Goal: Information Seeking & Learning: Learn about a topic

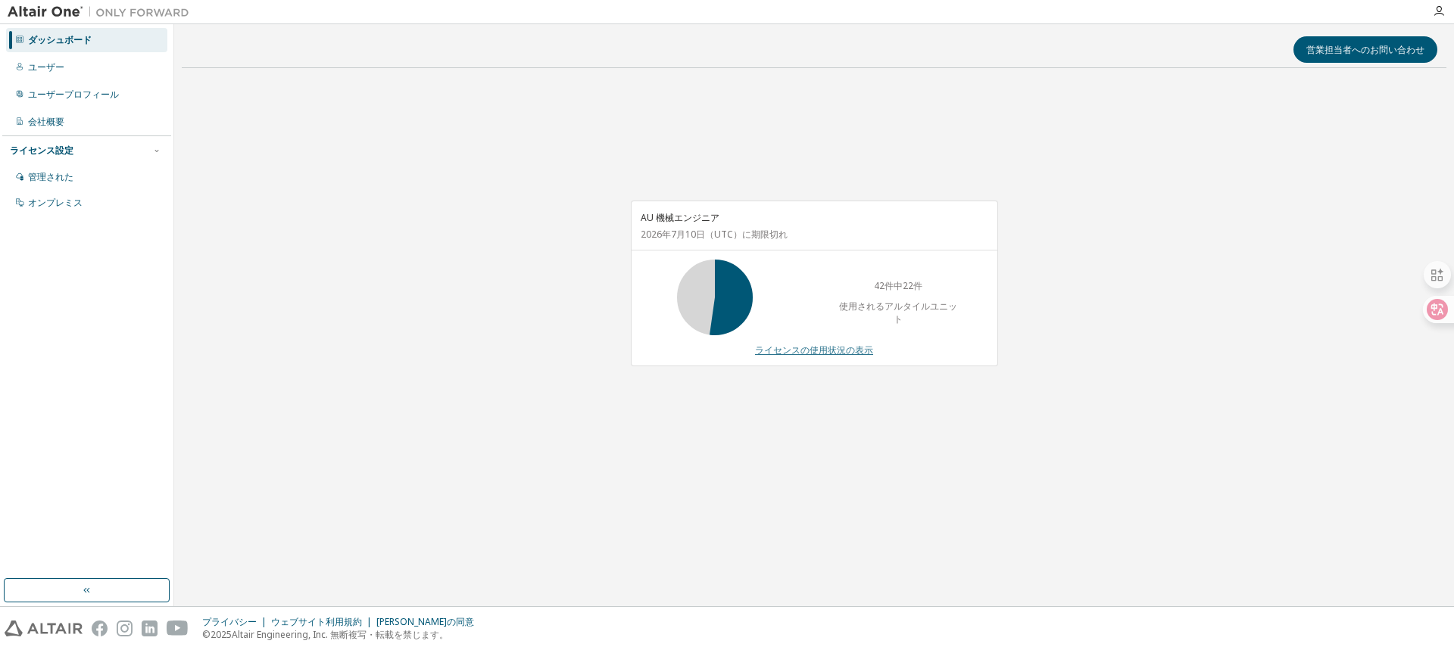
click at [808, 352] on font "ライセンスの使用状況の表示" at bounding box center [814, 350] width 118 height 13
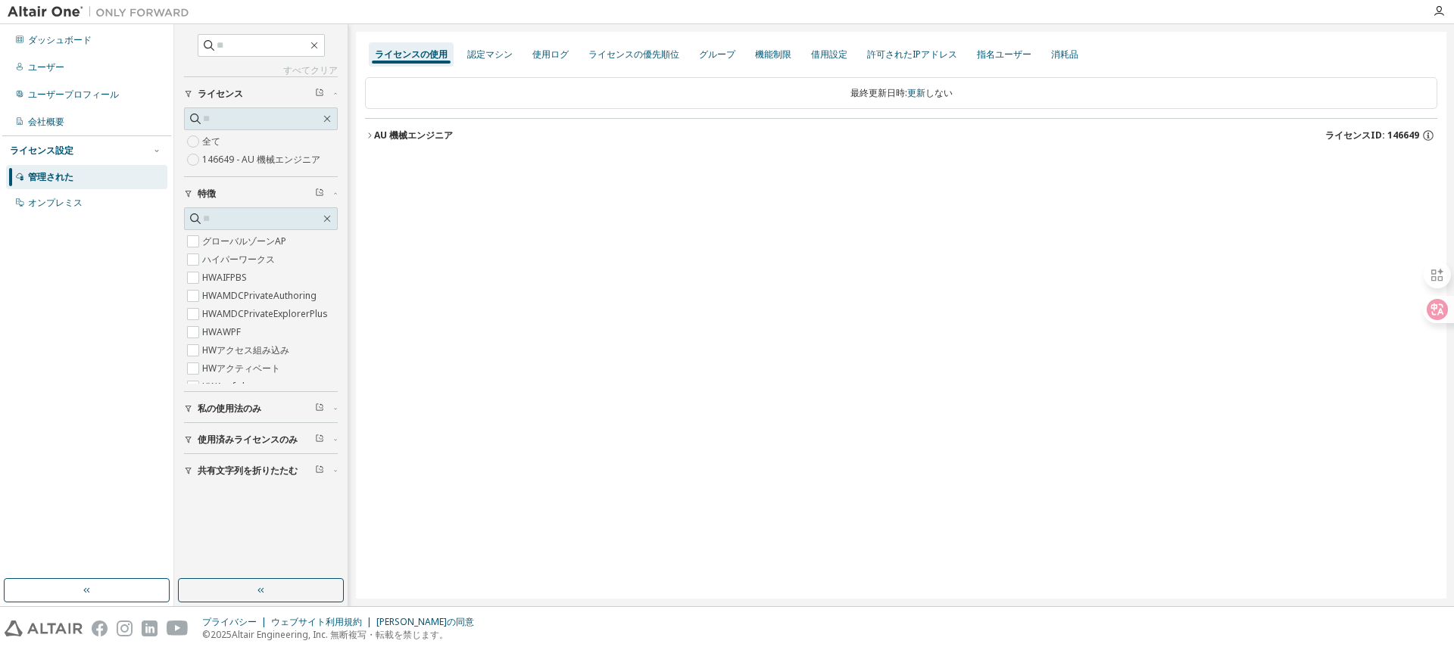
click at [370, 137] on icon "button" at bounding box center [369, 135] width 3 height 5
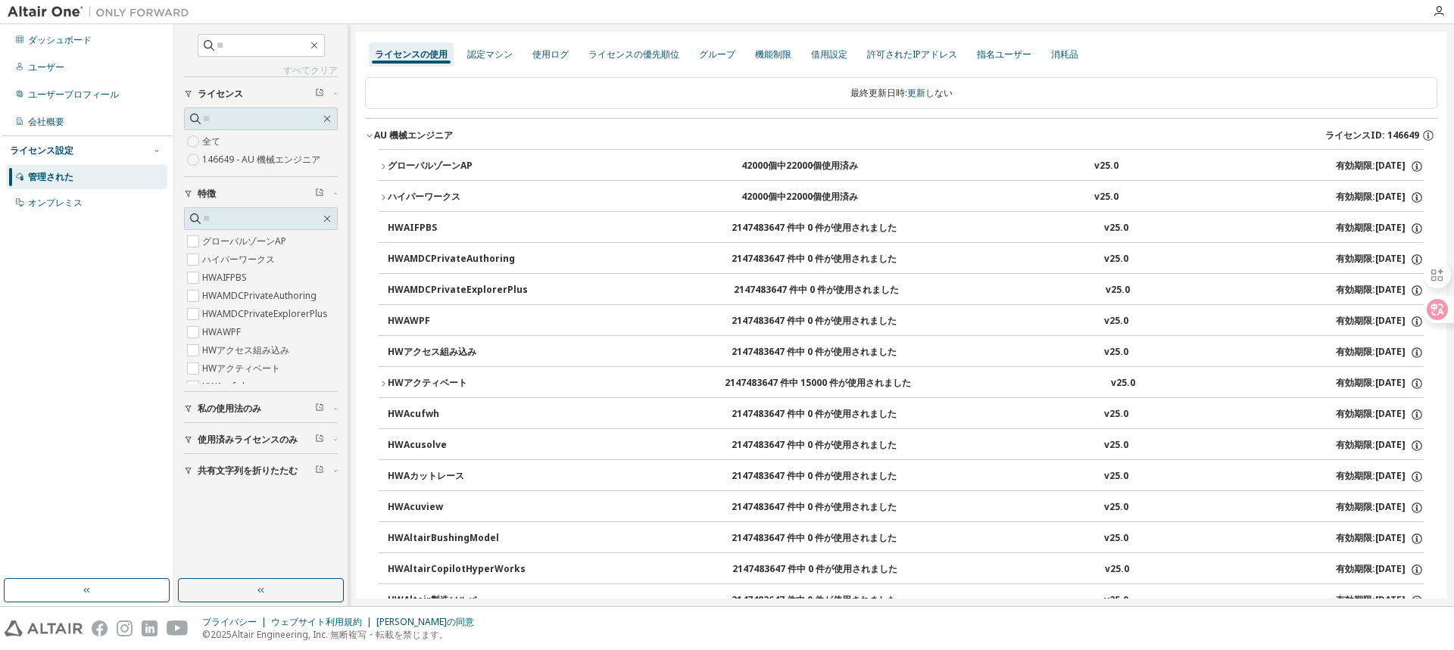
click at [384, 162] on icon "button" at bounding box center [383, 166] width 9 height 9
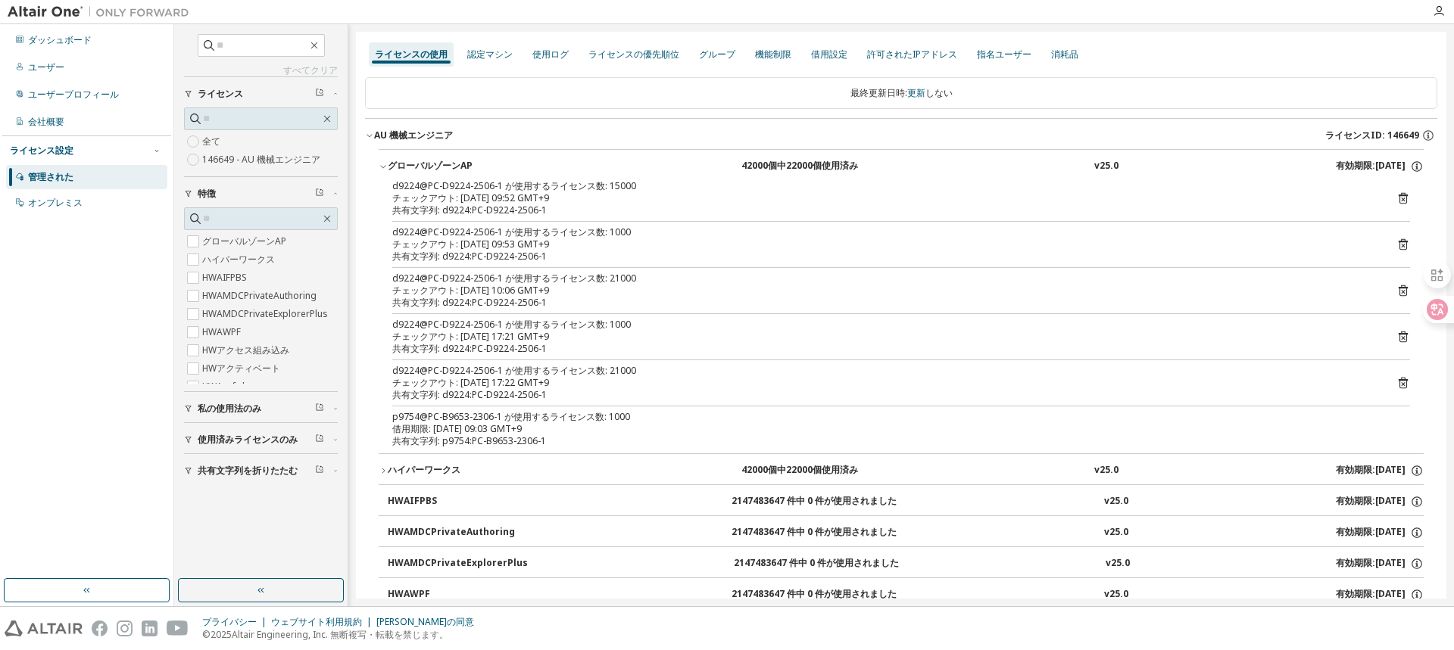
click at [1396, 201] on icon at bounding box center [1403, 199] width 14 height 14
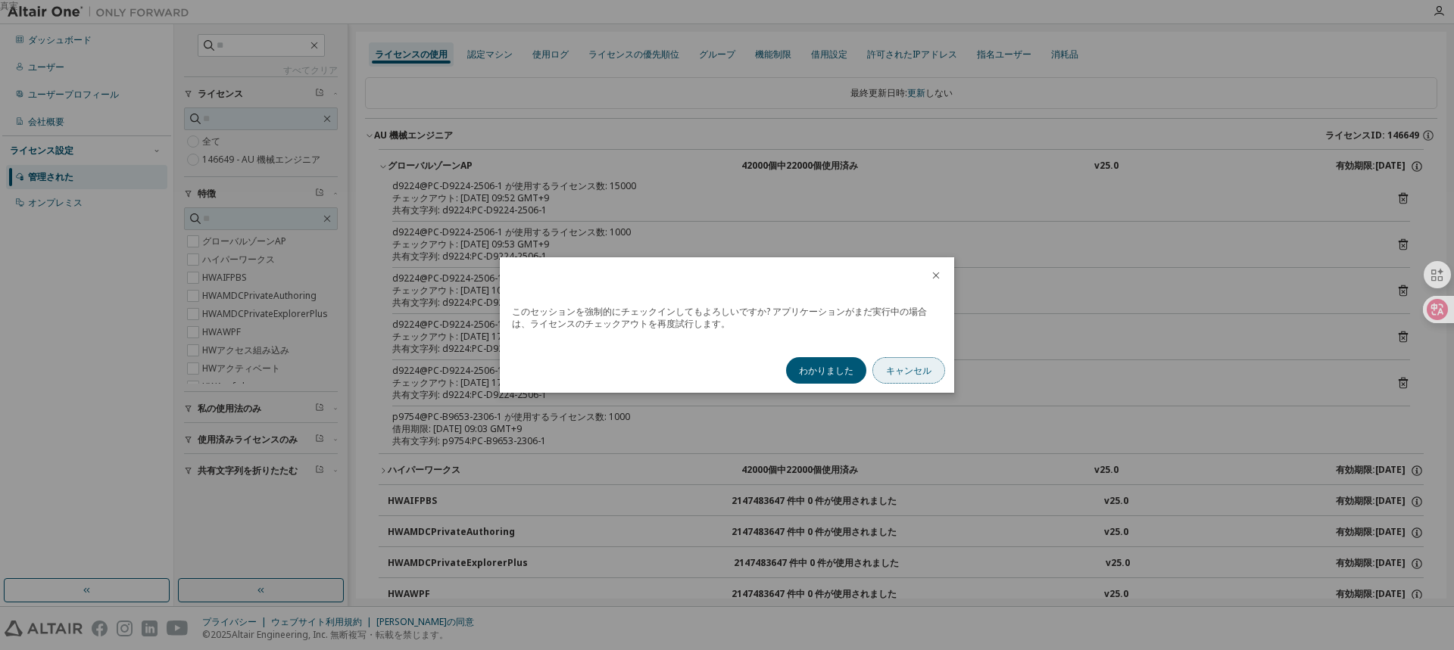
click at [920, 367] on font "キャンセル" at bounding box center [908, 370] width 45 height 13
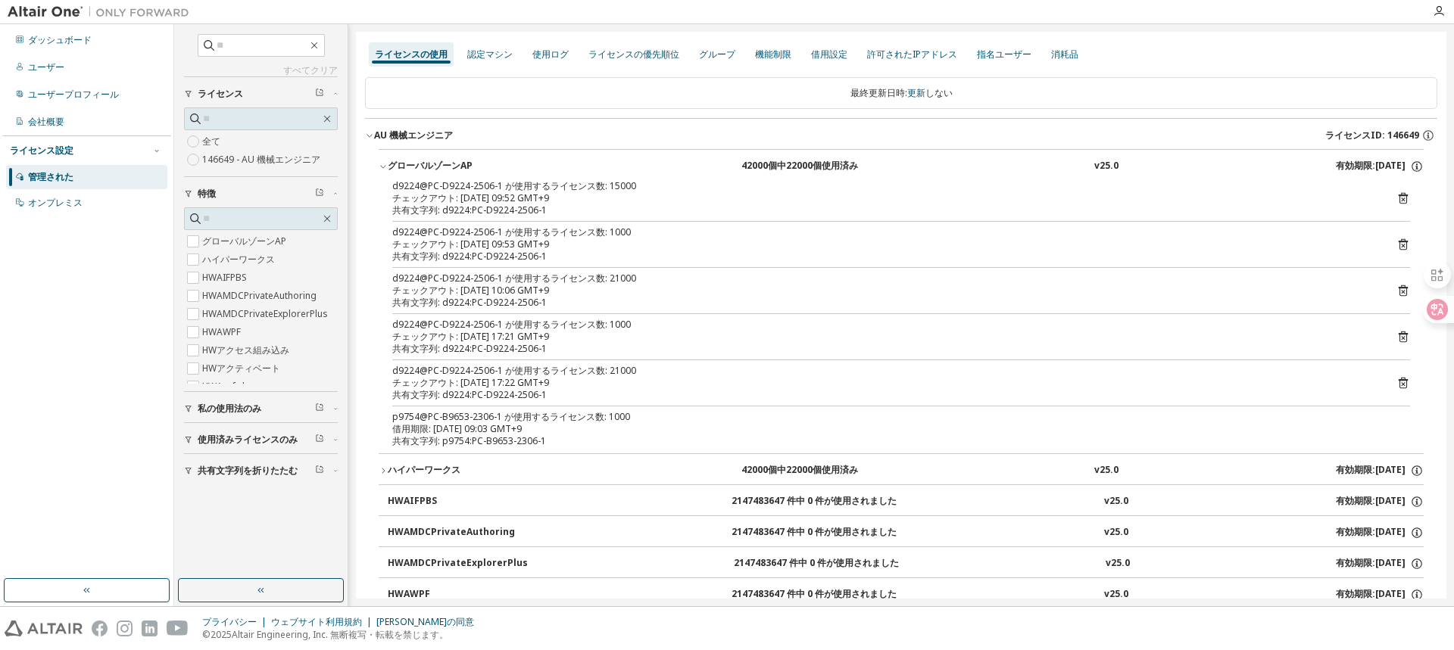
click at [1396, 337] on icon at bounding box center [1403, 337] width 14 height 14
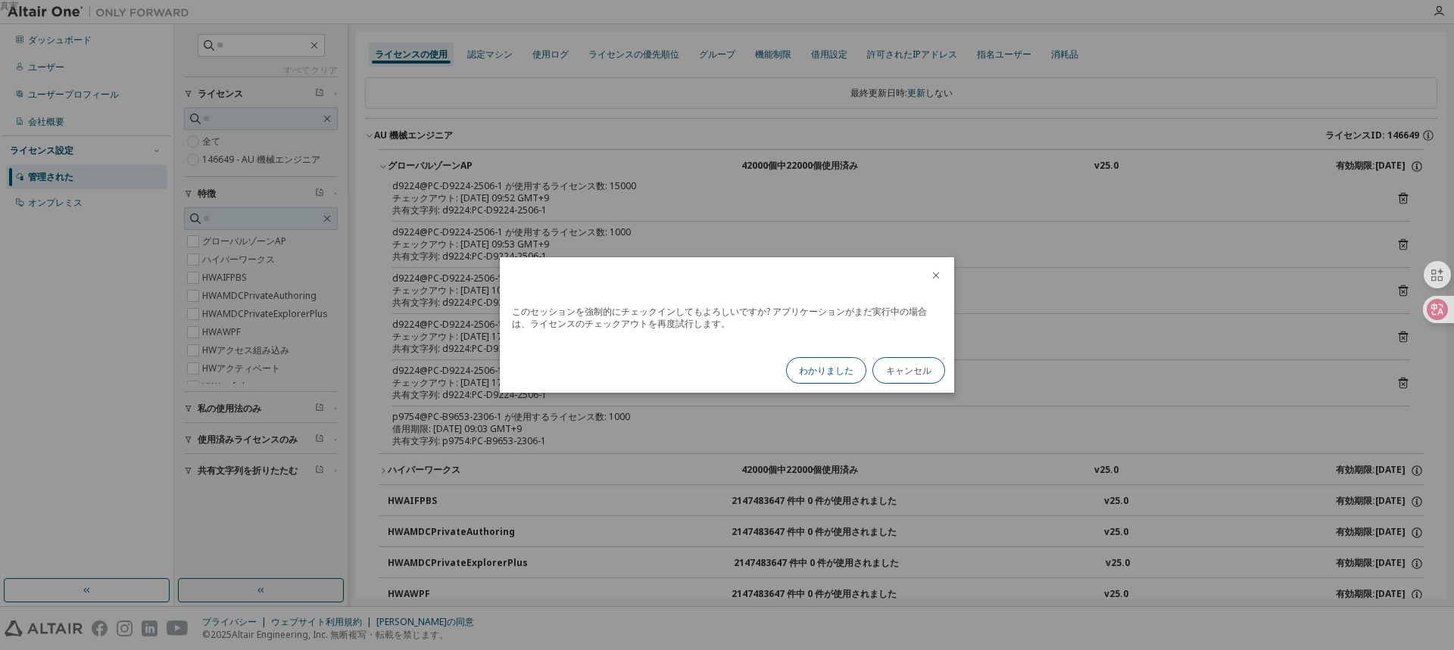
click at [806, 370] on font "わかりました" at bounding box center [826, 370] width 55 height 13
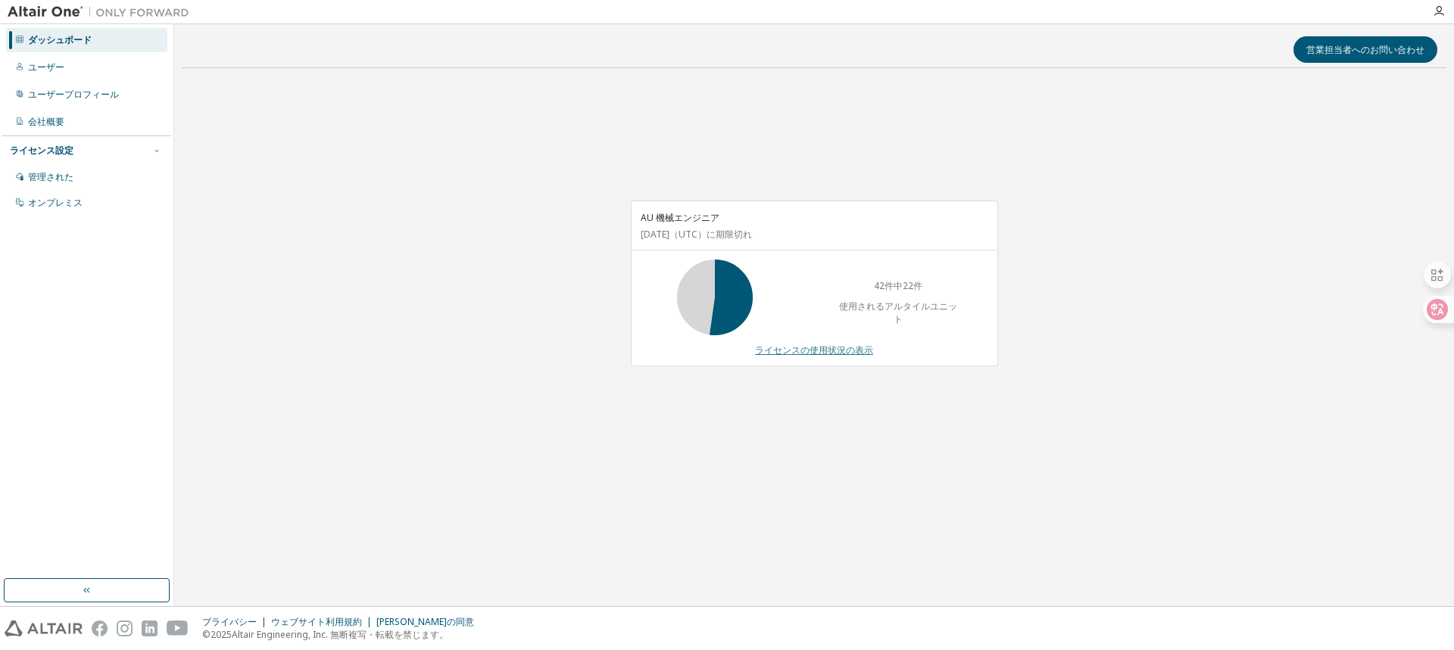
click at [828, 344] on font "ライセンスの使用状況の表示" at bounding box center [814, 350] width 118 height 13
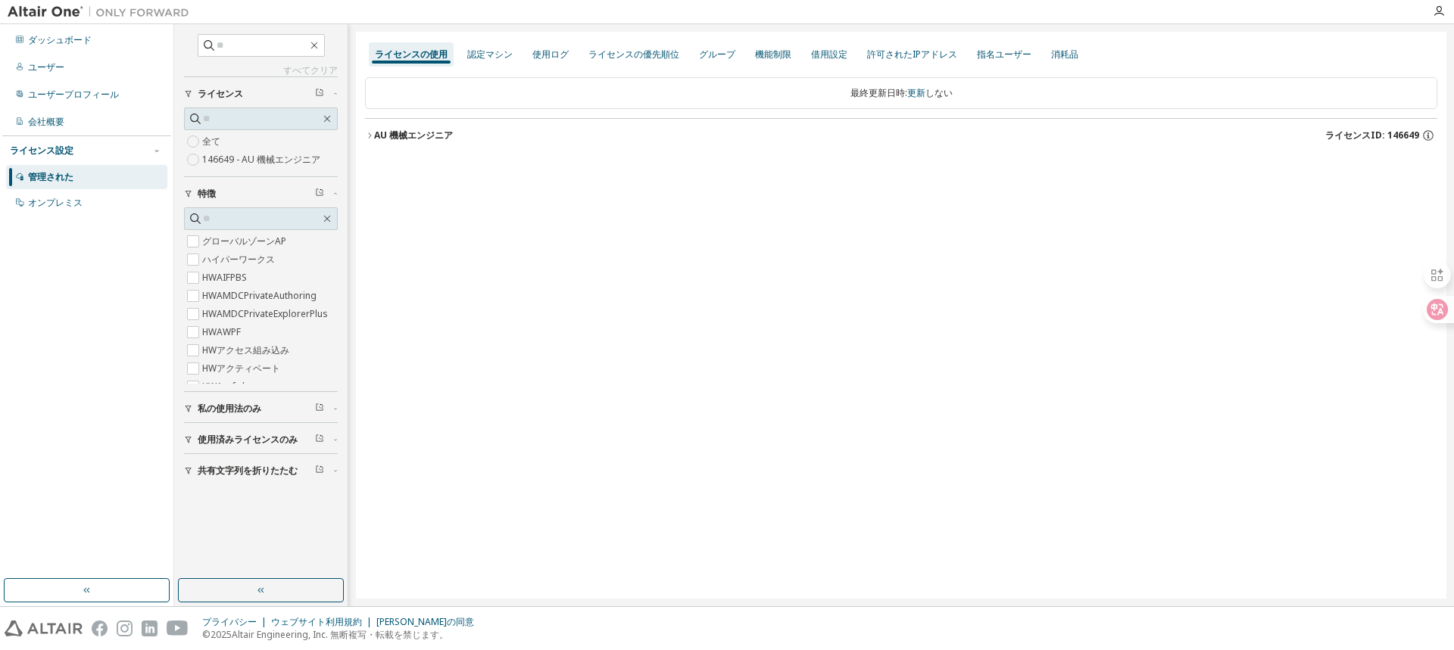
click at [391, 134] on font "AU 機械エンジニア" at bounding box center [413, 135] width 79 height 13
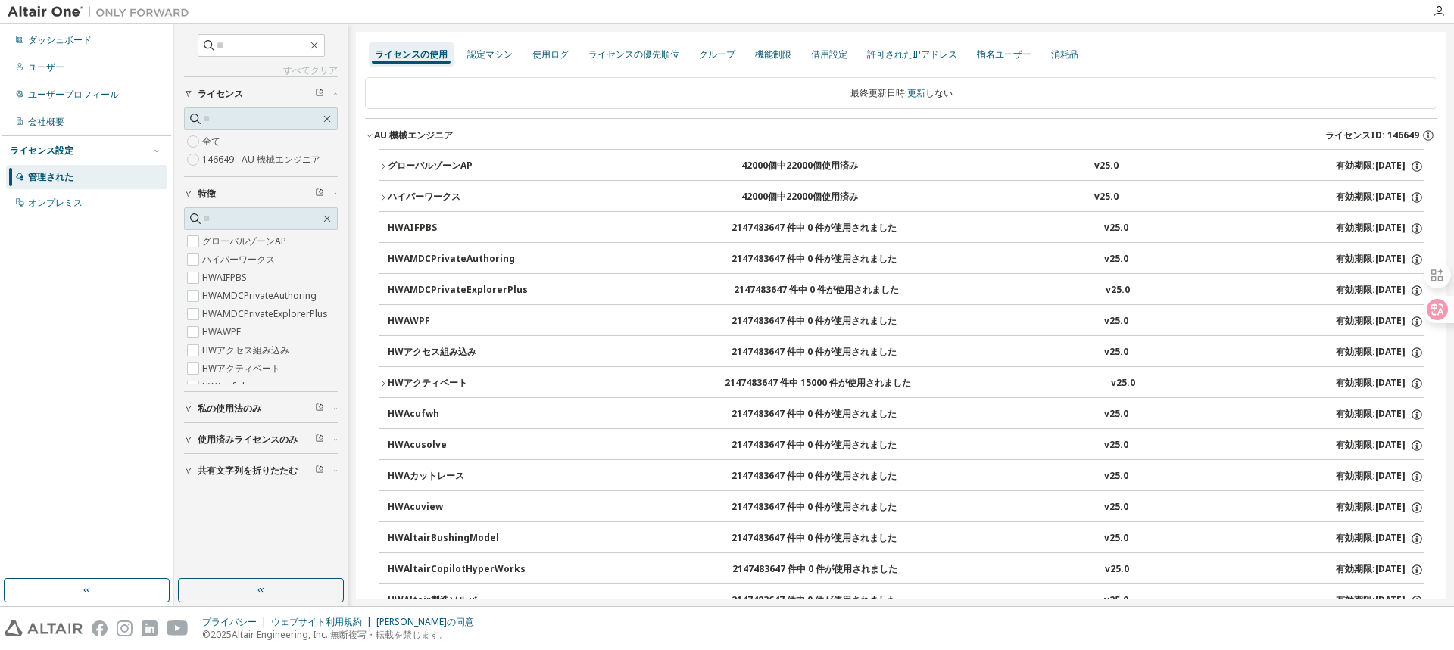
click at [384, 164] on icon "button" at bounding box center [383, 166] width 9 height 9
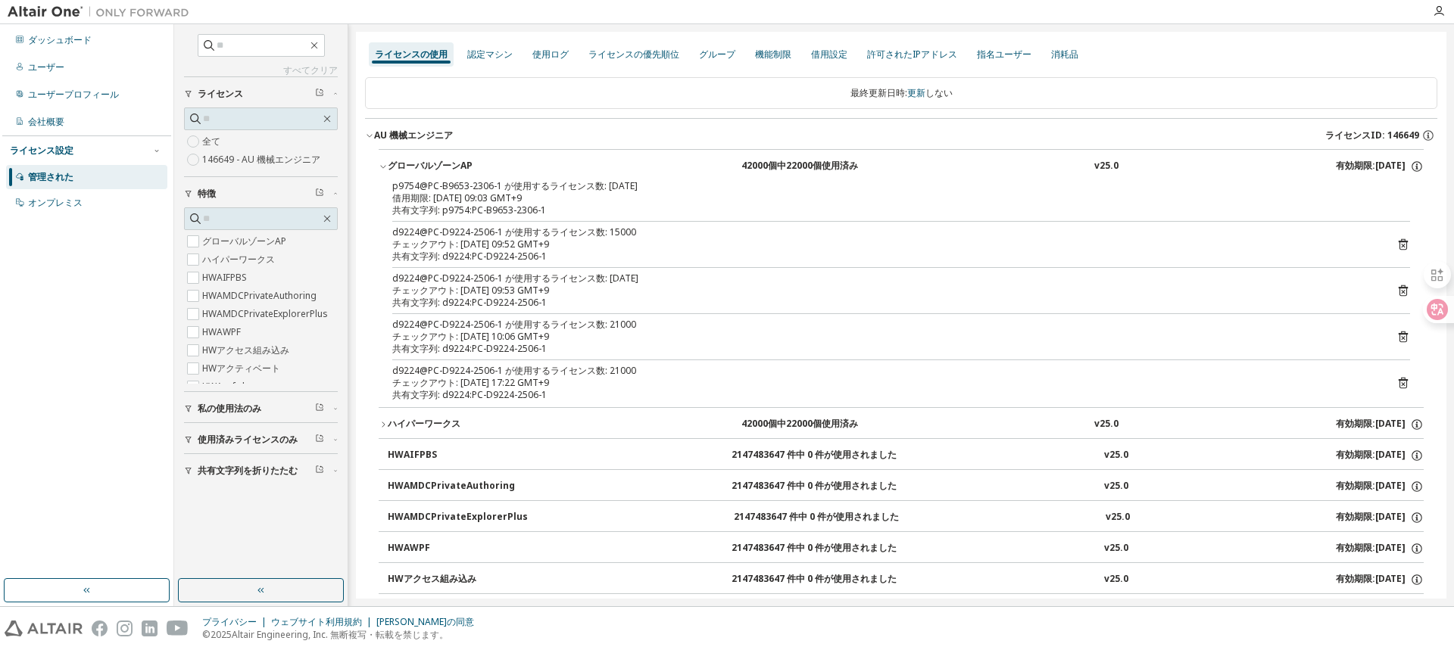
click at [1399, 287] on icon at bounding box center [1403, 290] width 9 height 11
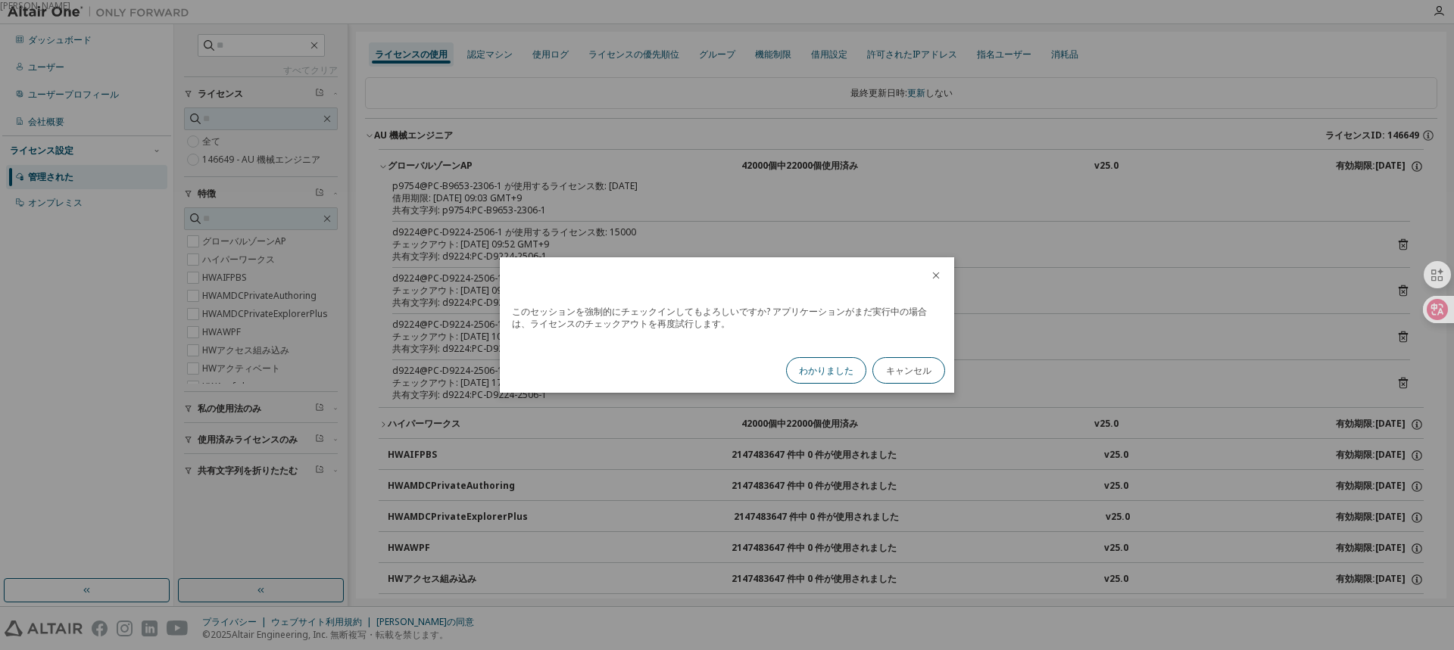
click at [827, 360] on button "わかりました" at bounding box center [826, 370] width 80 height 27
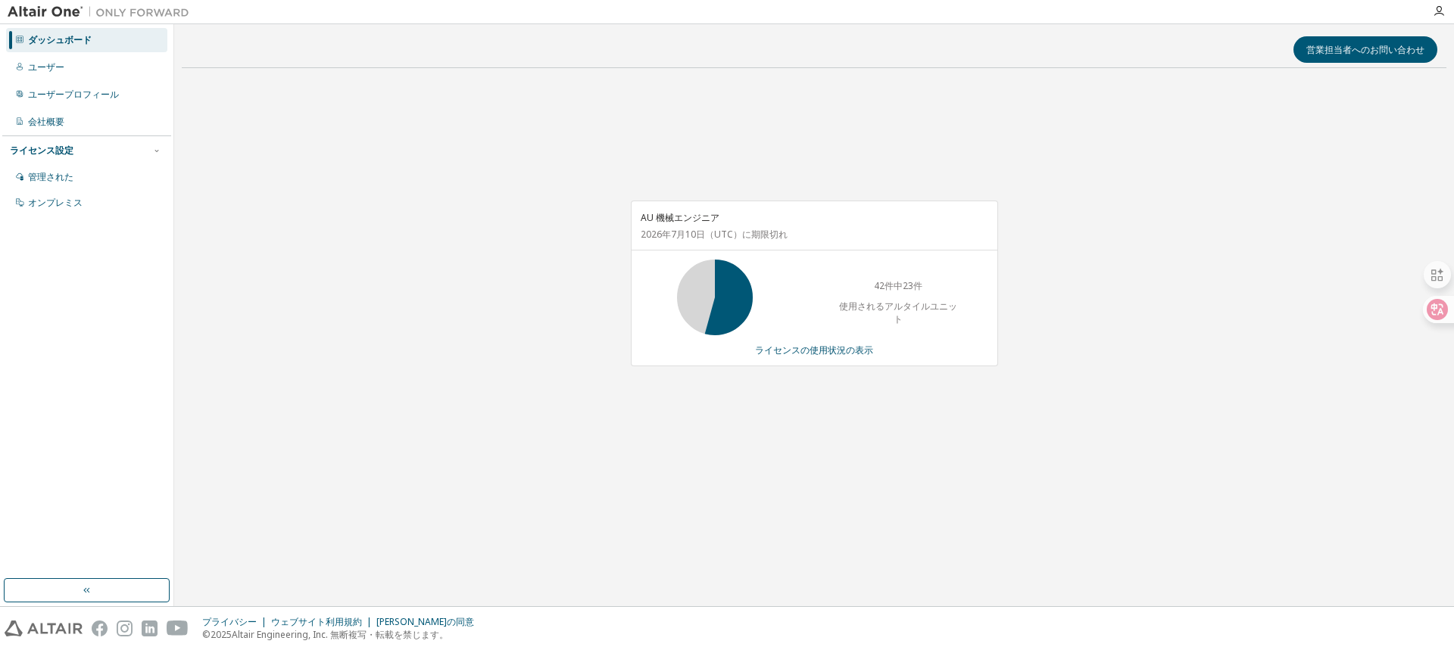
click at [663, 405] on div "AU 機械エンジニア 2026年7月10日 （UTC） に期限切れ 42件中23件 使用されるアルタイルユニット ライセンスの使用状況の表示" at bounding box center [814, 291] width 1264 height 423
click at [787, 350] on font "ライセンスの使用状況の表示" at bounding box center [814, 350] width 118 height 13
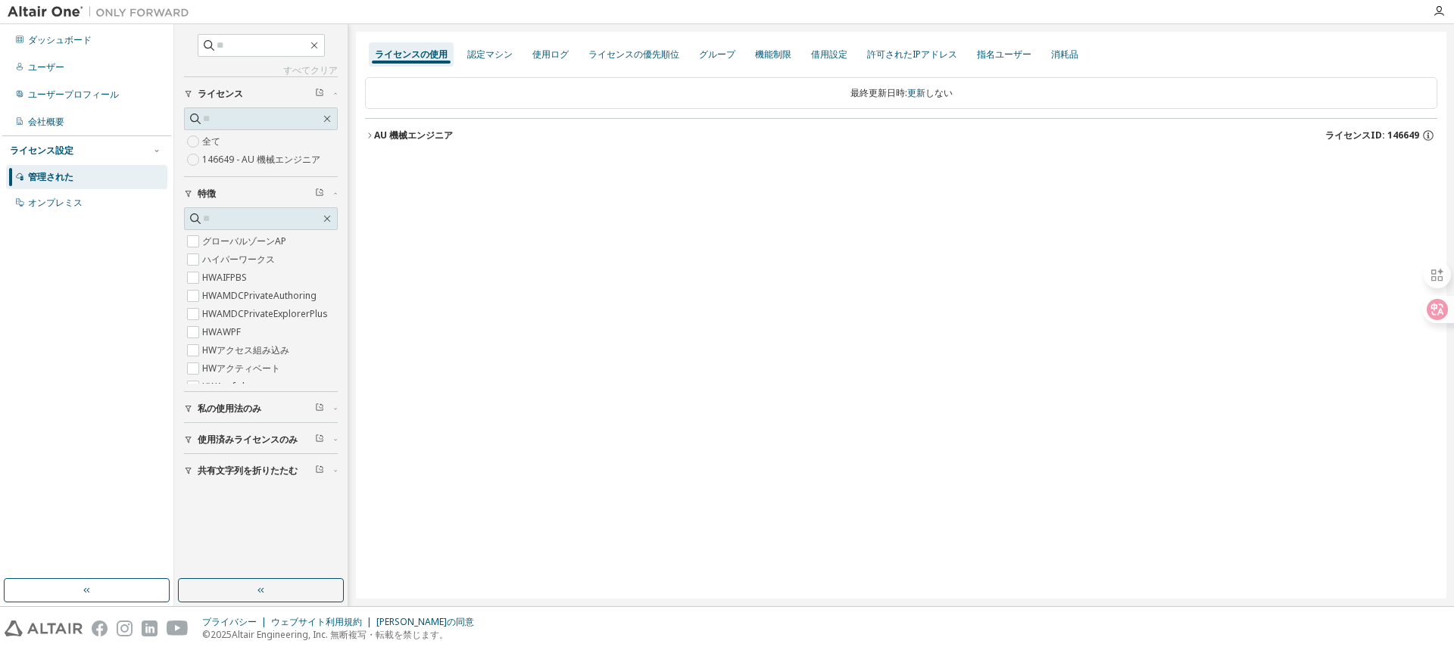
drag, startPoint x: 404, startPoint y: 136, endPoint x: 371, endPoint y: 135, distance: 33.4
click at [403, 136] on font "AU 機械エンジニア" at bounding box center [413, 135] width 79 height 13
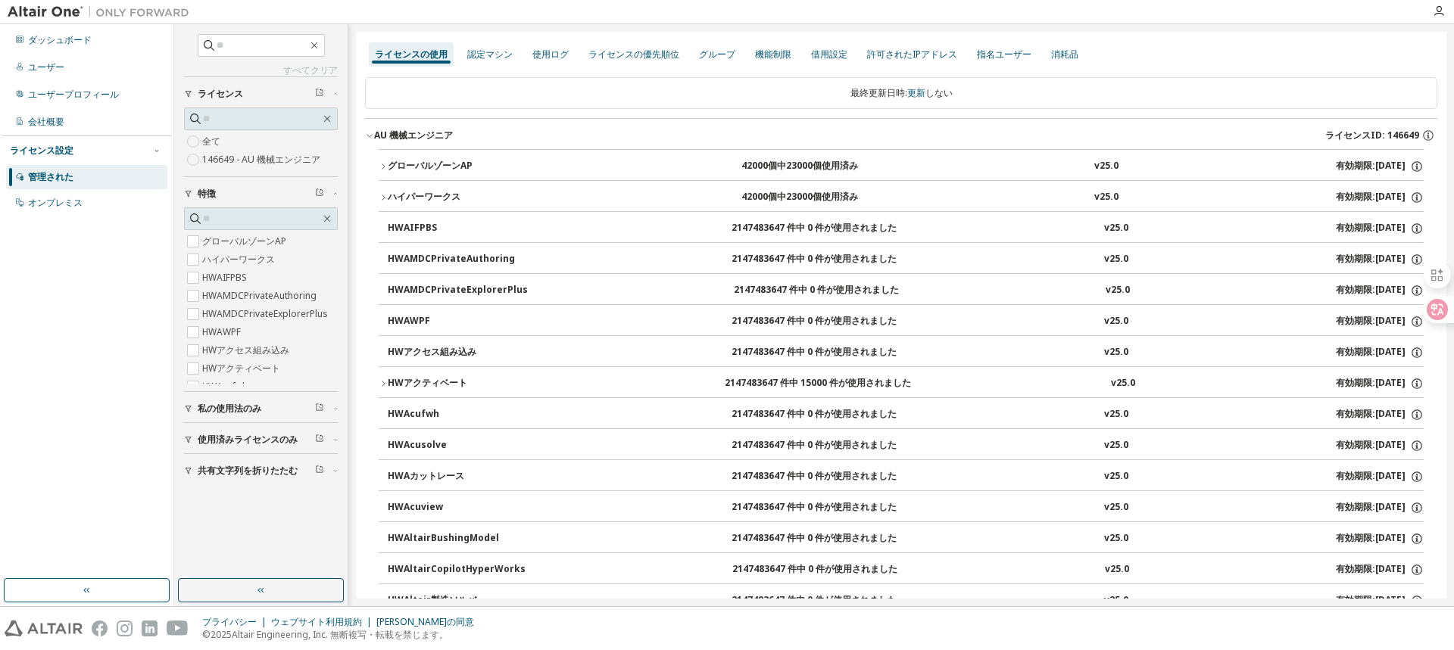
click at [397, 163] on font "グローバルゾーンAP" at bounding box center [430, 165] width 85 height 13
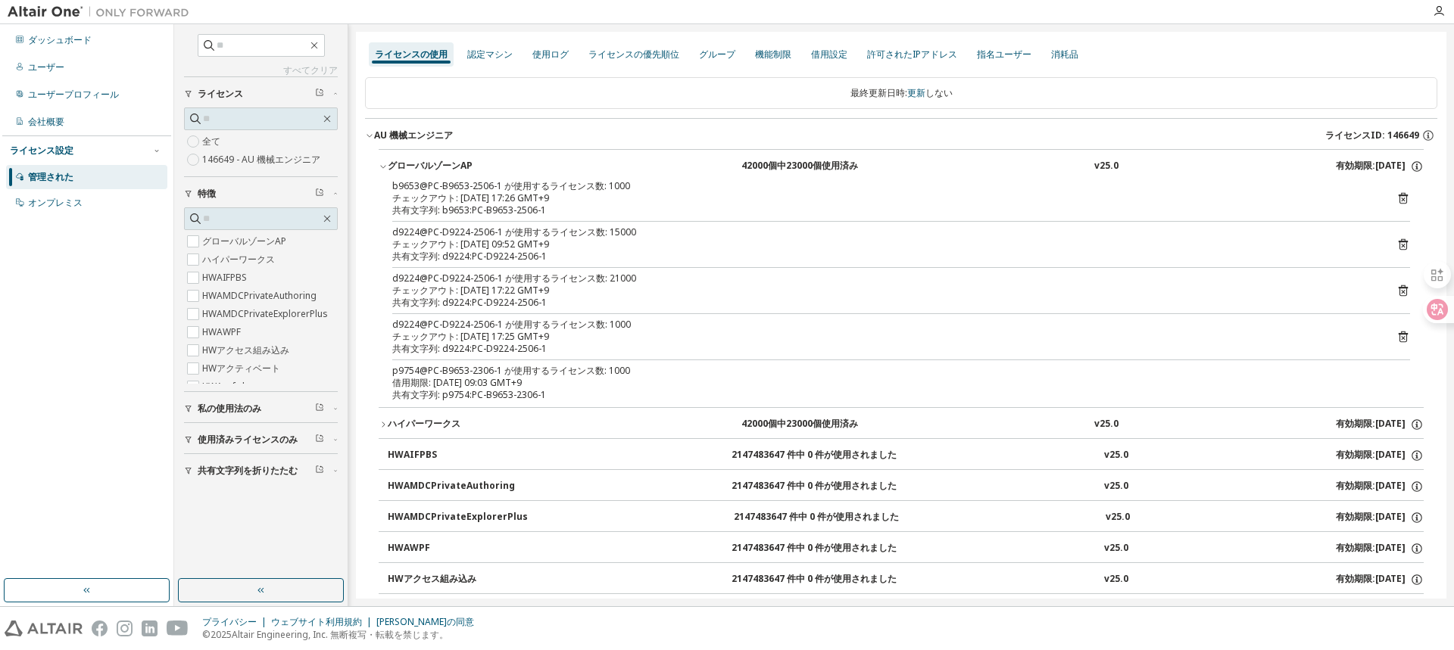
drag, startPoint x: 413, startPoint y: 424, endPoint x: 419, endPoint y: 415, distance: 10.5
click at [417, 422] on font "ハイパーワークス" at bounding box center [424, 423] width 73 height 13
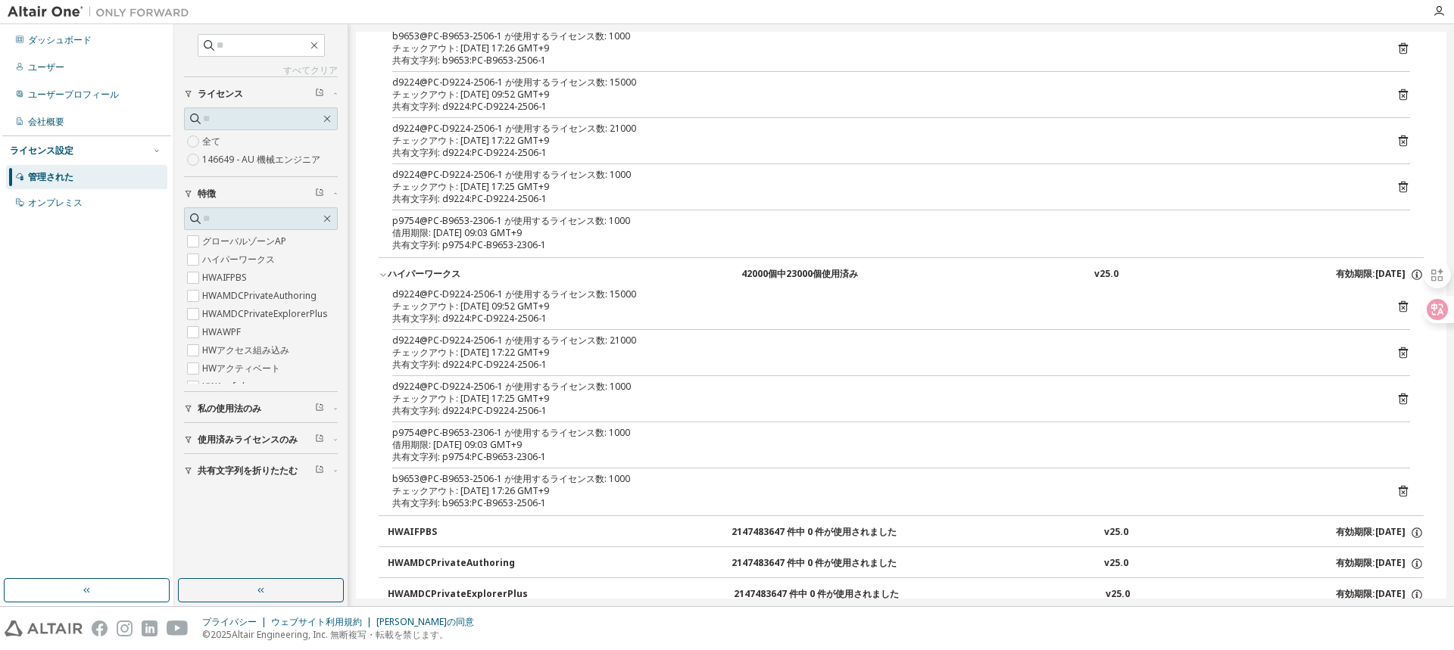
scroll to position [151, 0]
click at [1399, 490] on icon at bounding box center [1403, 490] width 9 height 11
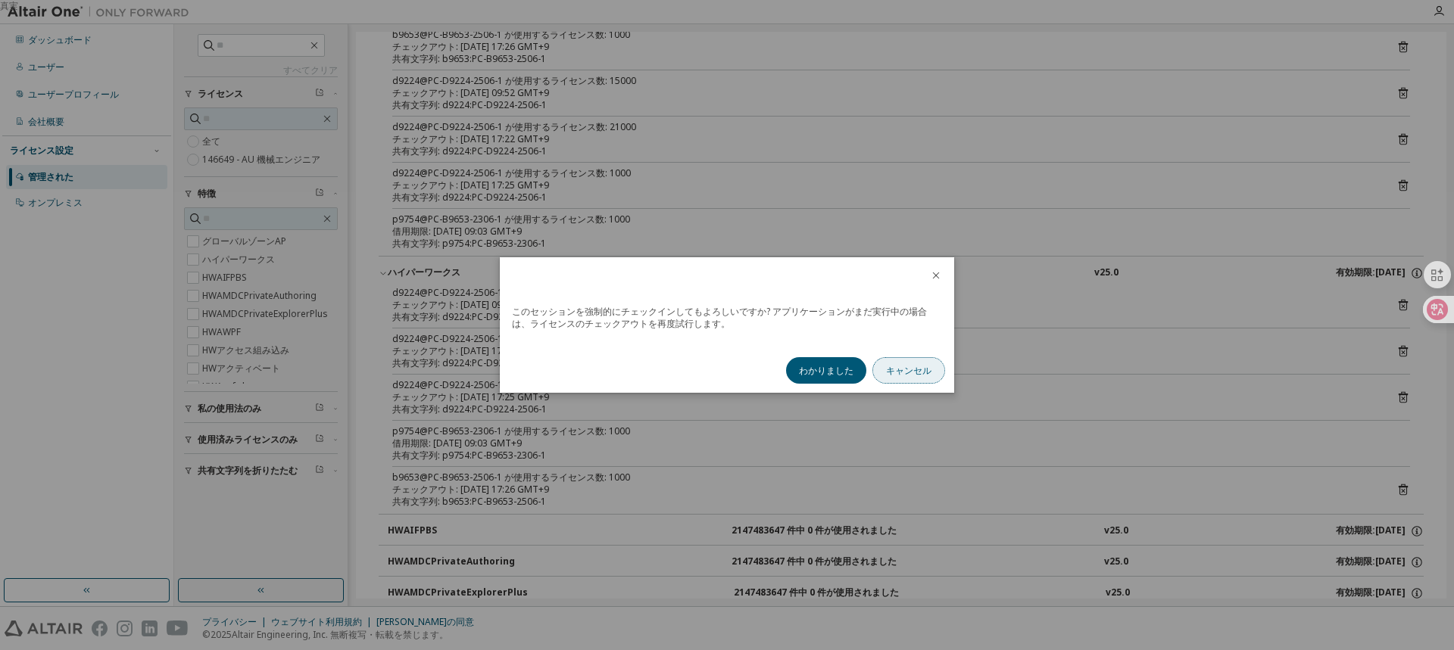
click at [902, 376] on font "キャンセル" at bounding box center [908, 370] width 45 height 13
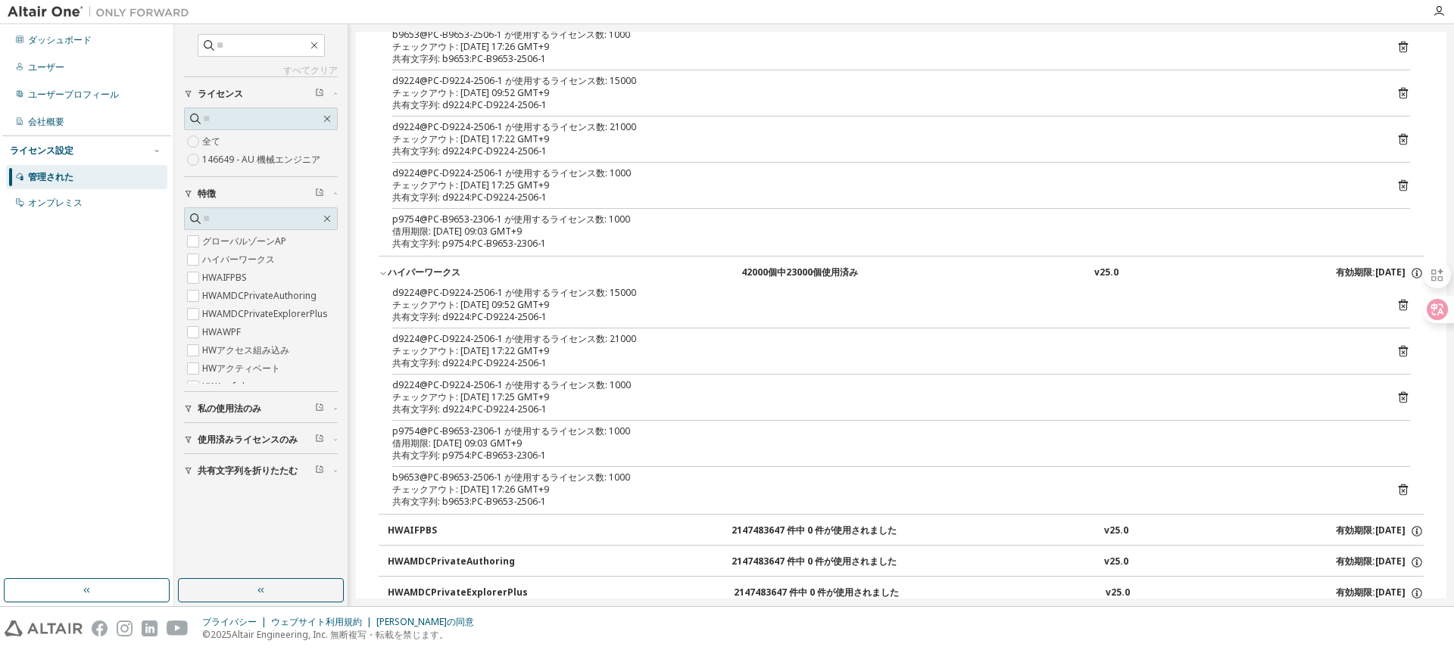
click at [511, 443] on font "借用期限: [DATE] 09:03 GMT+9" at bounding box center [456, 443] width 129 height 13
drag, startPoint x: 432, startPoint y: 435, endPoint x: 406, endPoint y: 435, distance: 26.5
click at [426, 435] on font "p9754@PC-B9653-2306-1 が使用するライセンス数: 1000" at bounding box center [511, 431] width 238 height 13
drag, startPoint x: 547, startPoint y: 451, endPoint x: 1037, endPoint y: 455, distance: 490.7
click at [386, 428] on div "d9224@PC-D9224-2506-1 が使用するライセンス数: 15000 チェックアウト: 2025-09-08 09:52 GMT+9 共有文字列:…" at bounding box center [901, 400] width 1045 height 227
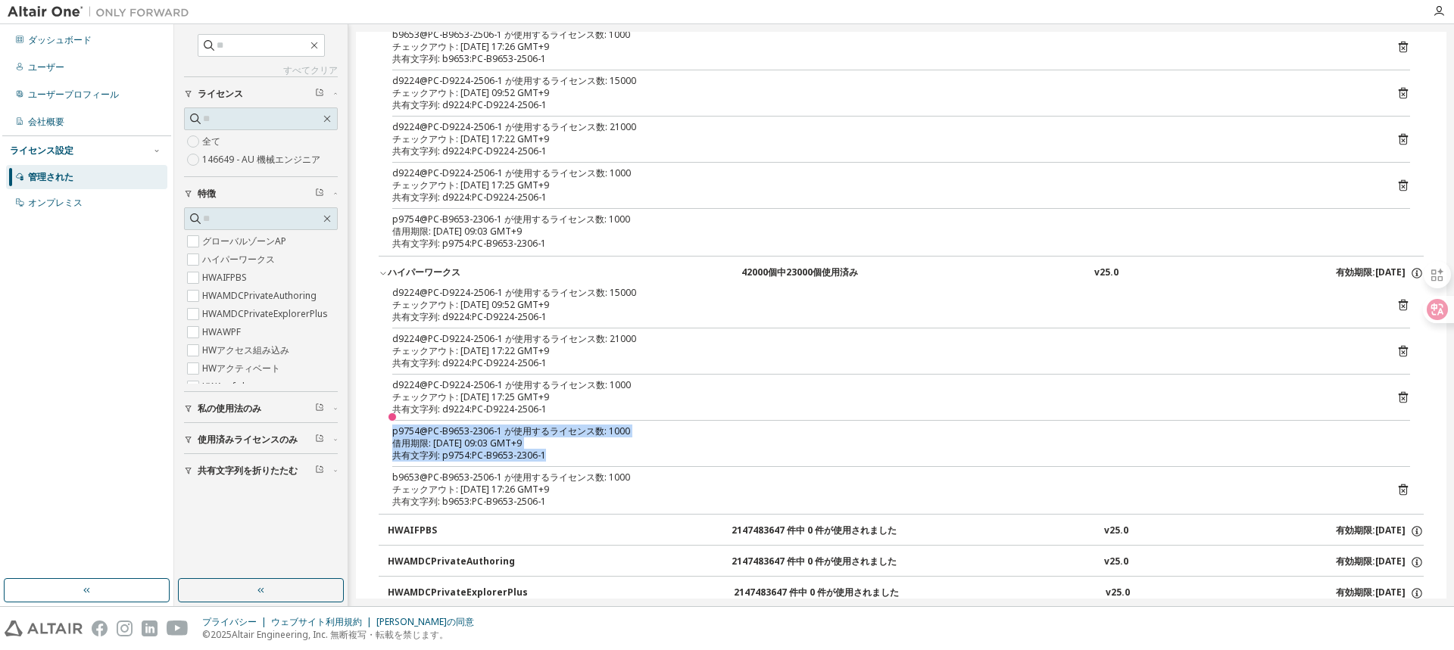
click at [544, 454] on font "共有文字列: p9754:PC-B9653-2306-1" at bounding box center [469, 455] width 154 height 13
click at [557, 236] on div "借用期限: [DATE] 09:03 GMT+9" at bounding box center [882, 232] width 981 height 12
drag, startPoint x: 618, startPoint y: 220, endPoint x: 557, endPoint y: 215, distance: 61.5
click at [557, 215] on div "p9754@PC-B9653-2306-1 が使用するライセンス数: 1000" at bounding box center [882, 220] width 981 height 12
click at [850, 239] on div "共有文字列: p9754:PC-B9653-2306-1" at bounding box center [882, 244] width 981 height 12
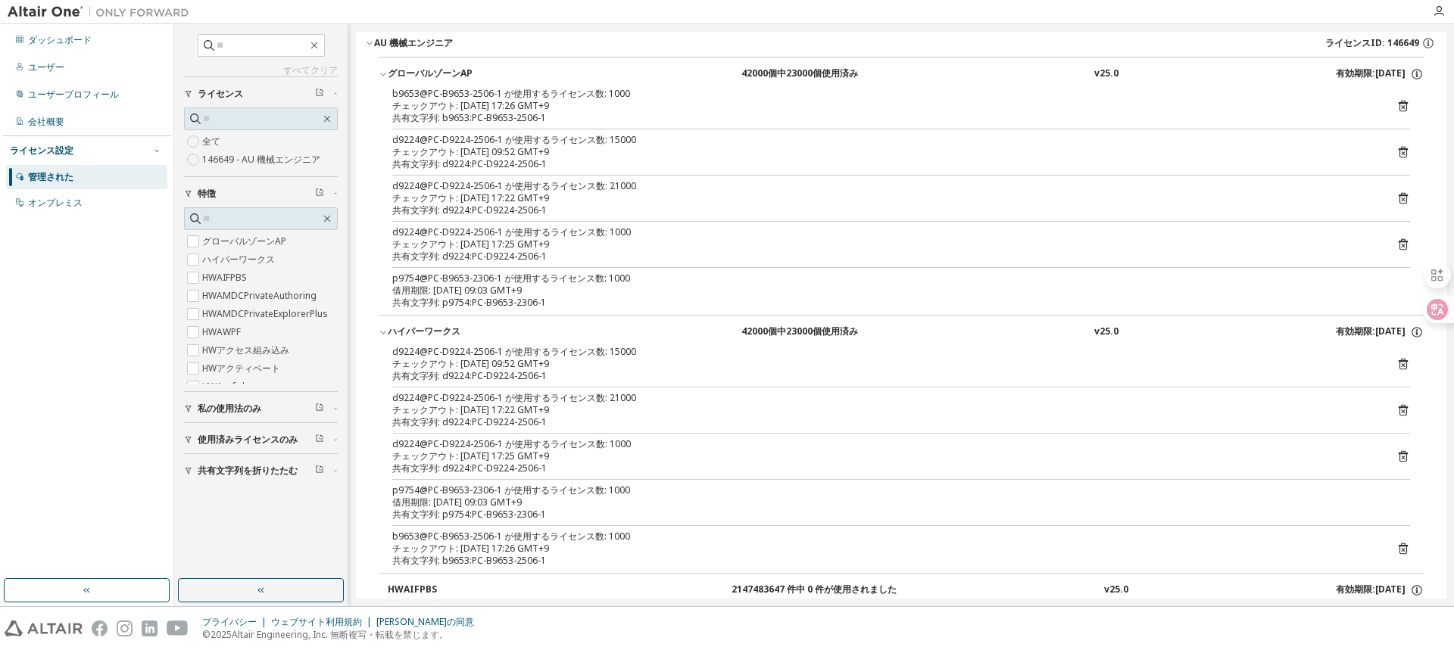
scroll to position [0, 0]
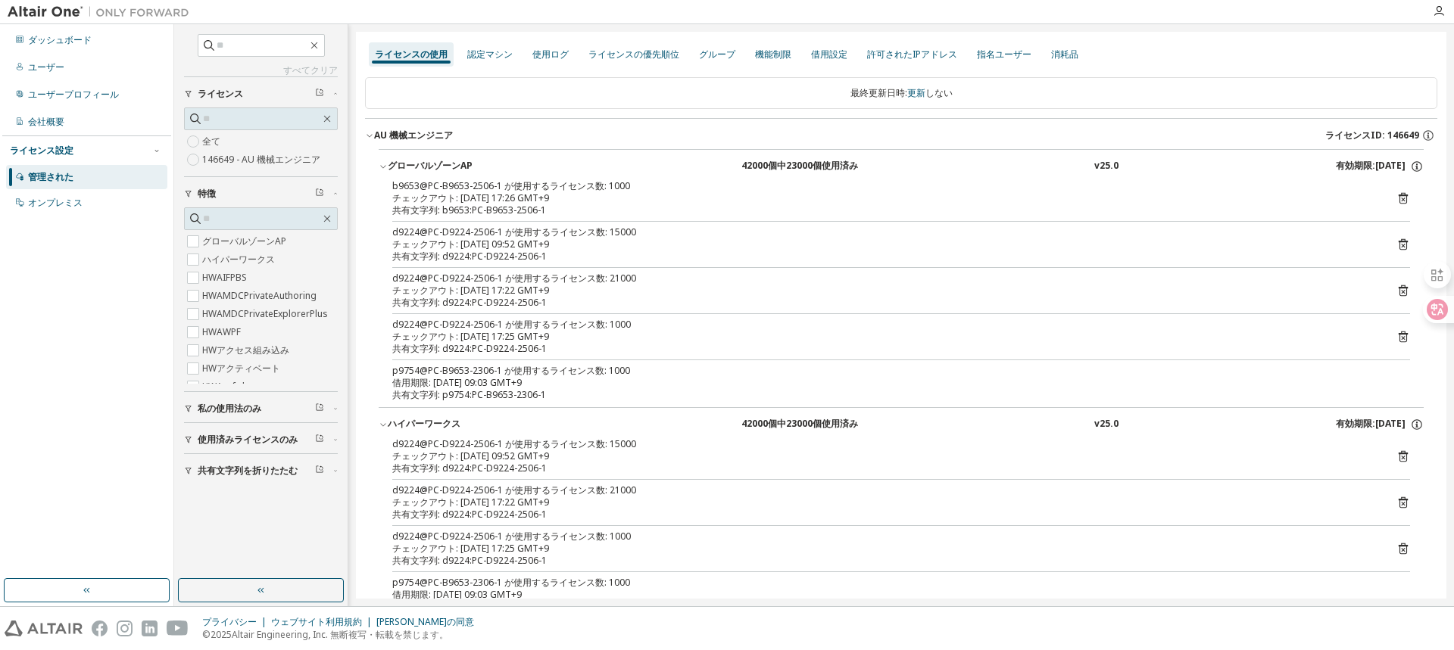
click at [1287, 223] on div "b9653@PC-B9653-2506-1 が使用するライセンス数: 1000 チェックアウト: 2025-09-08 17:26 GMT+9 共有文字列: …" at bounding box center [901, 293] width 1045 height 227
click at [1399, 198] on icon at bounding box center [1403, 198] width 9 height 11
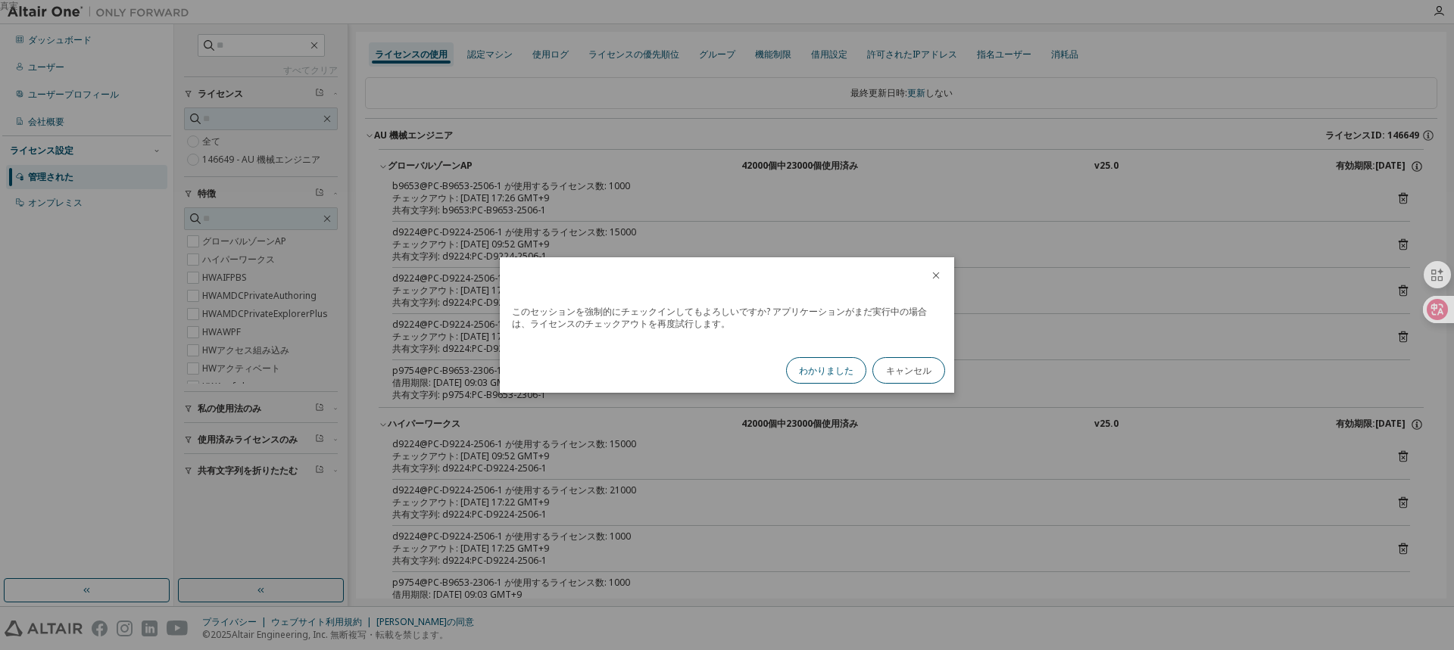
click at [814, 369] on font "わかりました" at bounding box center [826, 370] width 55 height 13
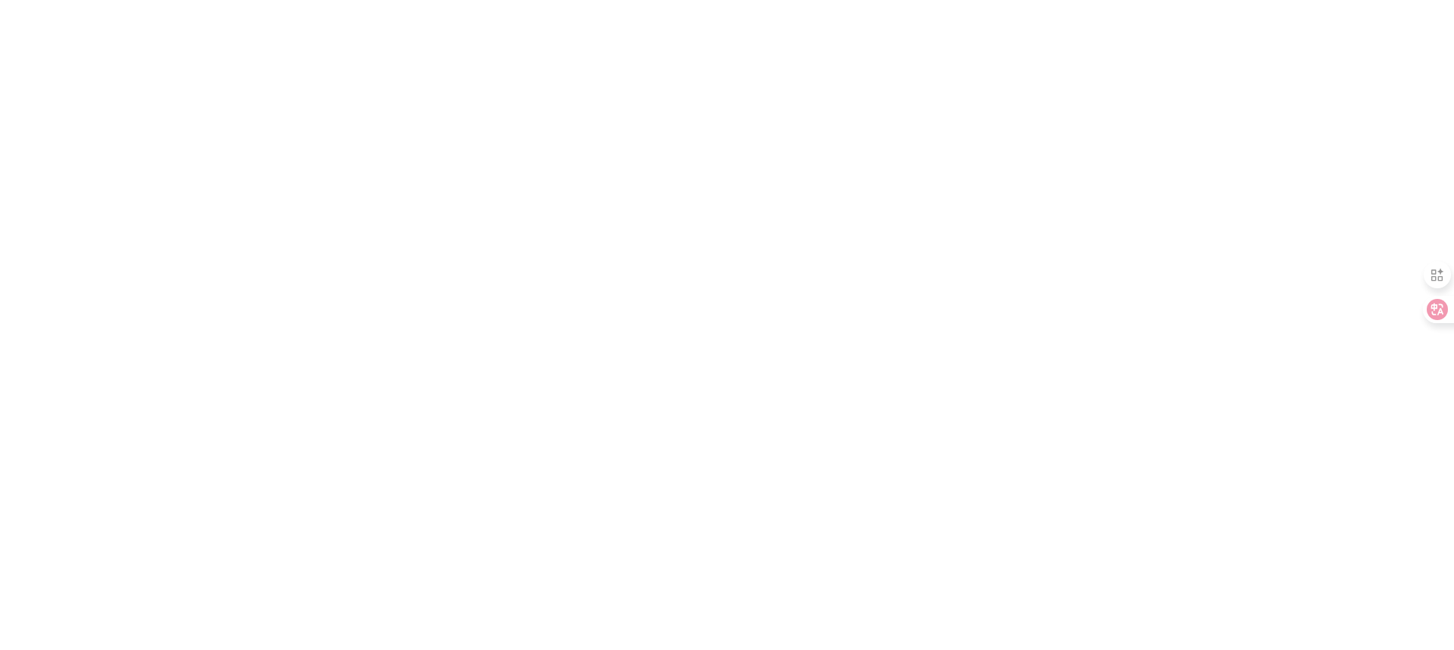
click at [759, 529] on div at bounding box center [727, 325] width 1454 height 650
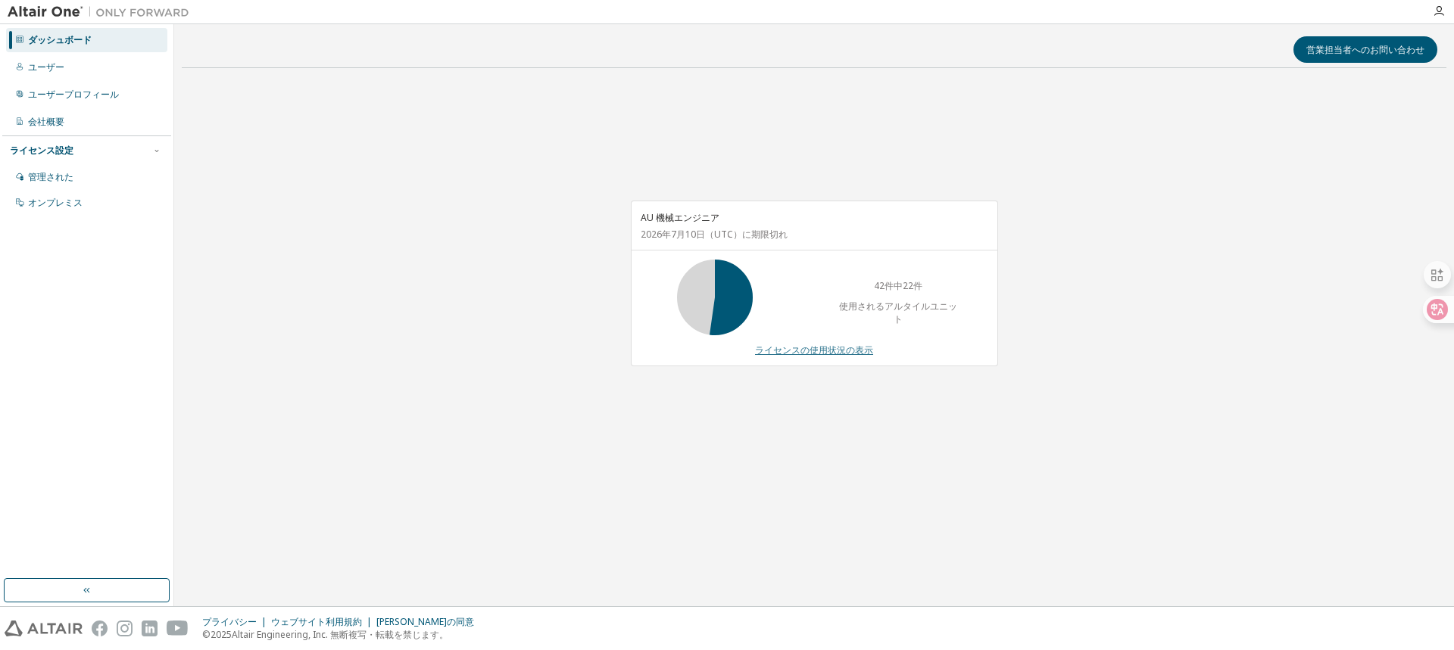
click at [806, 347] on font "ライセンスの使用状況の表示" at bounding box center [814, 350] width 118 height 13
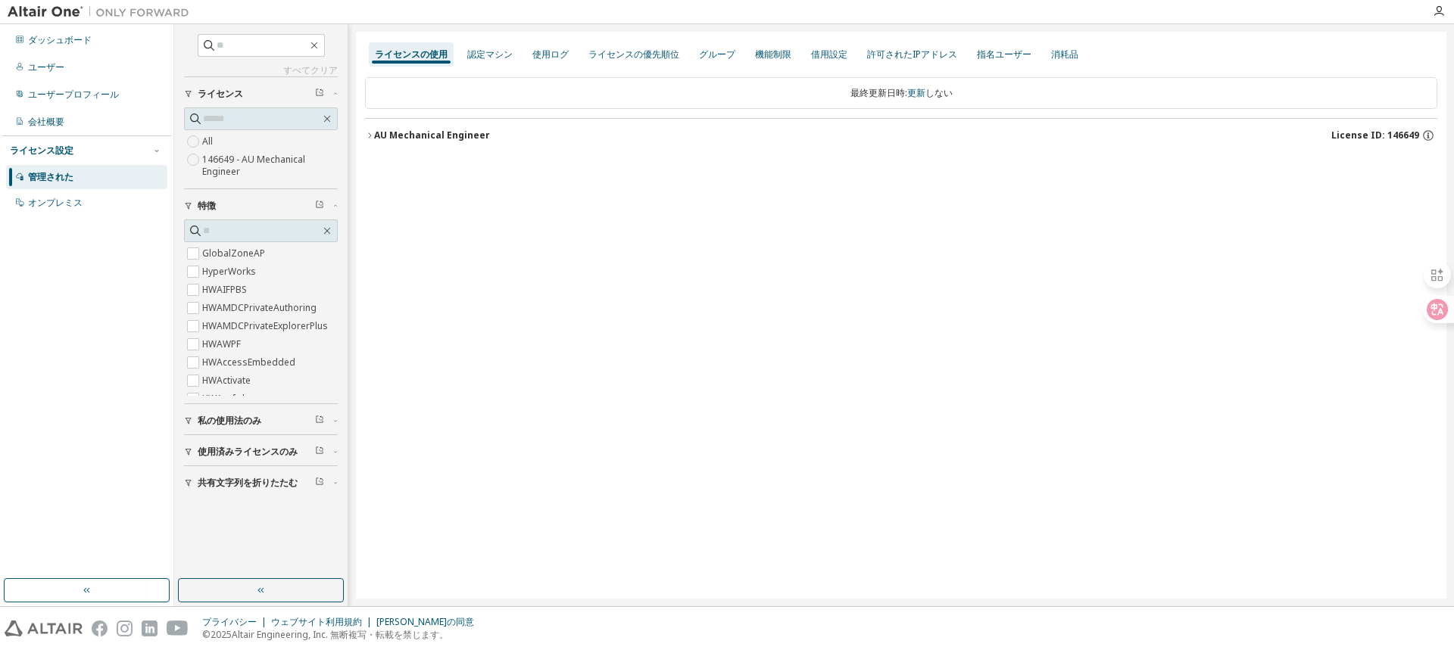
click at [368, 133] on icon "button" at bounding box center [369, 135] width 9 height 9
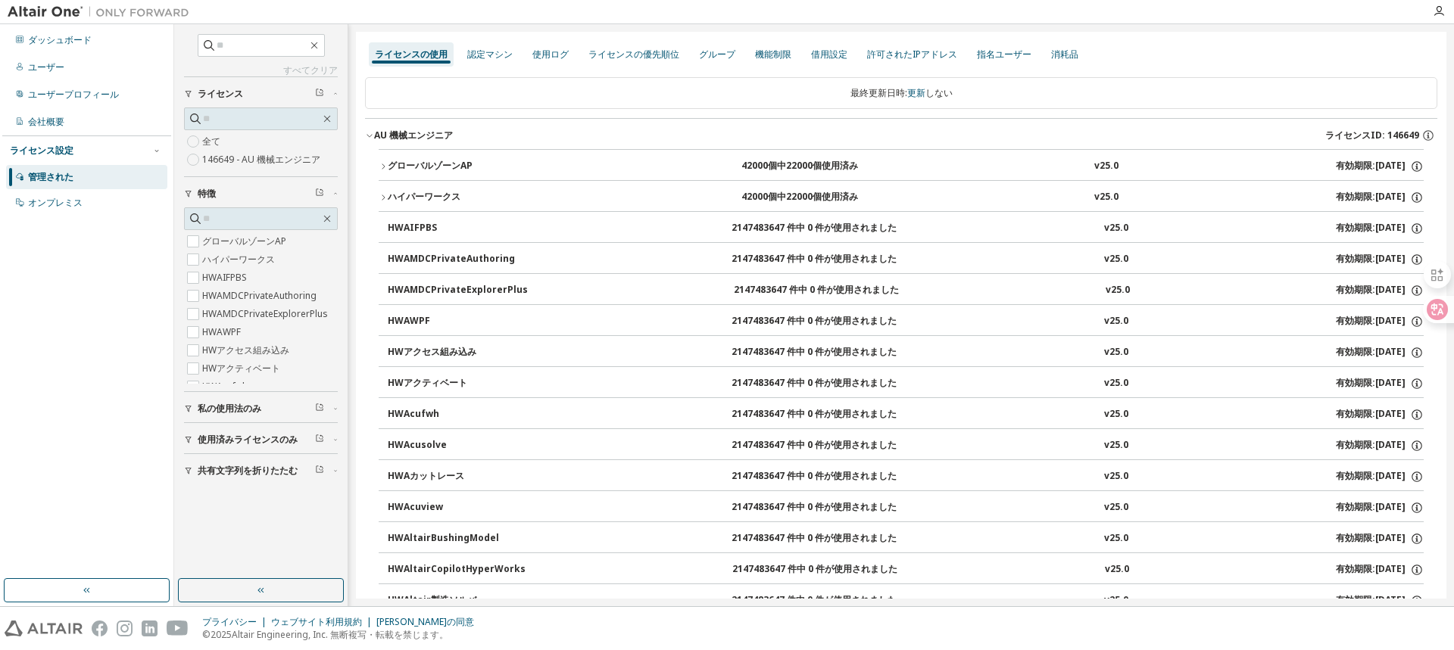
click at [382, 166] on icon "button" at bounding box center [383, 166] width 9 height 9
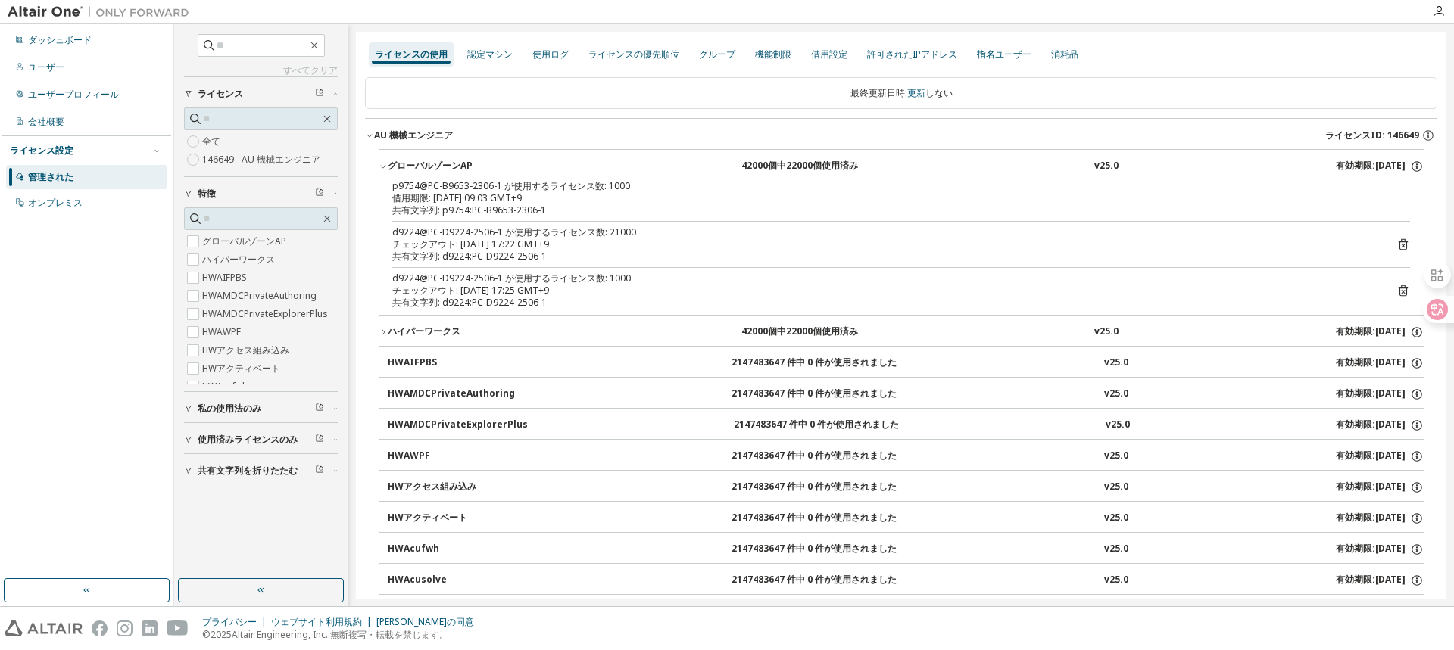
click at [381, 329] on icon "button" at bounding box center [383, 332] width 9 height 9
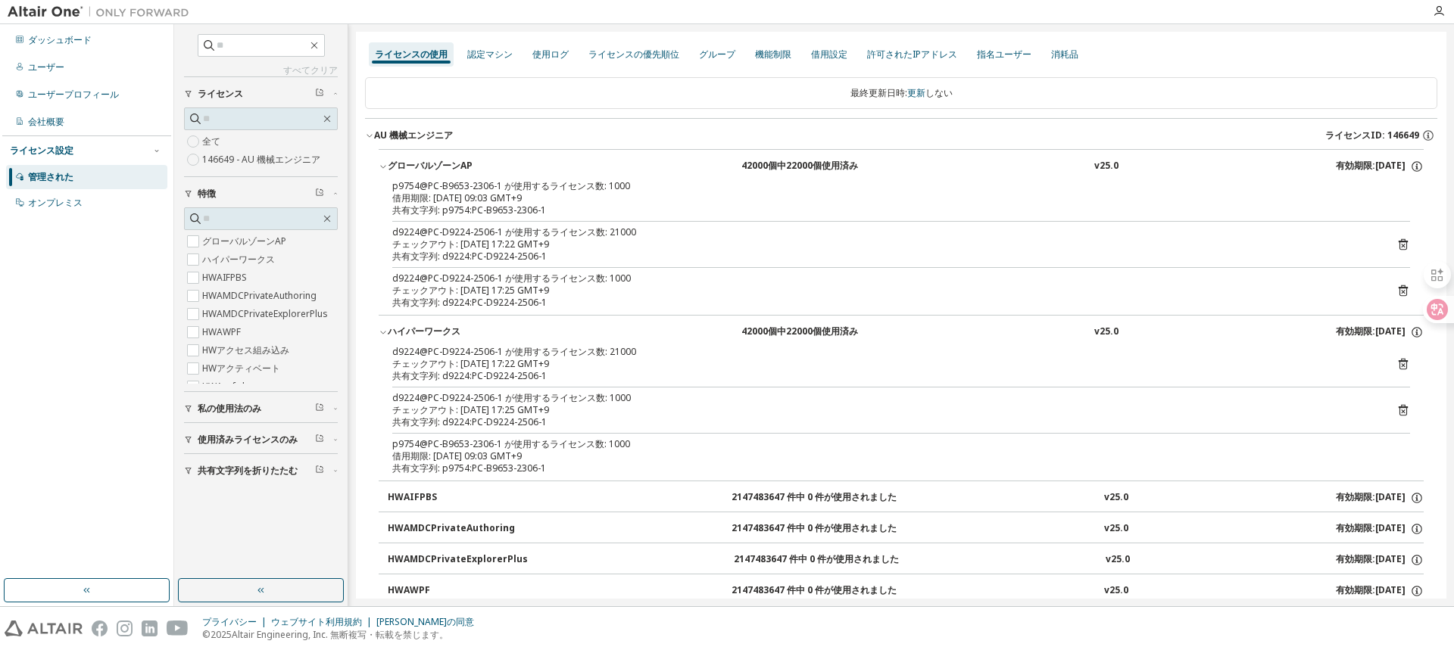
click at [381, 329] on icon "button" at bounding box center [383, 332] width 9 height 9
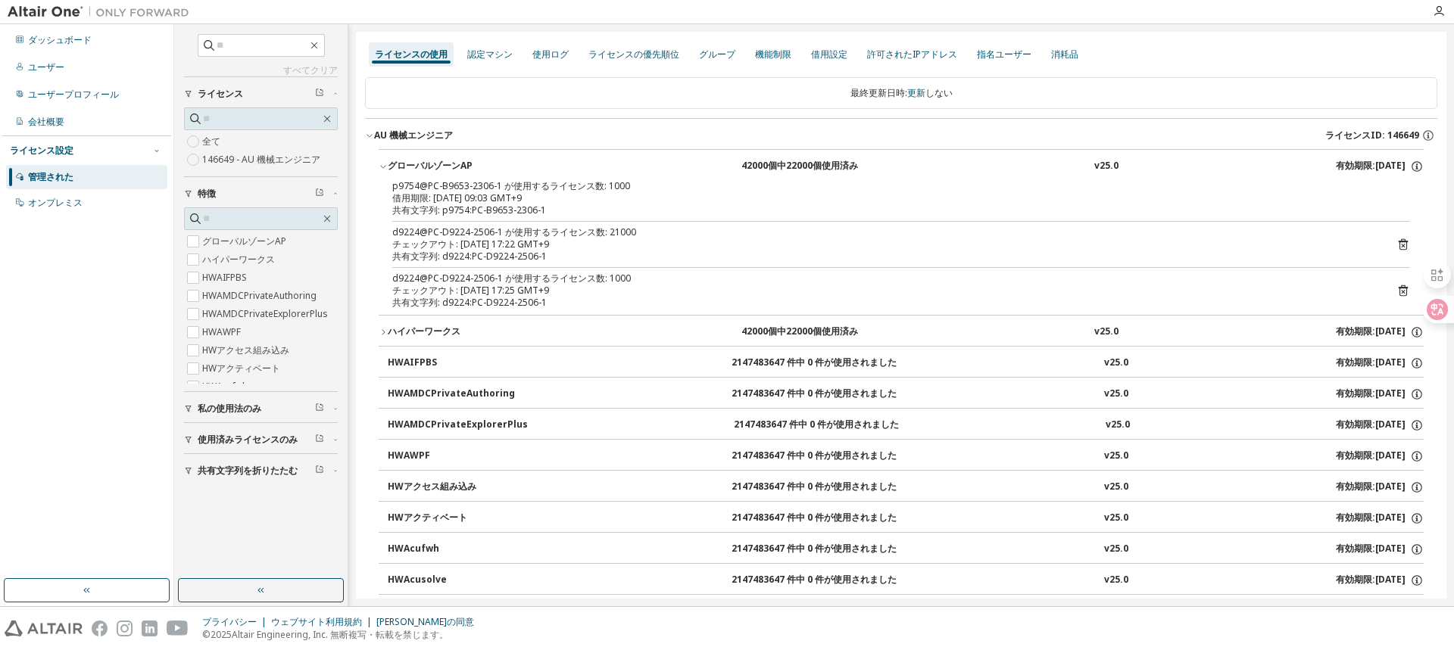
click at [379, 334] on icon "button" at bounding box center [383, 332] width 9 height 9
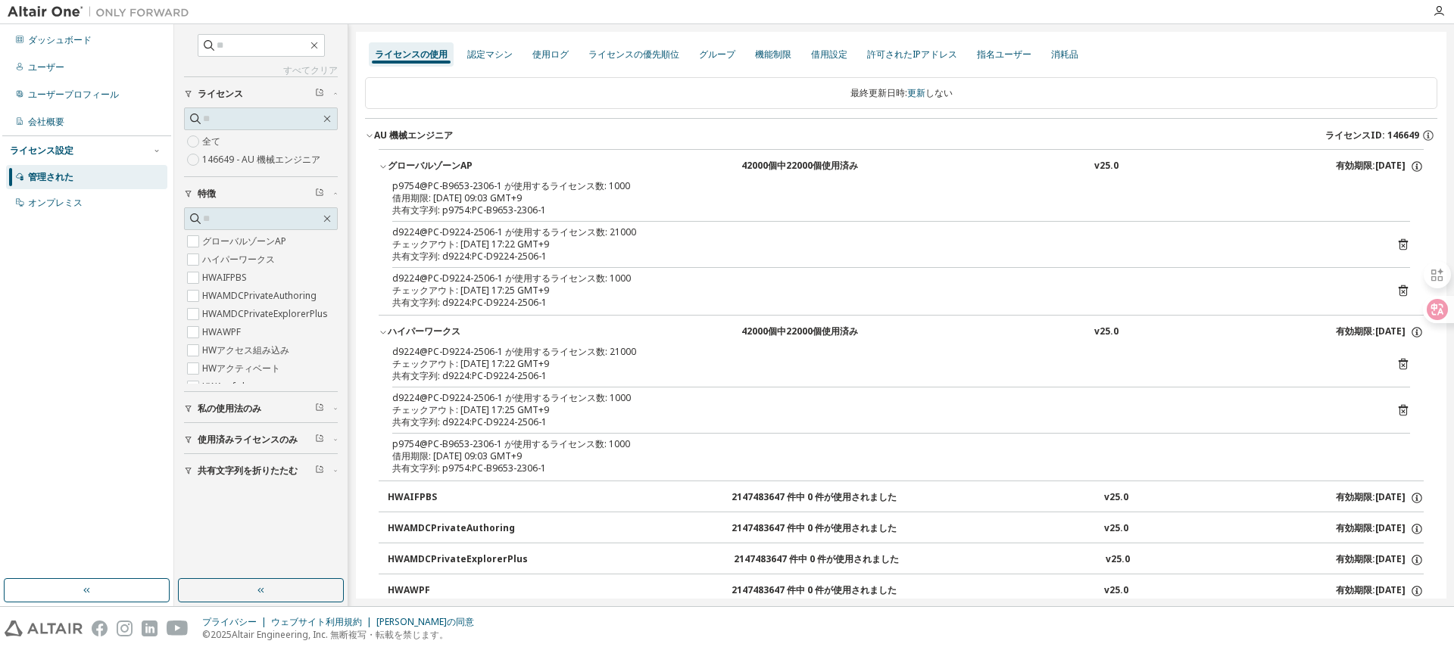
click at [550, 466] on div "共有文字列: p9754:PC-B9653-2306-1" at bounding box center [882, 469] width 981 height 12
click at [631, 362] on div "チェックアウト: [DATE] 17:22 GMT+9" at bounding box center [882, 364] width 981 height 12
click at [255, 443] on font "使用済みライセンスのみ" at bounding box center [248, 439] width 100 height 13
click at [217, 480] on font "いいえ" at bounding box center [215, 480] width 27 height 13
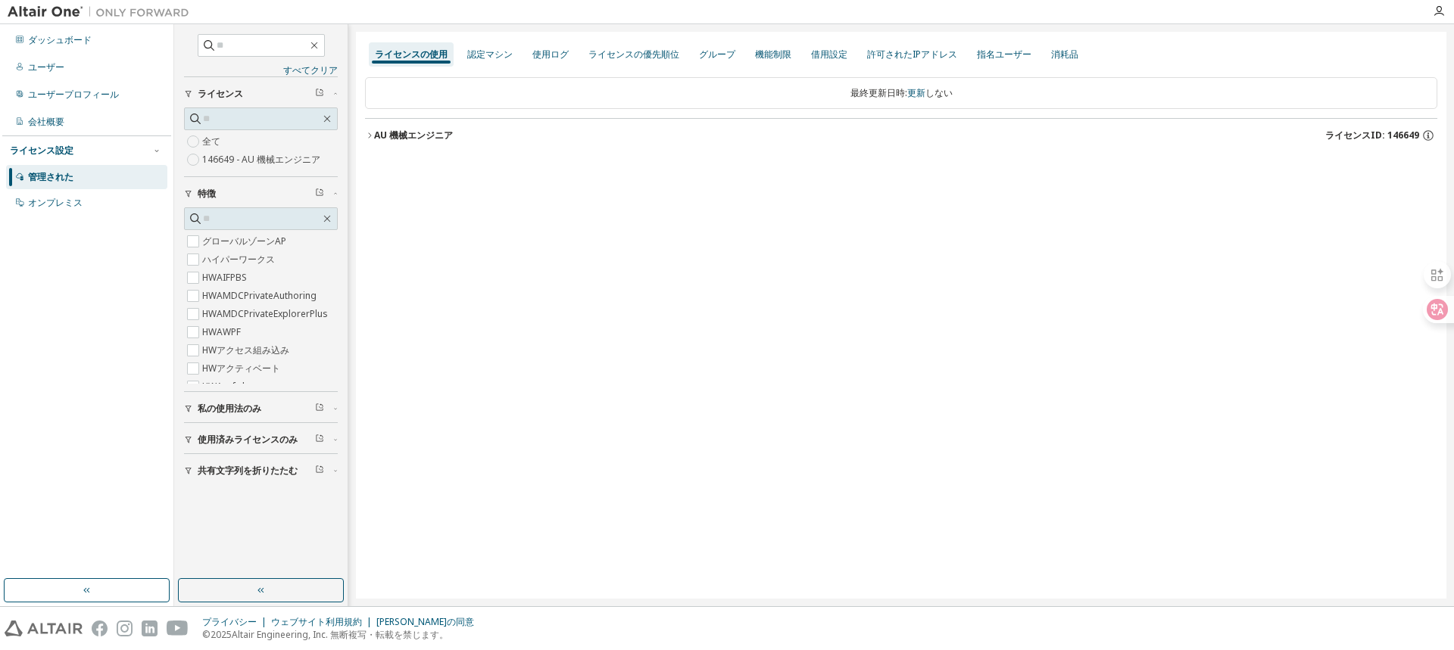
click at [382, 133] on font "AU 機械エンジニア" at bounding box center [413, 135] width 79 height 13
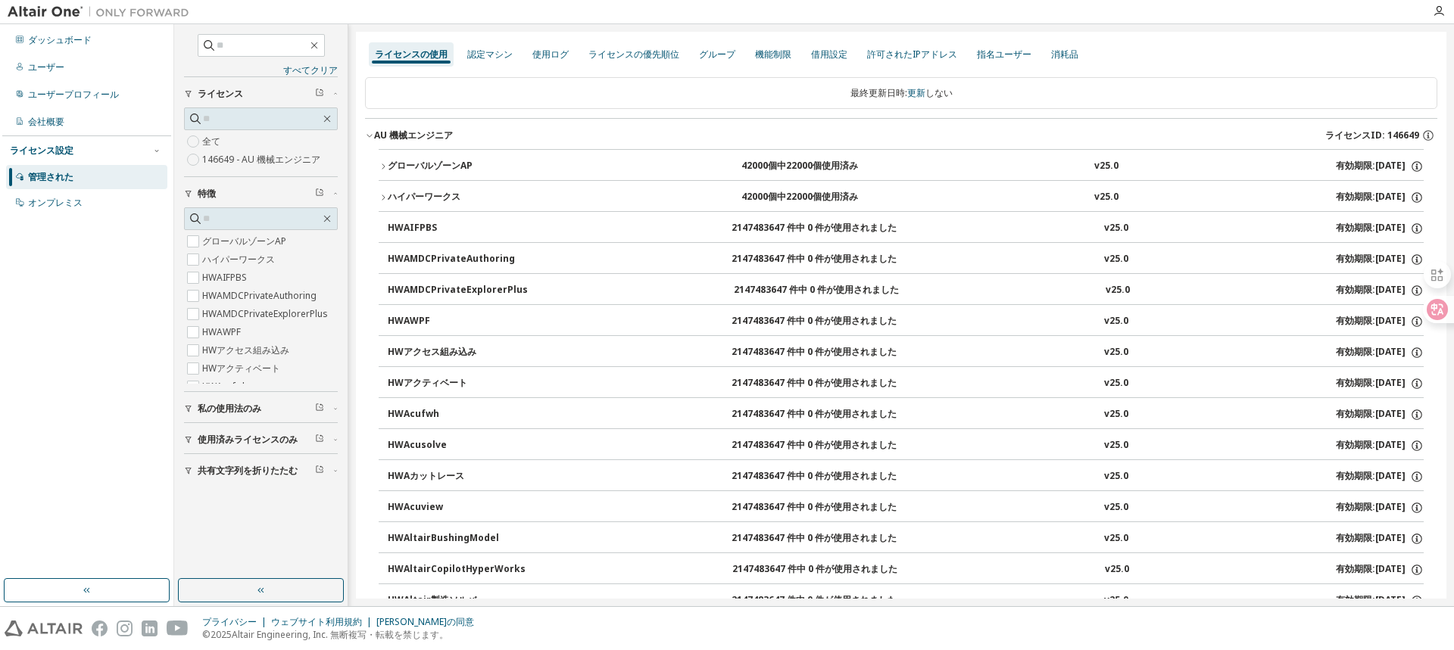
click at [389, 167] on font "グローバルゾーンAP" at bounding box center [430, 165] width 85 height 13
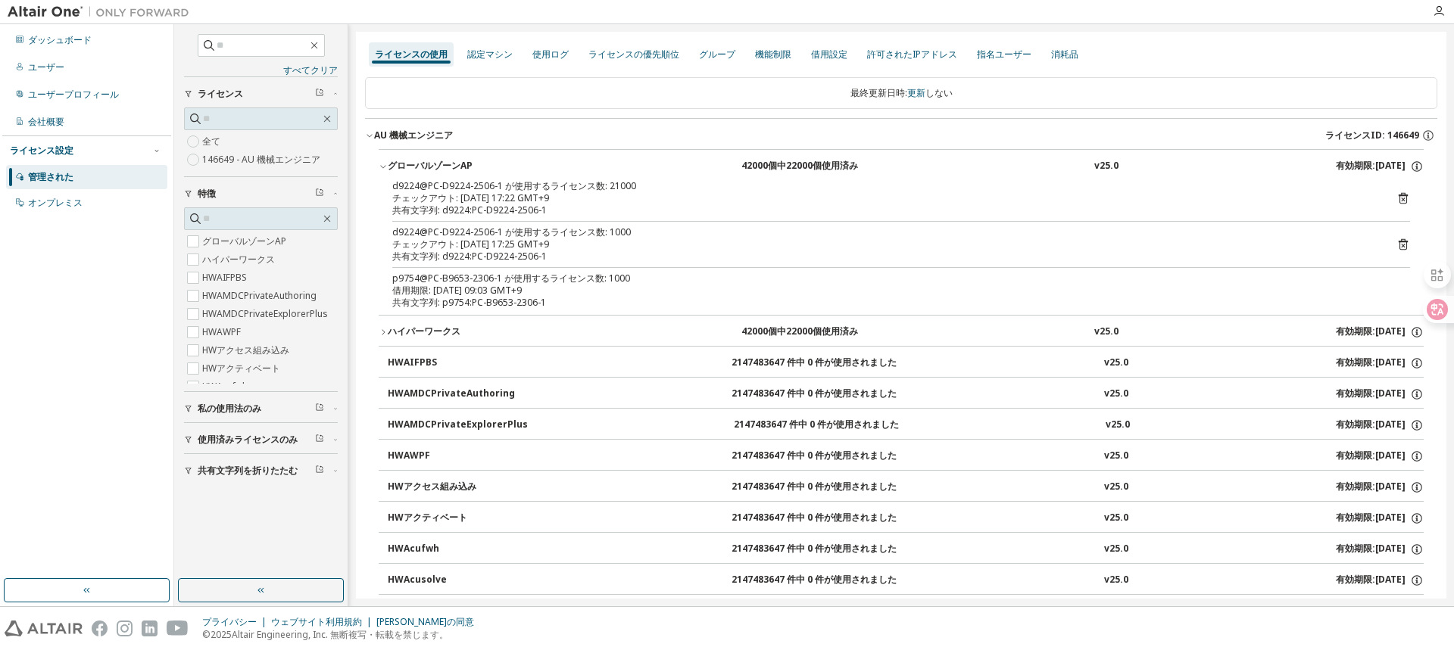
click at [379, 328] on icon "button" at bounding box center [383, 332] width 9 height 9
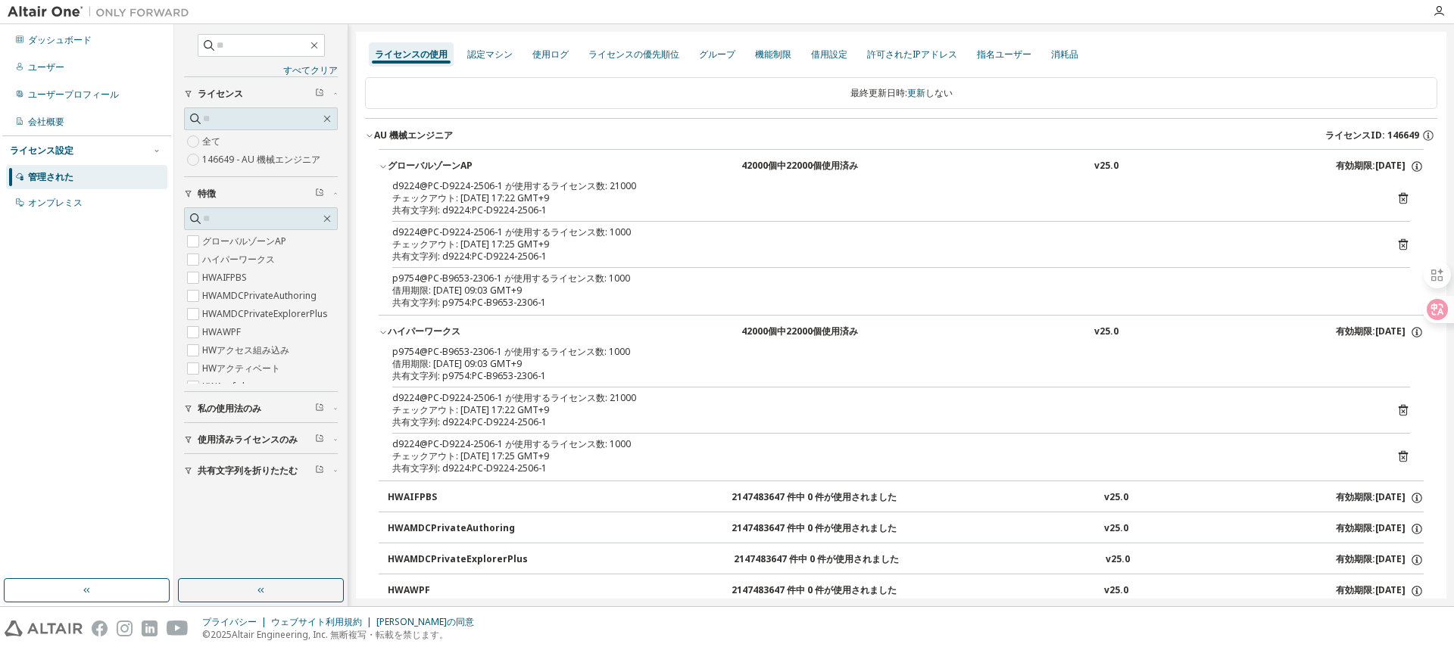
click at [224, 438] on font "使用済みライセンスのみ" at bounding box center [248, 439] width 100 height 13
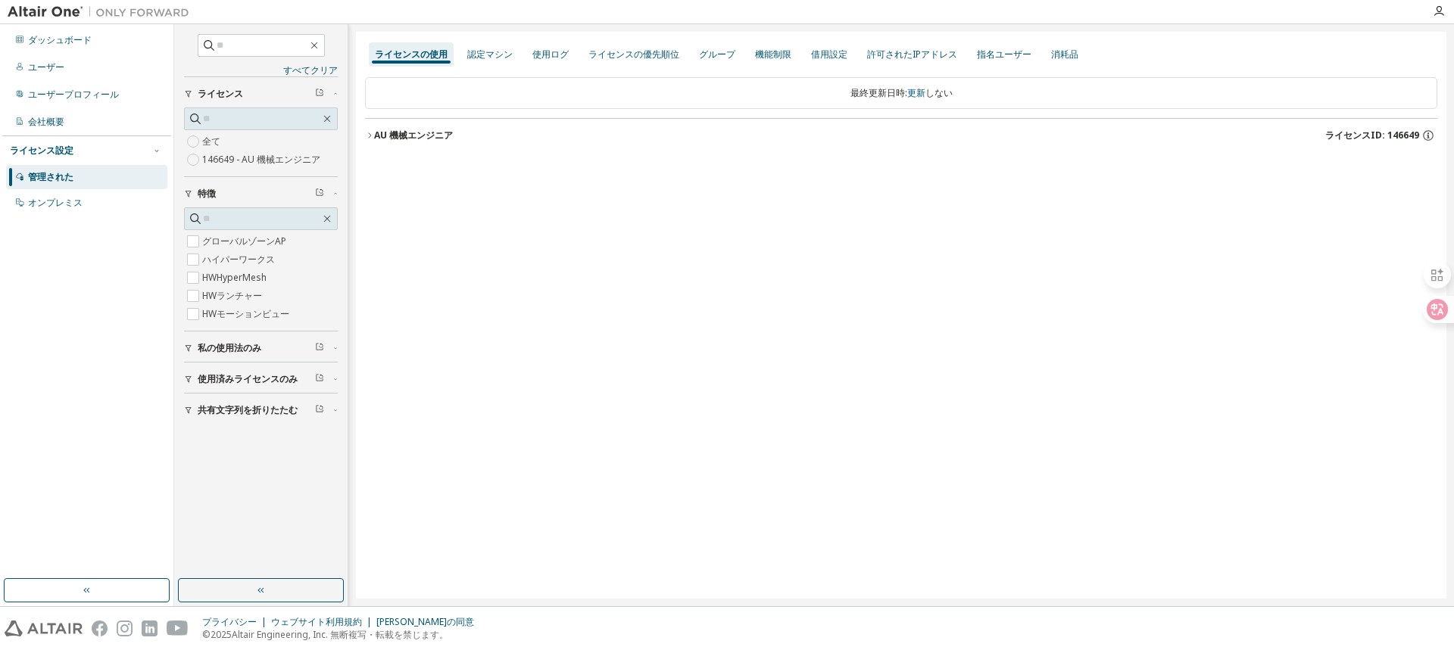
click at [370, 134] on icon "button" at bounding box center [369, 135] width 3 height 5
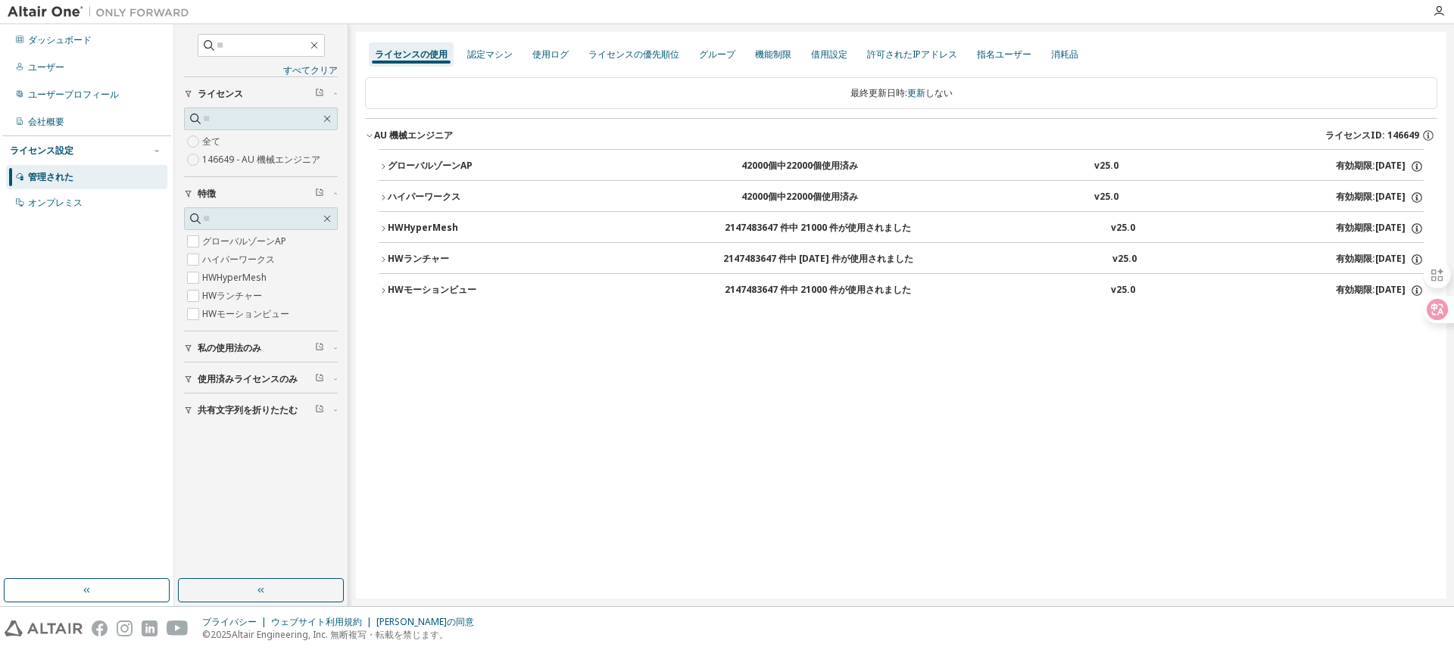
click at [388, 161] on font "グローバルゾーンAP" at bounding box center [430, 165] width 85 height 13
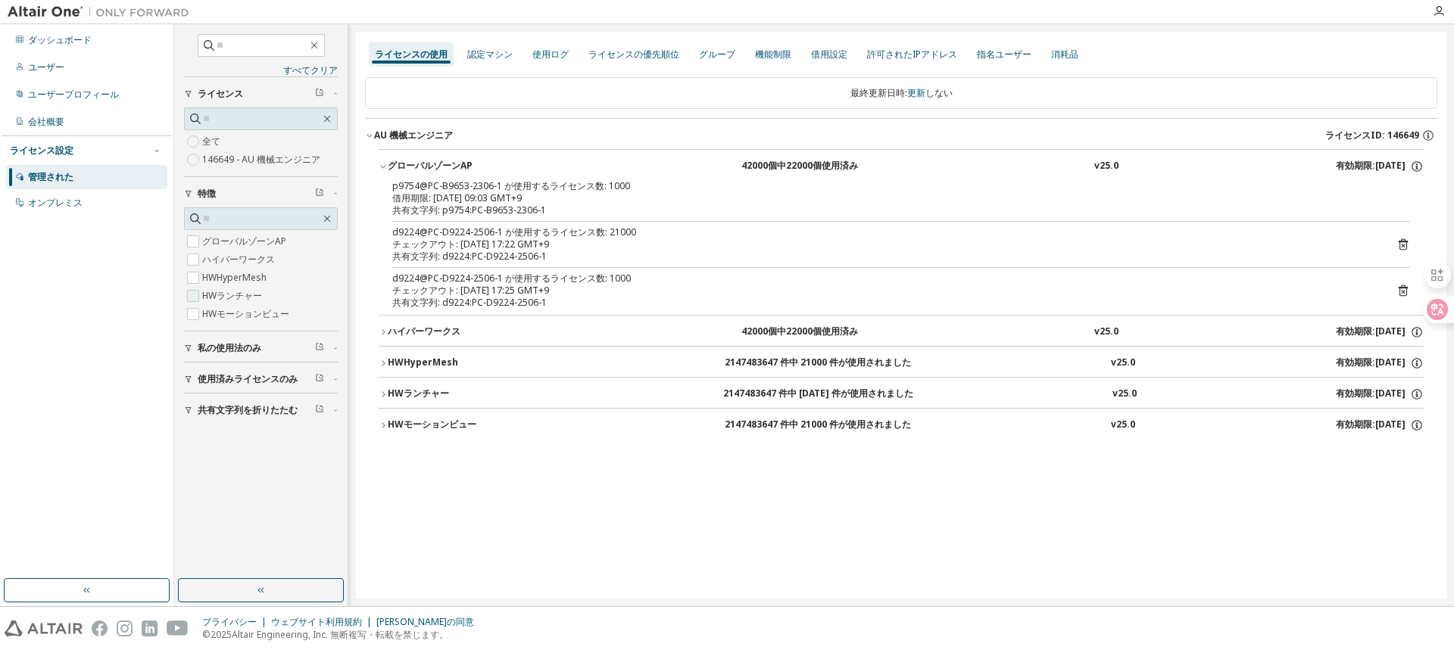
drag, startPoint x: 434, startPoint y: 497, endPoint x: 306, endPoint y: 300, distance: 235.4
click at [434, 495] on div "ライセンスの使用 認定マシン 使用ログ ライセンスの優先順位 グループ 機能制限 借用設定 許可されたIPアドレス 指名ユーザー 消耗品 最終更新日時: 更新…" at bounding box center [901, 315] width 1090 height 567
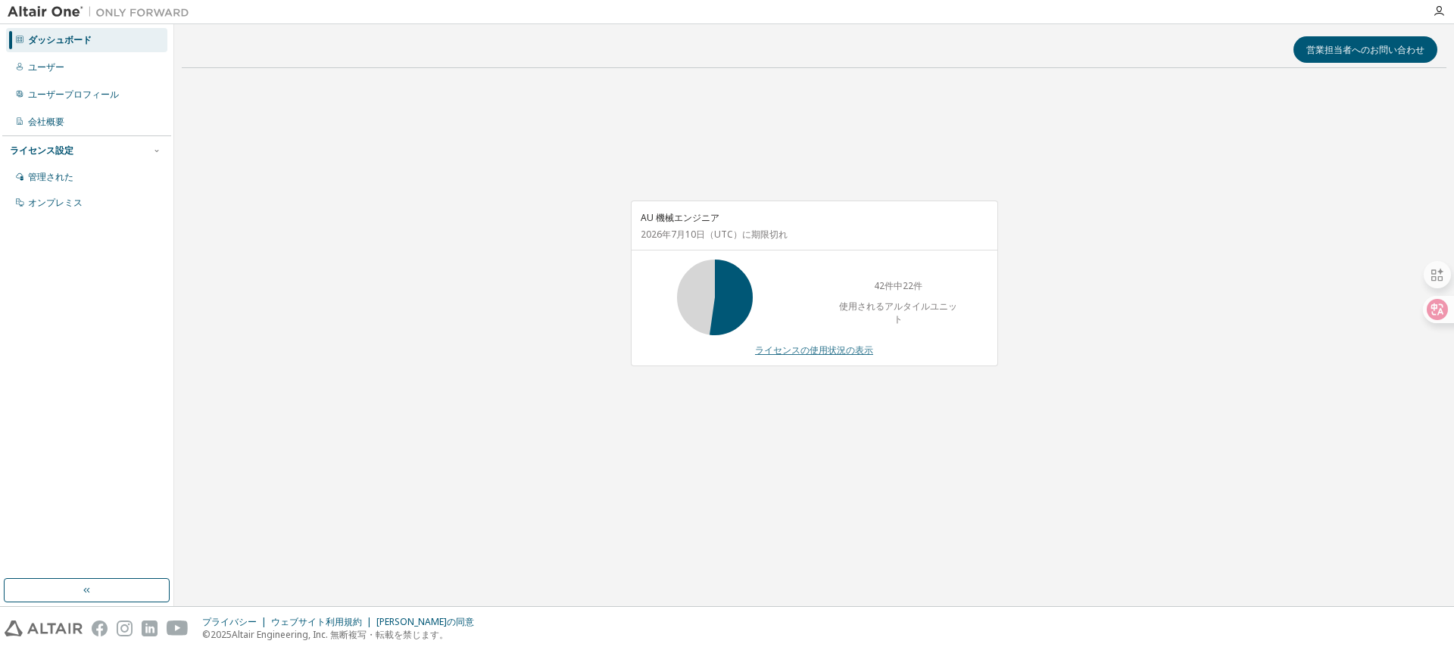
click at [839, 354] on font "ライセンスの使用状況の表示" at bounding box center [814, 350] width 118 height 13
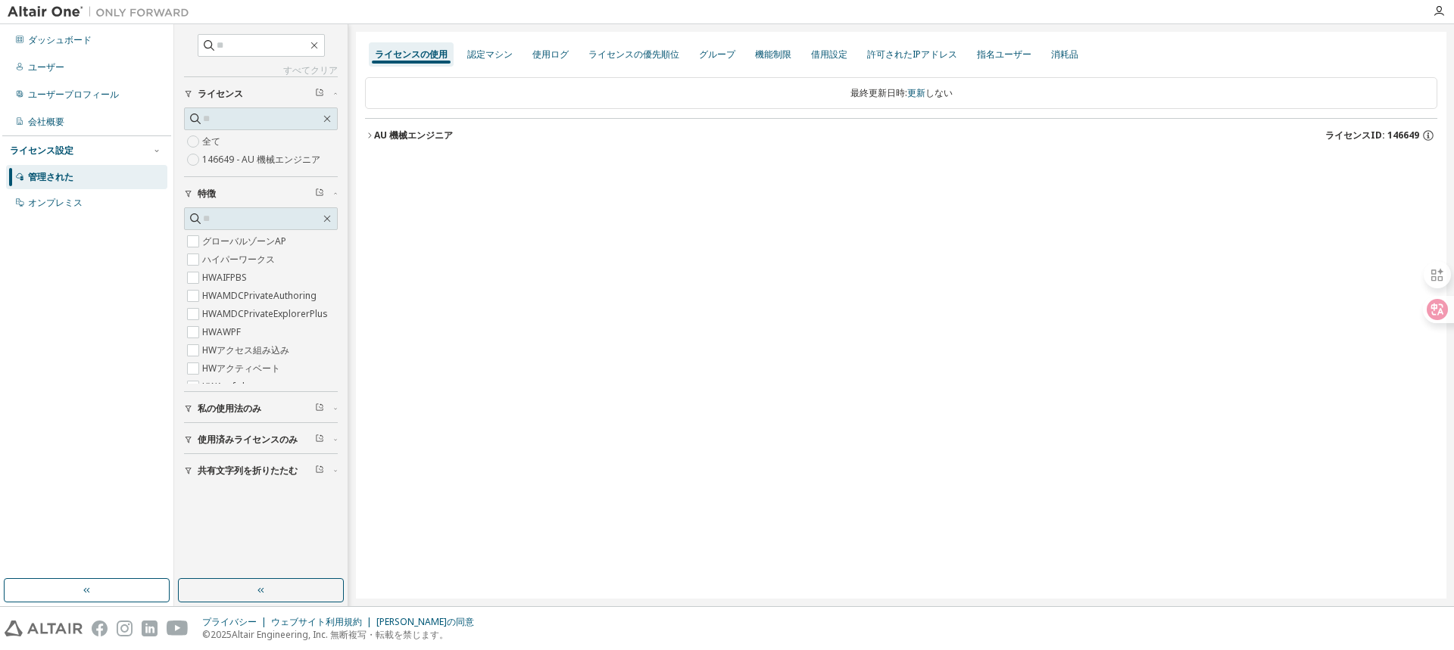
click at [221, 157] on font "146649 - AU 機械エンジニア" at bounding box center [261, 159] width 118 height 13
click at [365, 129] on button "AU 機械エンジニア ライセンスID: 146649" at bounding box center [901, 135] width 1072 height 33
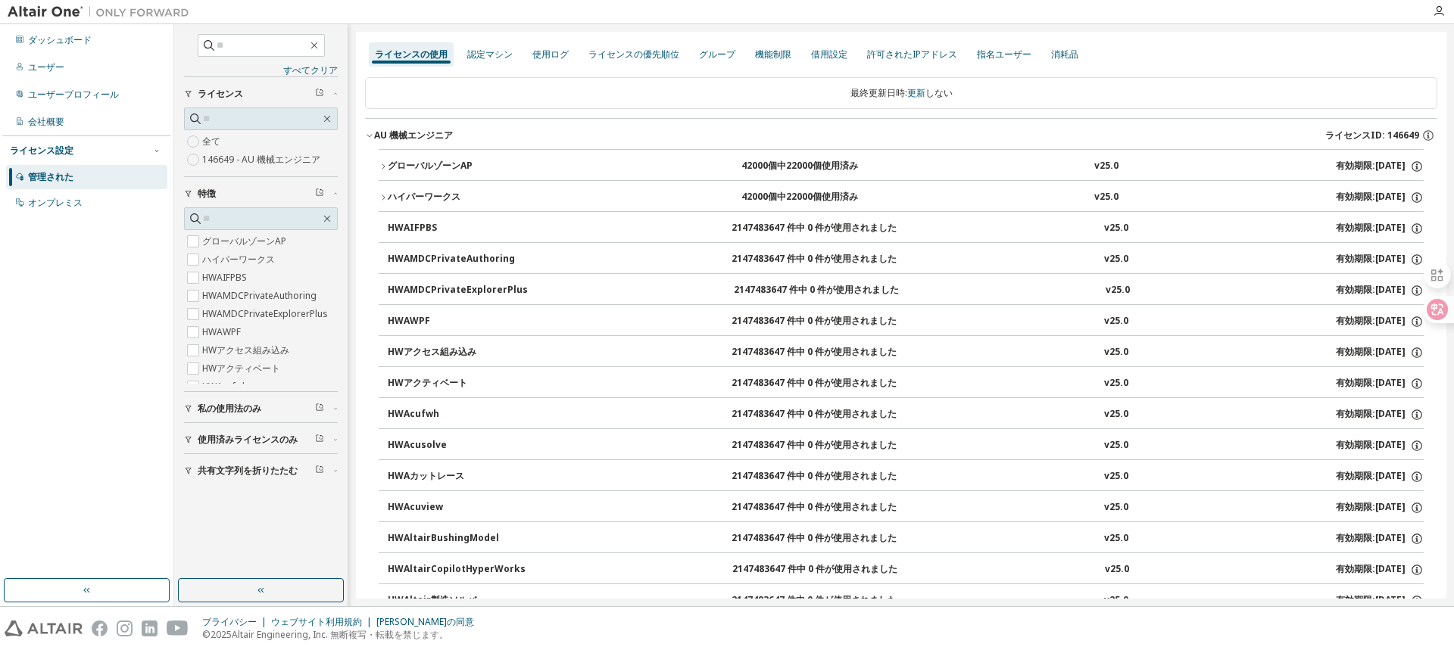
click at [430, 170] on font "グローバルゾーンAP" at bounding box center [430, 165] width 85 height 13
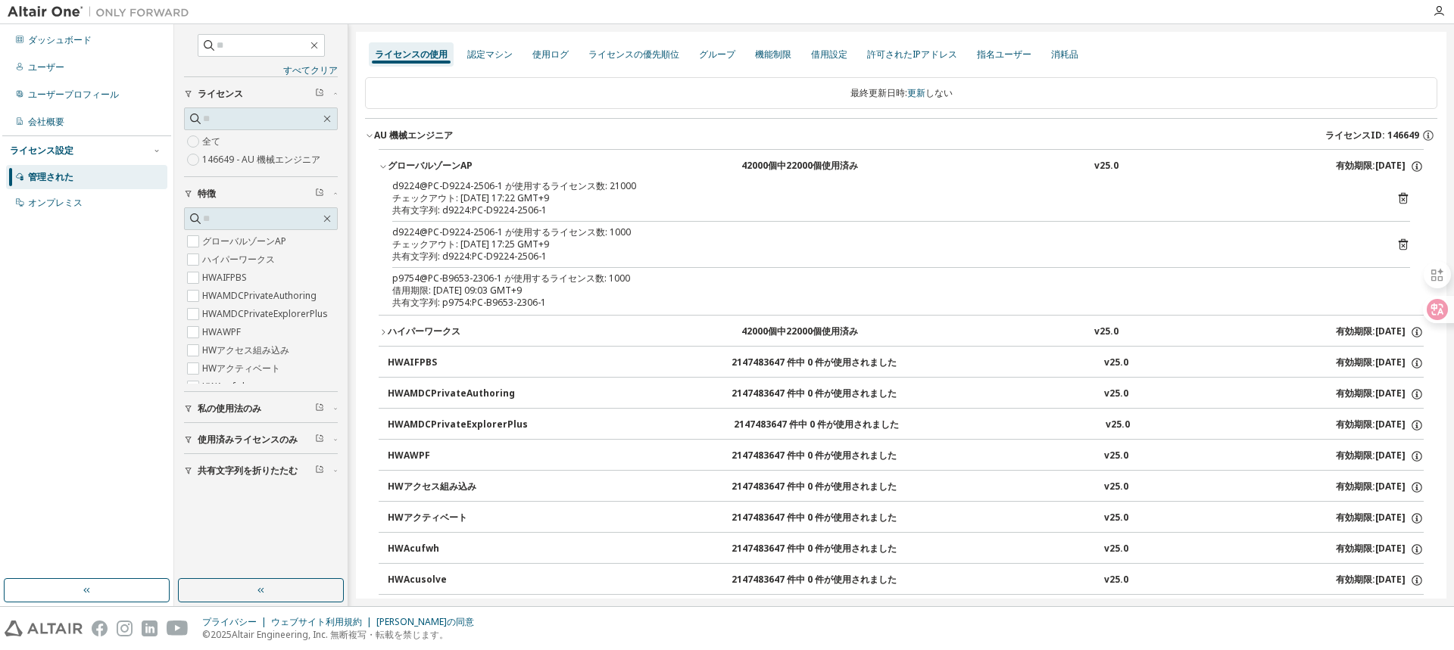
click at [402, 333] on font "ハイパーワークス" at bounding box center [424, 331] width 73 height 13
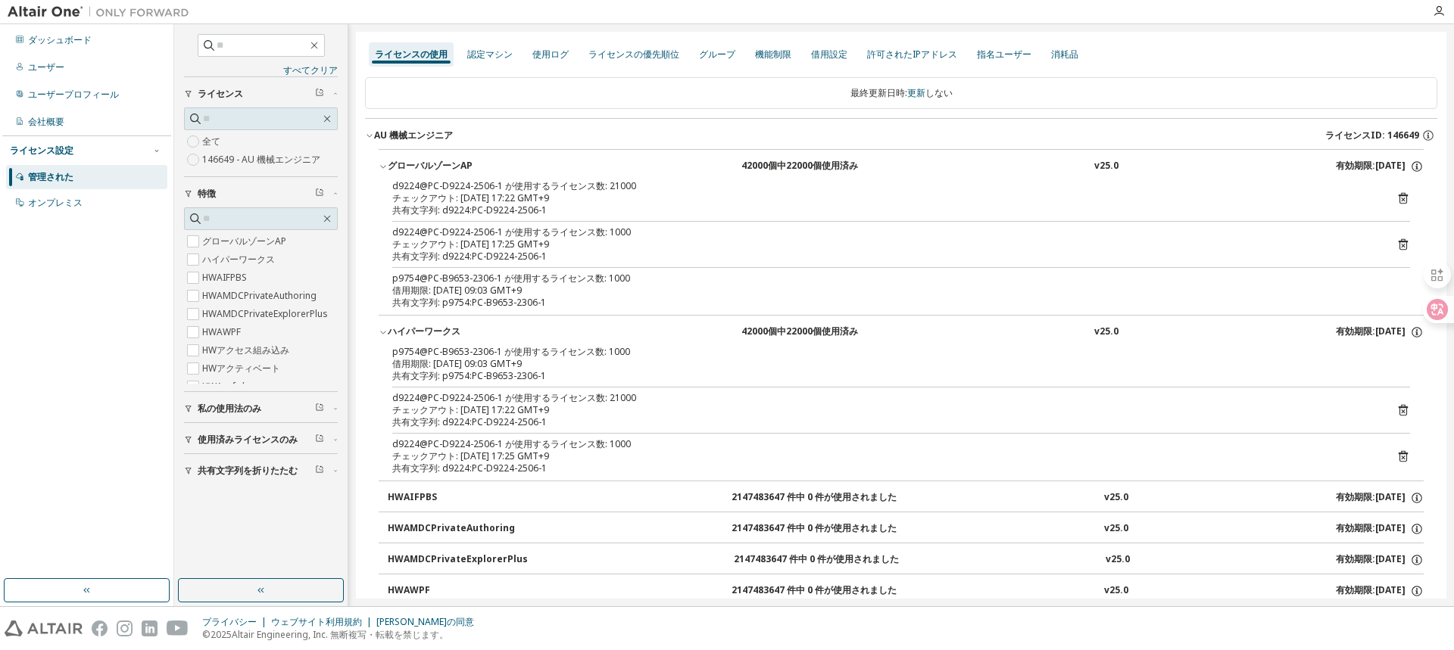
click at [715, 300] on div "共有文字列: p9754:PC-B9653-2306-1" at bounding box center [882, 303] width 981 height 12
click at [671, 285] on div "借用期限: [DATE] 09:03 GMT+9" at bounding box center [882, 291] width 981 height 12
click at [672, 279] on div "p9754@PC-B9653-2306-1 が使用するライセンス数: 1000" at bounding box center [882, 279] width 981 height 12
click at [1396, 240] on icon at bounding box center [1403, 245] width 14 height 14
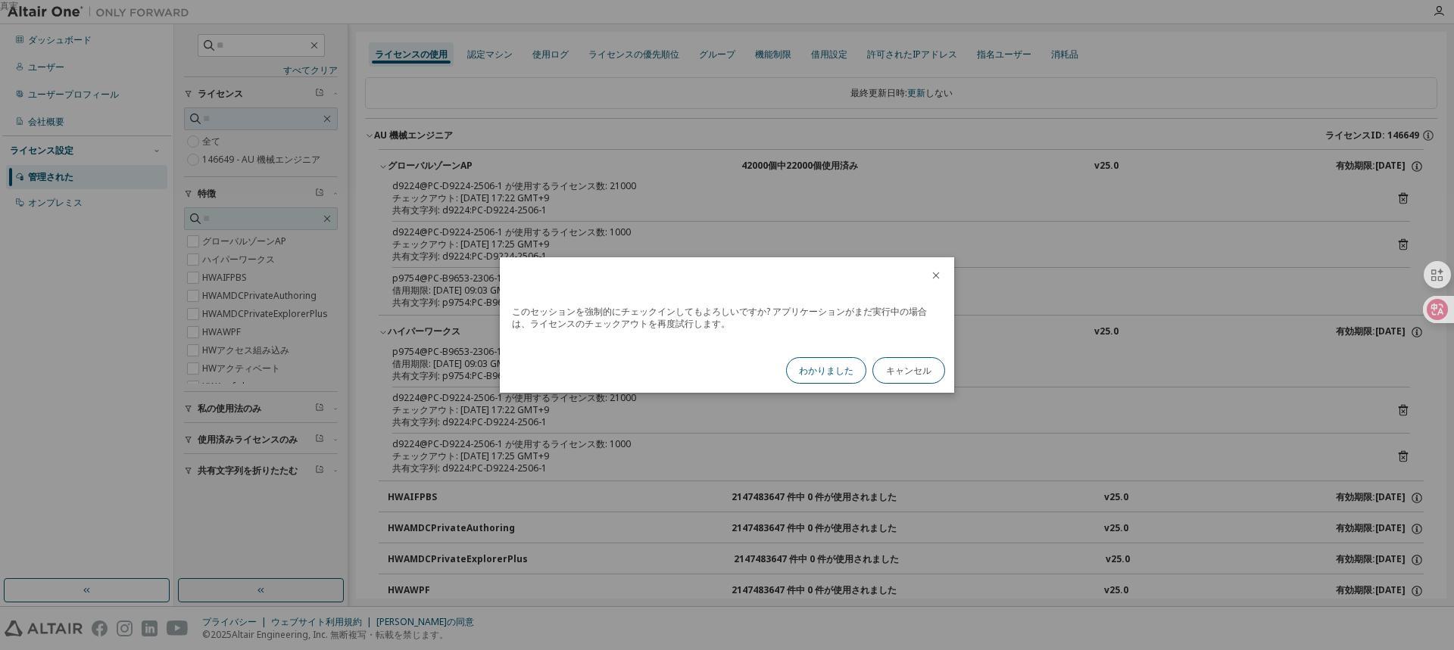
click at [828, 366] on font "わかりました" at bounding box center [826, 370] width 55 height 13
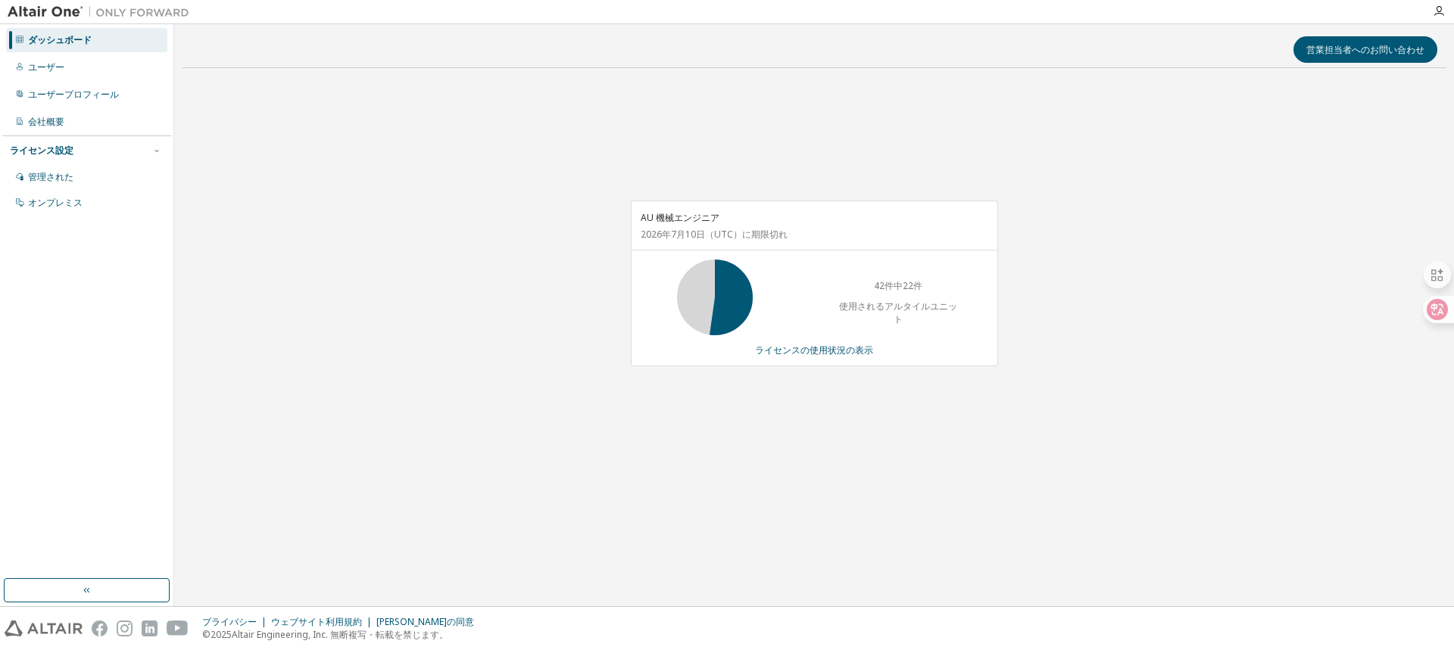
click at [836, 343] on div "AU 機械エンジニア [DATE] （UTC） に期限切れ 42件中22件 使用されるアルタイルユニット ライセンスの使用状況の表示" at bounding box center [814, 284] width 367 height 166
click at [834, 345] on font "ライセンスの使用状況の表示" at bounding box center [814, 350] width 118 height 13
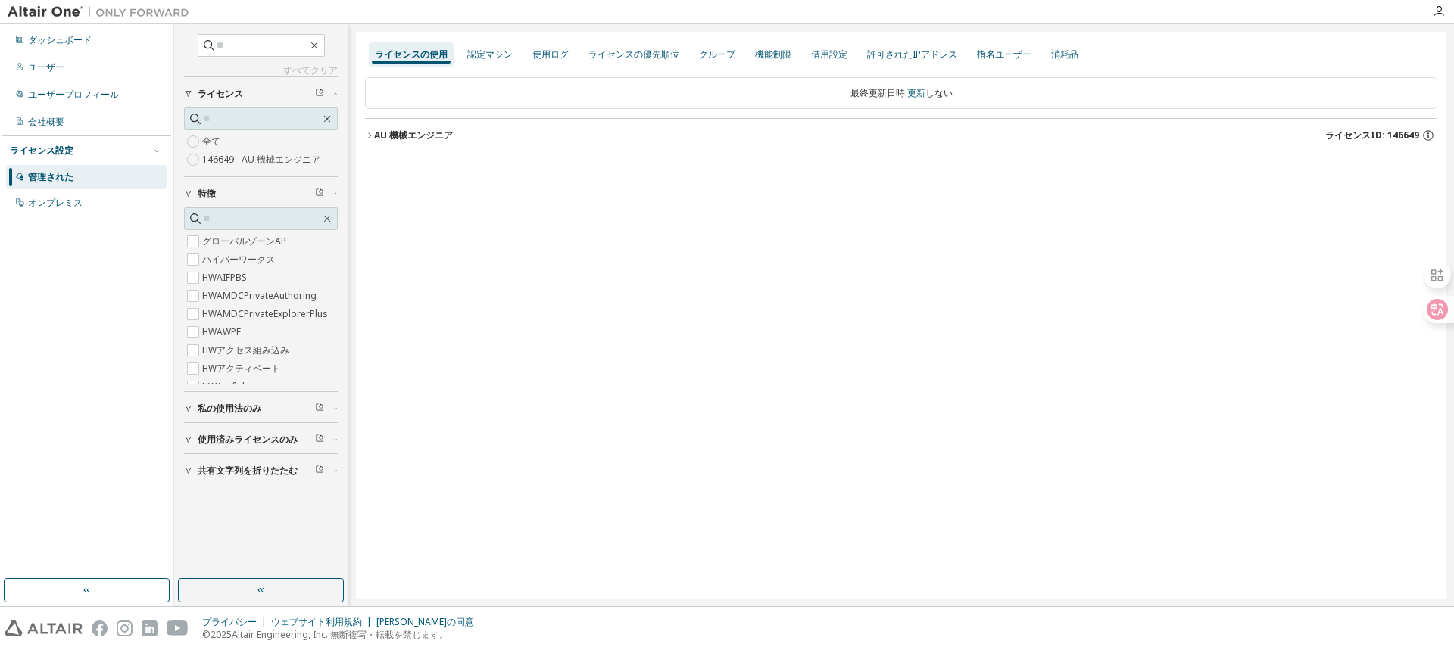
click at [419, 133] on font "AU 機械エンジニア" at bounding box center [413, 135] width 79 height 13
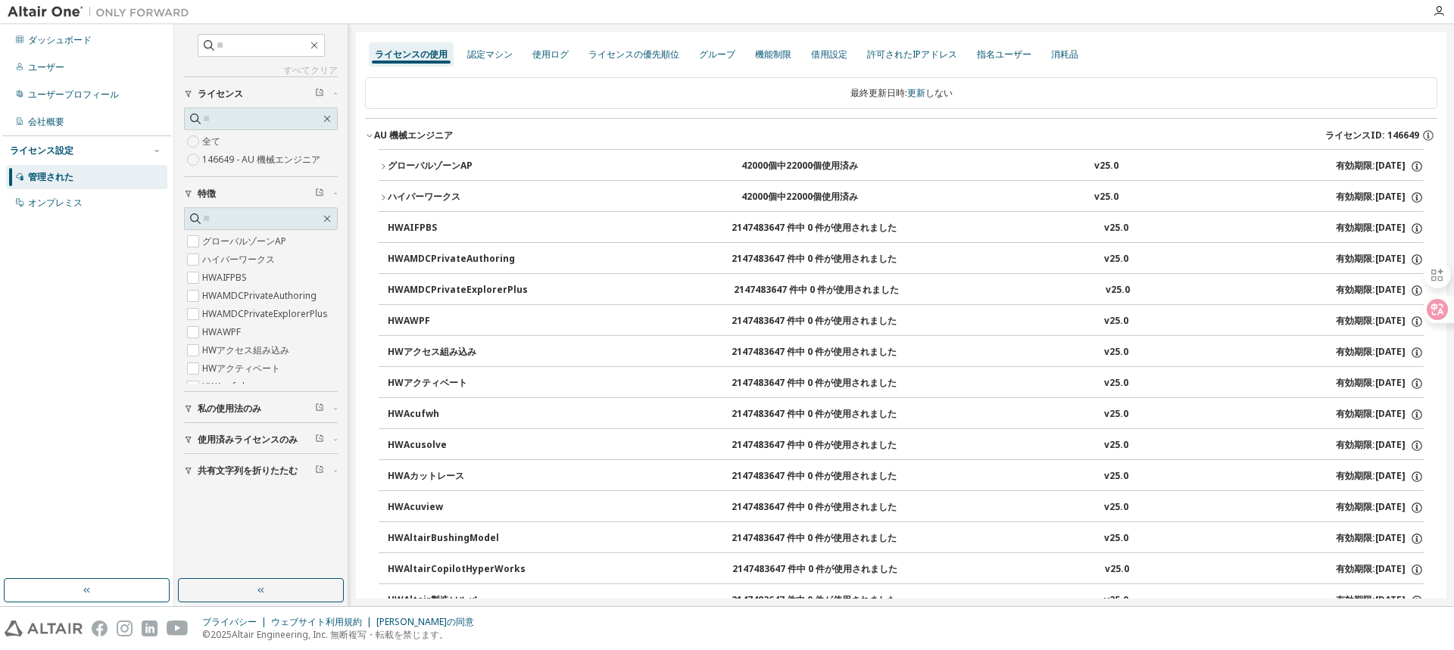
click at [399, 164] on font "グローバルゾーンAP" at bounding box center [430, 165] width 85 height 13
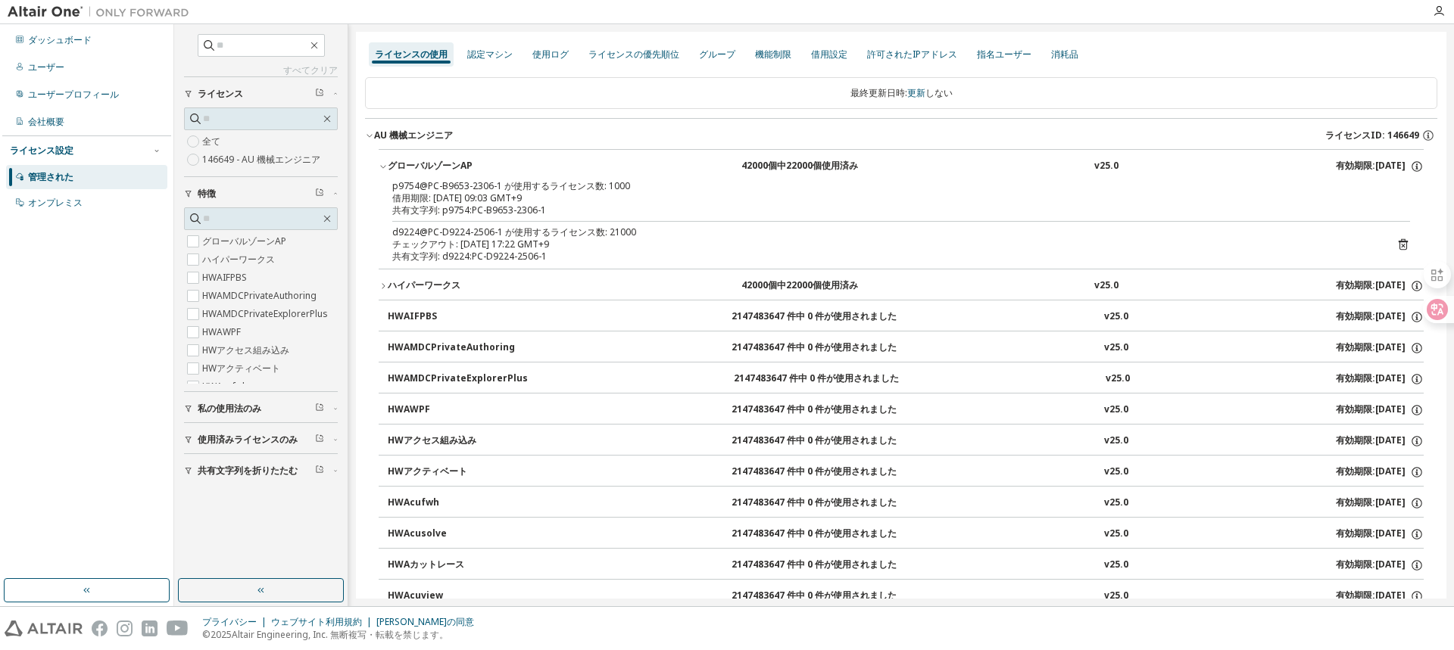
click at [385, 285] on icon "button" at bounding box center [383, 286] width 9 height 9
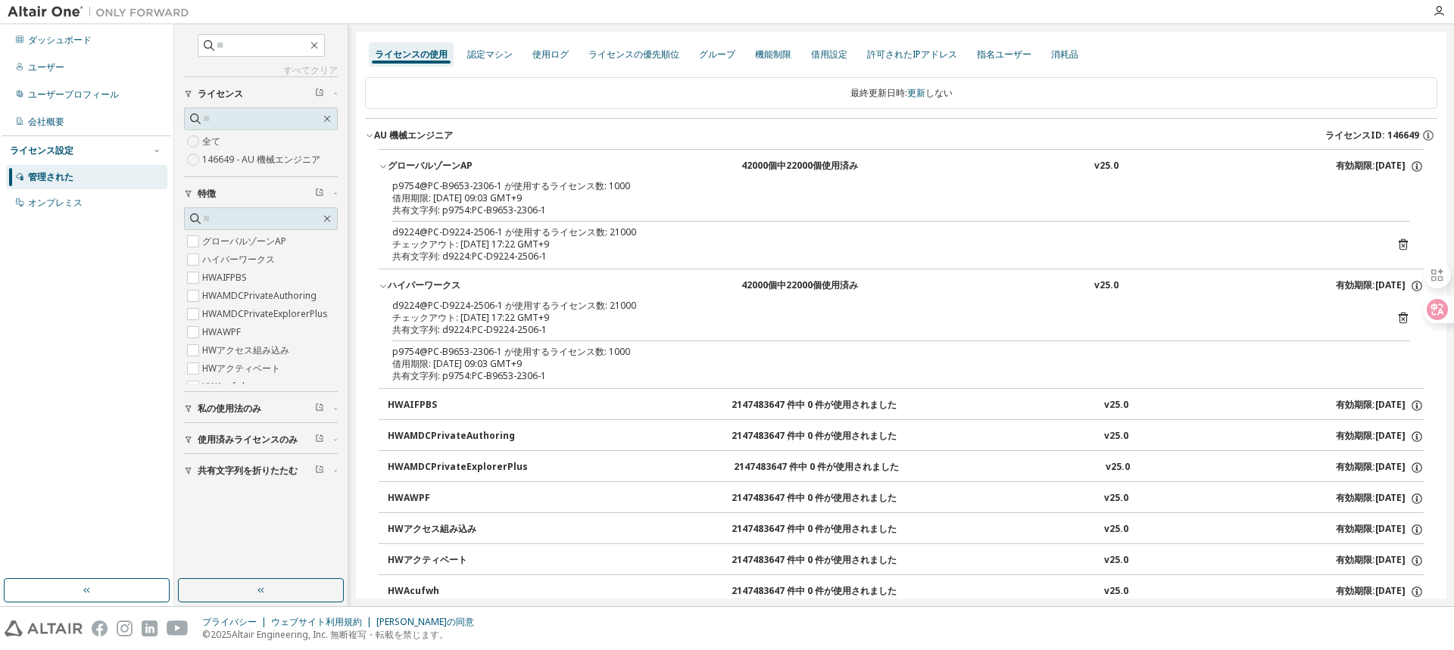
click at [510, 370] on font "共有文字列: p9754:PC-B9653-2306-1" at bounding box center [469, 376] width 154 height 13
click at [775, 347] on div "p9754@PC-B9653-2306-1 が使用するライセンス数: 1000" at bounding box center [882, 352] width 981 height 12
click at [746, 364] on div "借用期限: [DATE] 09:03 GMT+9" at bounding box center [882, 364] width 981 height 12
click at [669, 372] on div "共有文字列: p9754:PC-B9653-2306-1" at bounding box center [882, 376] width 981 height 12
click at [595, 370] on div "借用期限: [DATE] 09:03 GMT+9" at bounding box center [882, 364] width 981 height 12
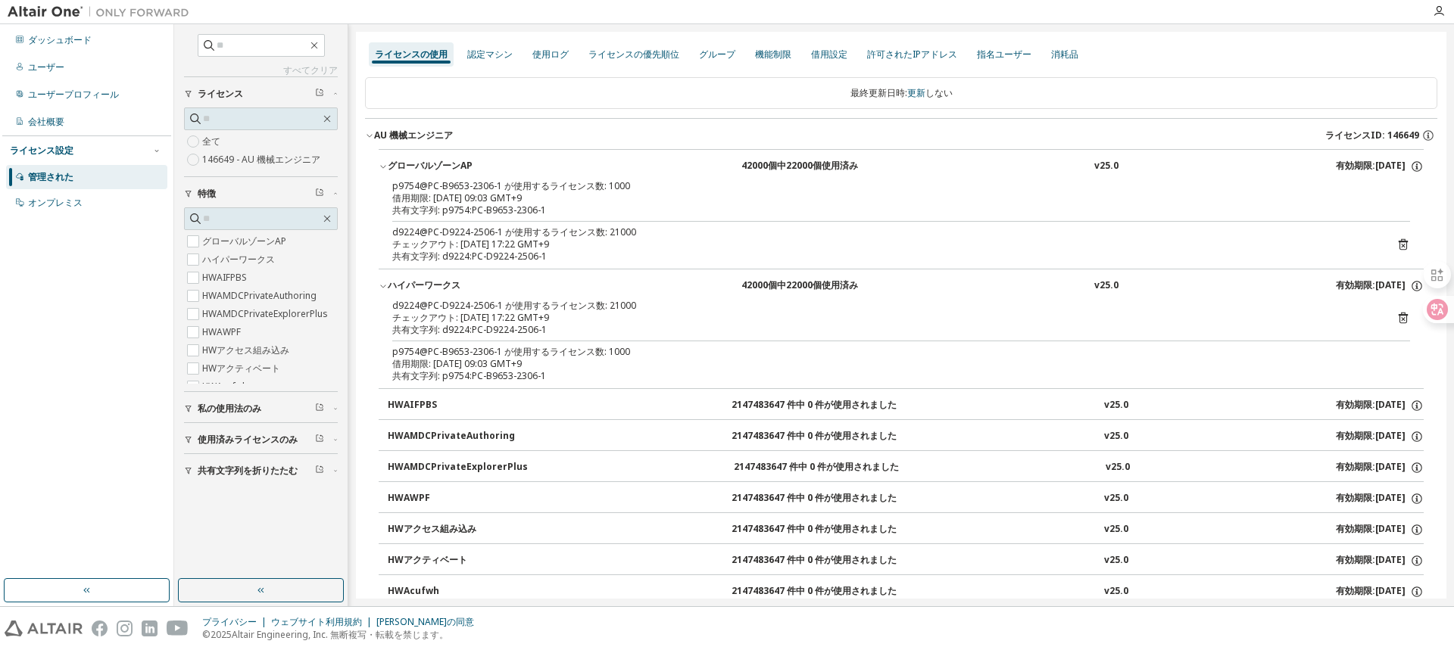
click at [537, 310] on font "d9224@PC-D9224-2506-1 が使用するライセンス数: 21000" at bounding box center [514, 305] width 244 height 13
click at [521, 360] on font "借用期限: [DATE] 09:03 GMT+9" at bounding box center [456, 363] width 129 height 13
click at [1389, 370] on div "p9754@PC-B9653-2306-1 が使用するライセンス数: [DATE] 借用期限: [DATE] 09:03 GMT+9 共有文字列: p9754…" at bounding box center [901, 364] width 1018 height 36
click at [641, 359] on div "借用期限: [DATE] 09:03 GMT+9" at bounding box center [882, 364] width 981 height 12
click at [640, 352] on div "p9754@PC-B9653-2306-1 が使用するライセンス数: 1000" at bounding box center [882, 352] width 981 height 12
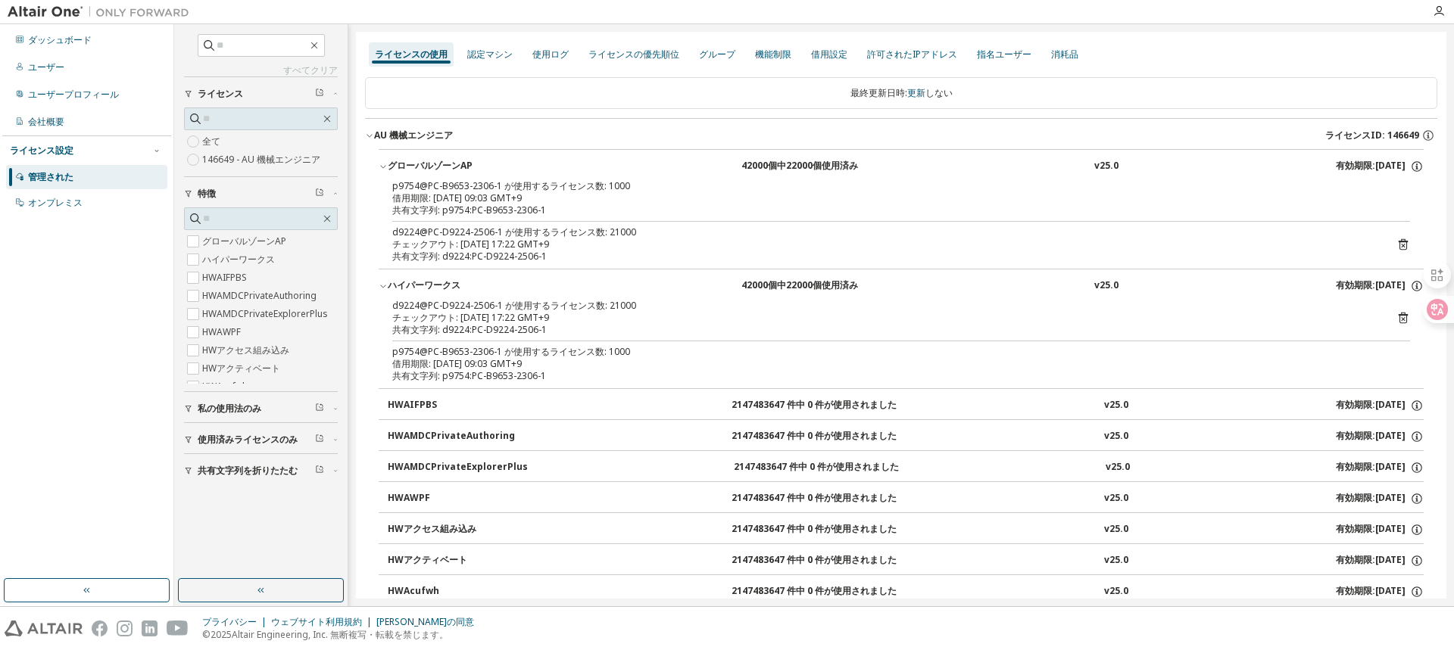
click at [613, 352] on font "p9754@PC-B9653-2306-1 が使用するライセンス数: 1000" at bounding box center [511, 351] width 238 height 13
click at [559, 369] on div "借用期限: 2025-09-19 09:03 GMT+9" at bounding box center [882, 364] width 981 height 12
click at [585, 376] on div "共有文字列: p9754:PC-B9653-2306-1" at bounding box center [882, 376] width 981 height 12
click at [619, 308] on font "d9224@PC-D9224-2506-1 が使用するライセンス数: 21000" at bounding box center [514, 305] width 244 height 13
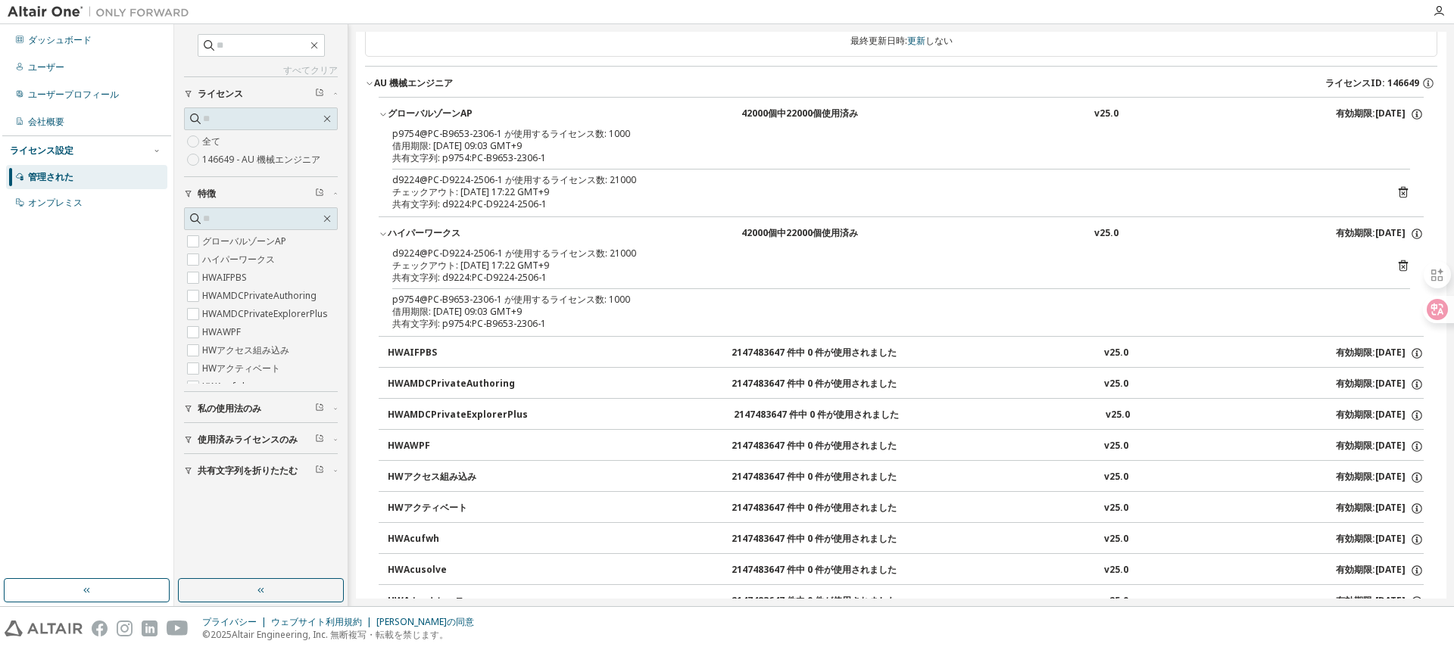
scroll to position [151, 0]
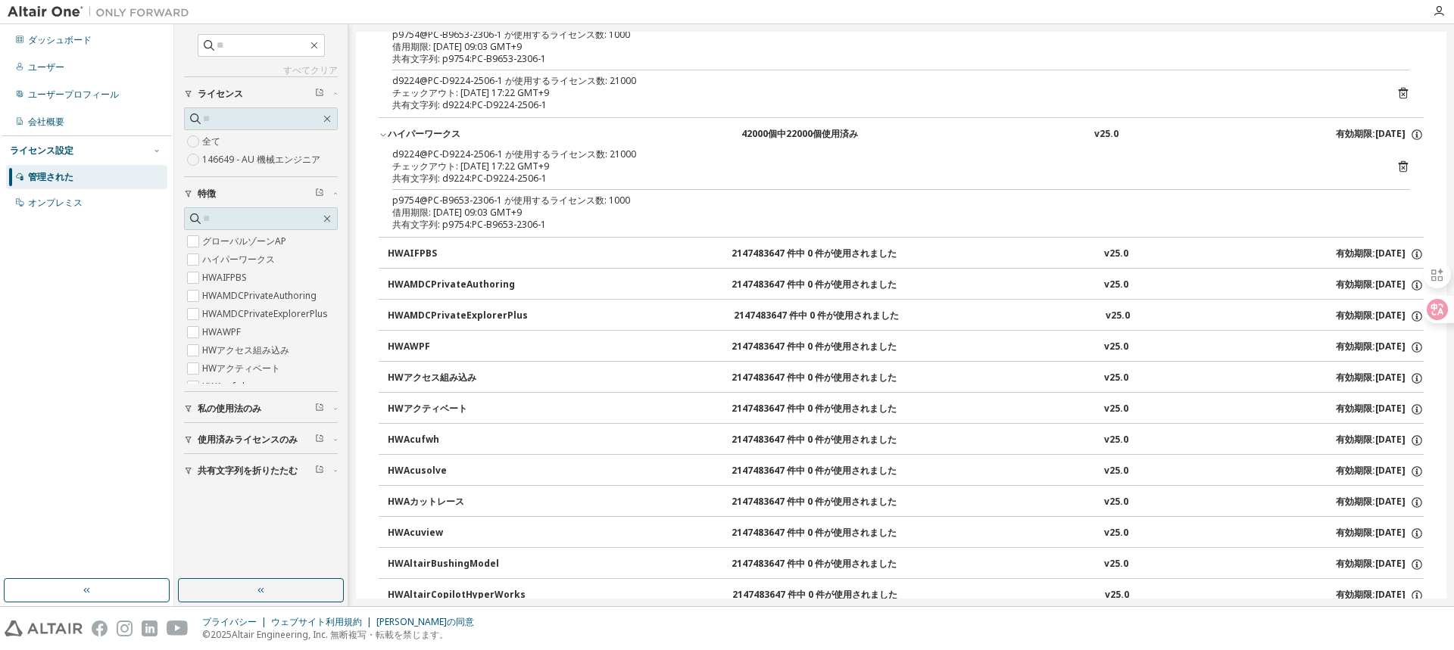
click at [505, 221] on font "共有文字列: p9754:PC-B9653-2306-1" at bounding box center [469, 224] width 154 height 13
click at [506, 214] on font "借用期限: [DATE] 09:03 GMT+9" at bounding box center [456, 212] width 129 height 13
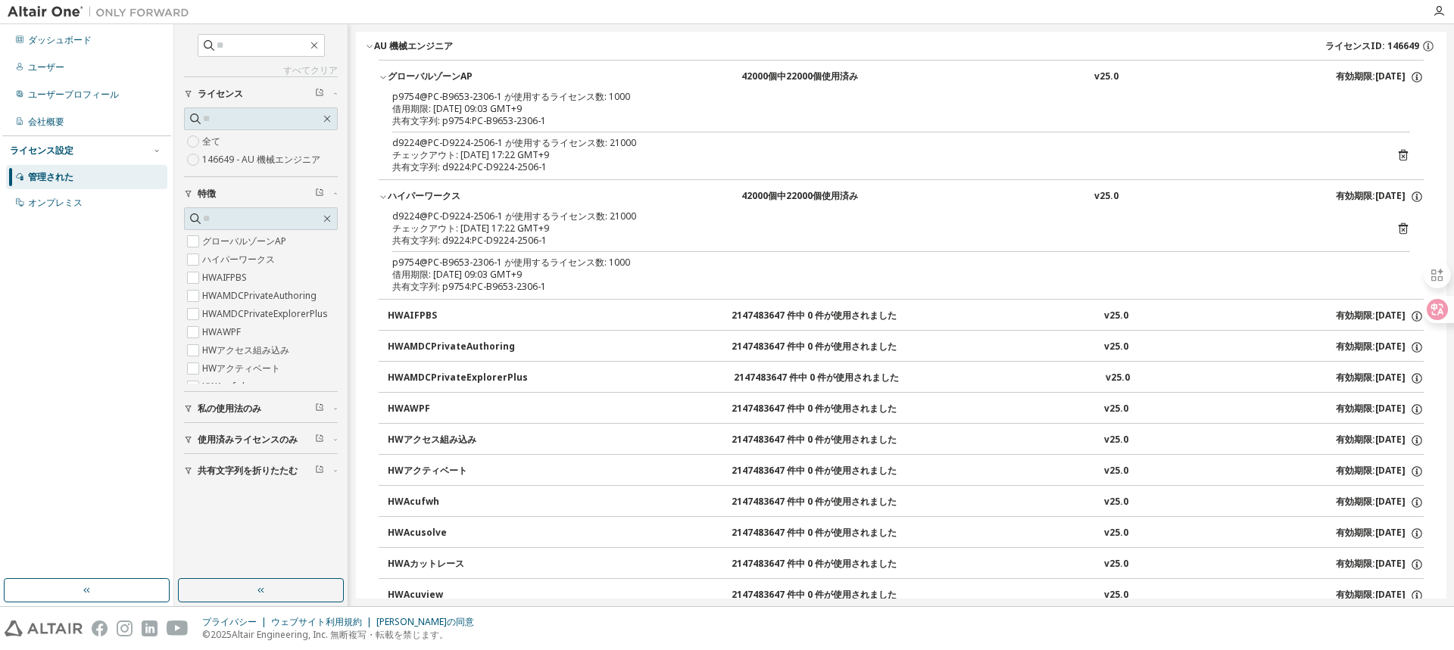
scroll to position [76, 0]
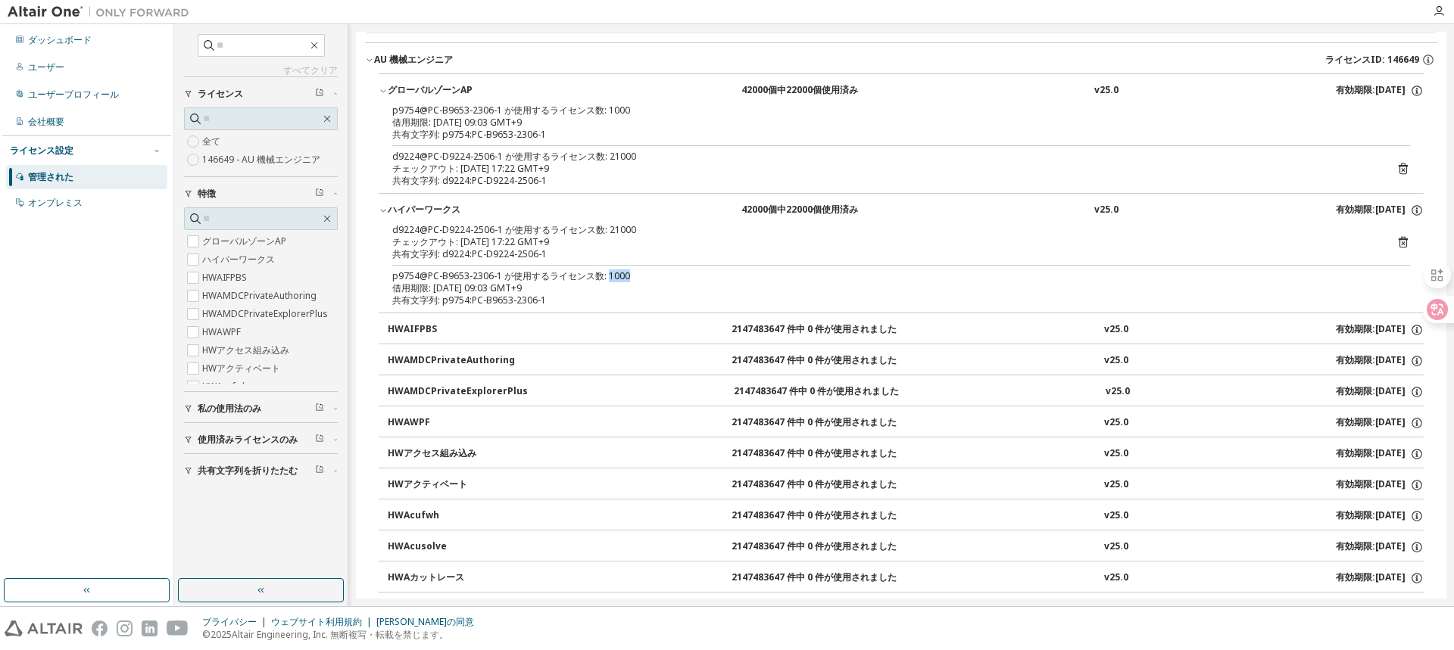
drag, startPoint x: 634, startPoint y: 277, endPoint x: 608, endPoint y: 281, distance: 26.0
click at [608, 281] on div "p9754@PC-B9653-2306-1 が使用するライセンス数: 1000" at bounding box center [882, 276] width 981 height 12
drag, startPoint x: 632, startPoint y: 232, endPoint x: 607, endPoint y: 220, distance: 27.8
click at [606, 222] on div "ハイパーワークス 42000個中22000個使用済み v25.0 有効期限: 2026-07-10 d9224@PC-D9224-2506-1 が使用するライ…" at bounding box center [901, 253] width 1045 height 120
click at [597, 114] on font "p9754@PC-B9653-2306-1 が使用するライセンス数: 1000" at bounding box center [511, 110] width 238 height 13
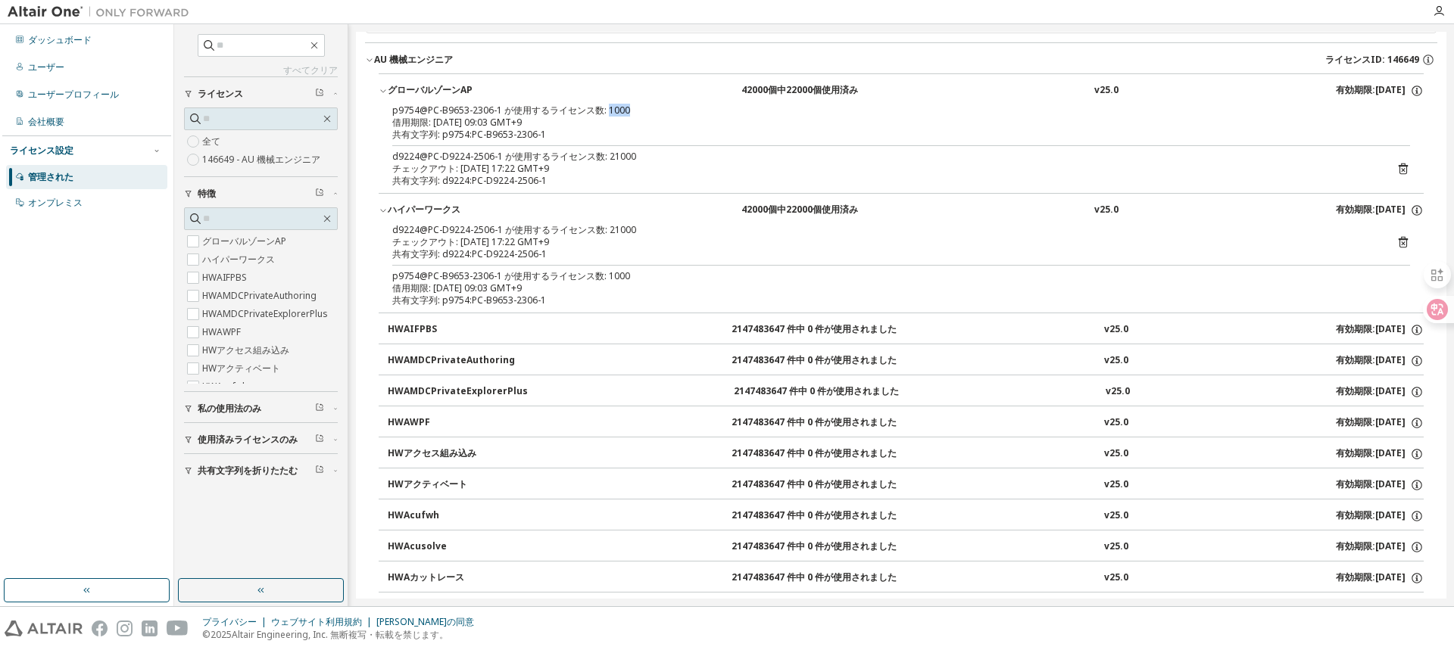
click at [606, 109] on div "p9754@PC-B9653-2306-1 が使用するライセンス数: 1000" at bounding box center [882, 110] width 981 height 12
click at [647, 111] on div "p9754@PC-B9653-2306-1 が使用するライセンス数: 1000" at bounding box center [882, 110] width 981 height 12
drag, startPoint x: 628, startPoint y: 107, endPoint x: 605, endPoint y: 110, distance: 23.7
click at [605, 110] on div "p9754@PC-B9653-2306-1 が使用するライセンス数: 1000" at bounding box center [882, 110] width 981 height 12
click at [659, 199] on button "ハイパーワークス 42000個中22000個使用済み v25.0 有効期限: 2026-07-10" at bounding box center [901, 210] width 1045 height 33
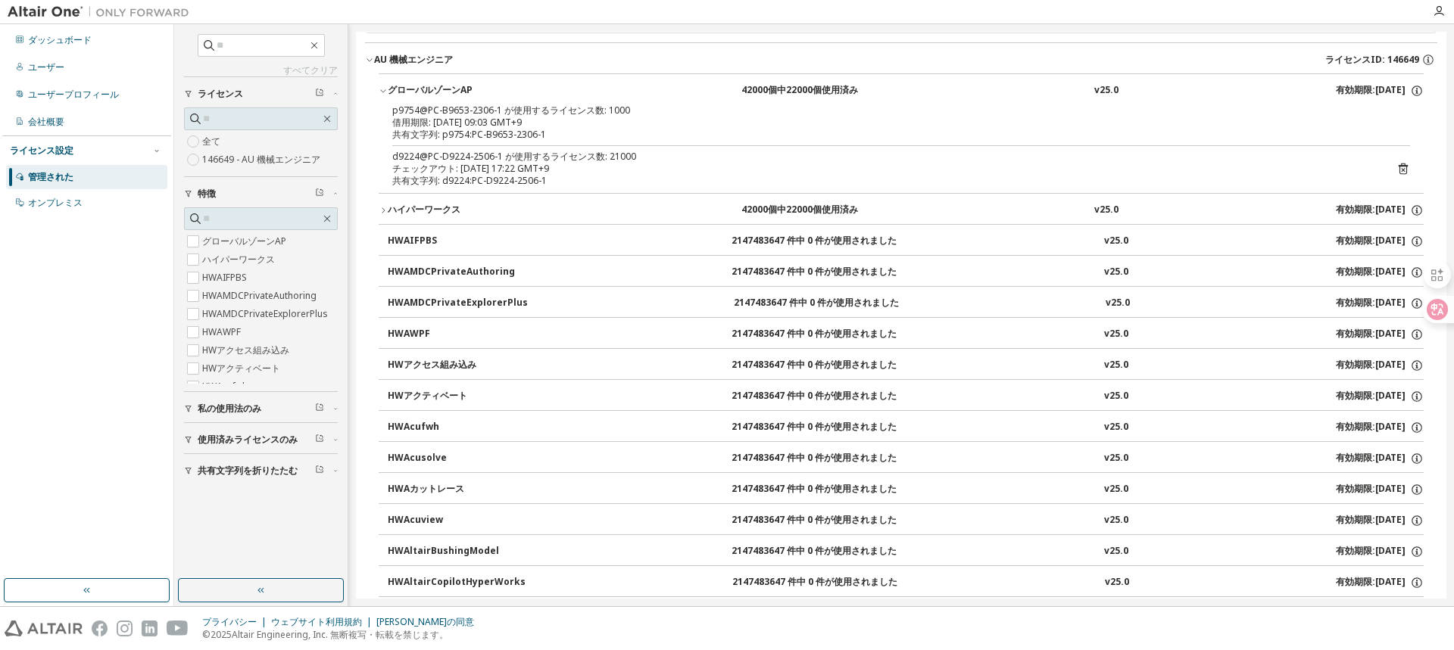
click at [837, 168] on div "チェックアウト: 2025-09-08 17:22 GMT+9" at bounding box center [882, 169] width 981 height 12
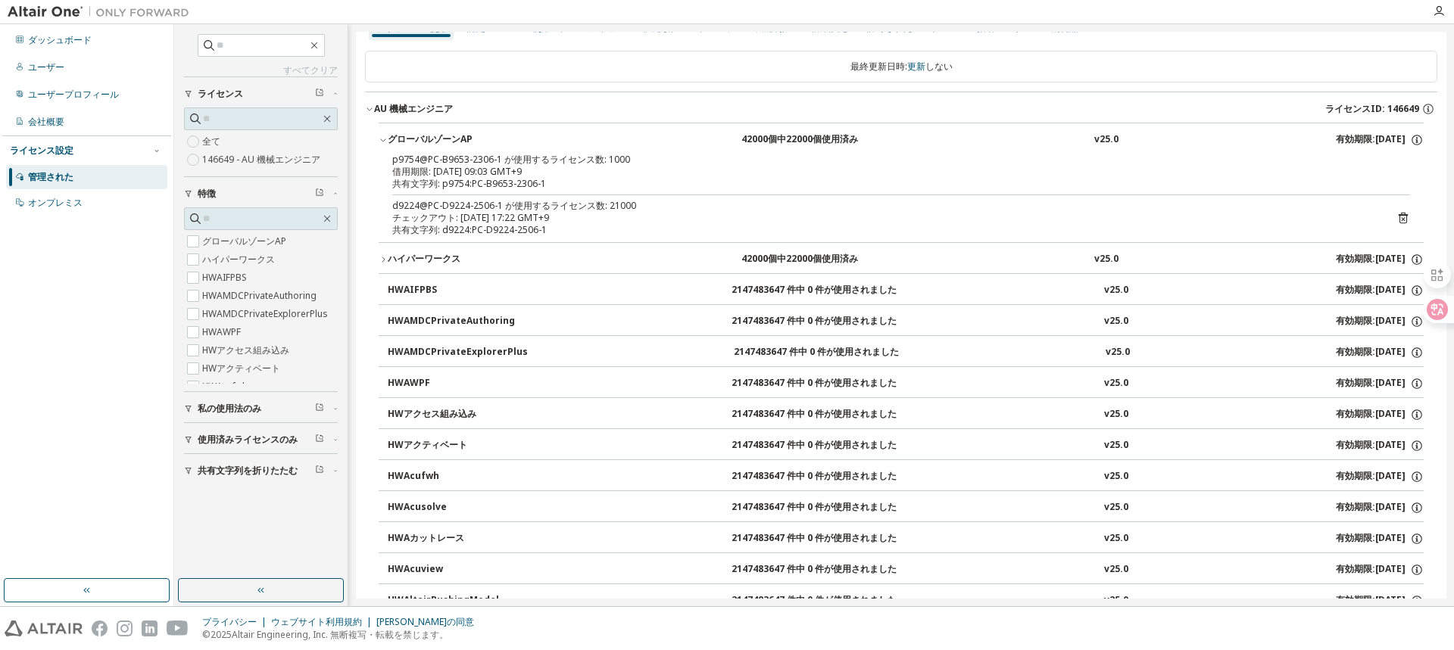
scroll to position [0, 0]
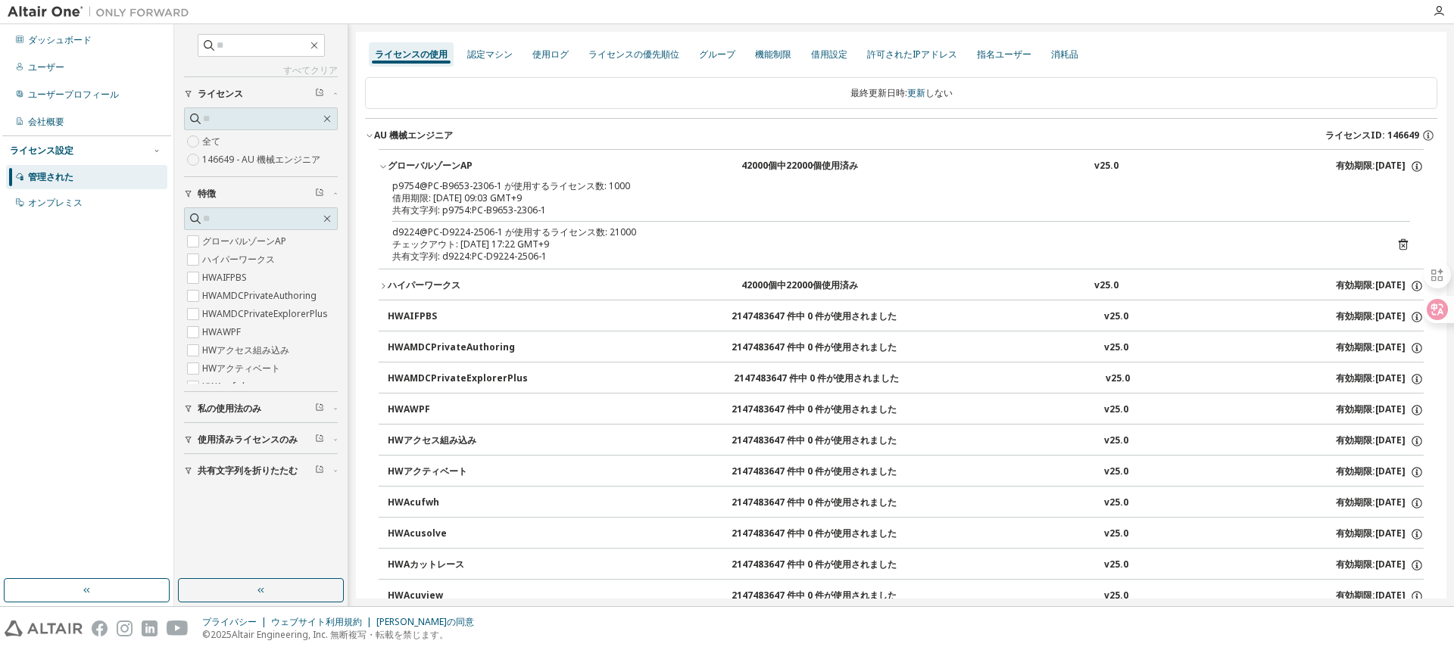
click at [379, 282] on icon "button" at bounding box center [383, 286] width 9 height 9
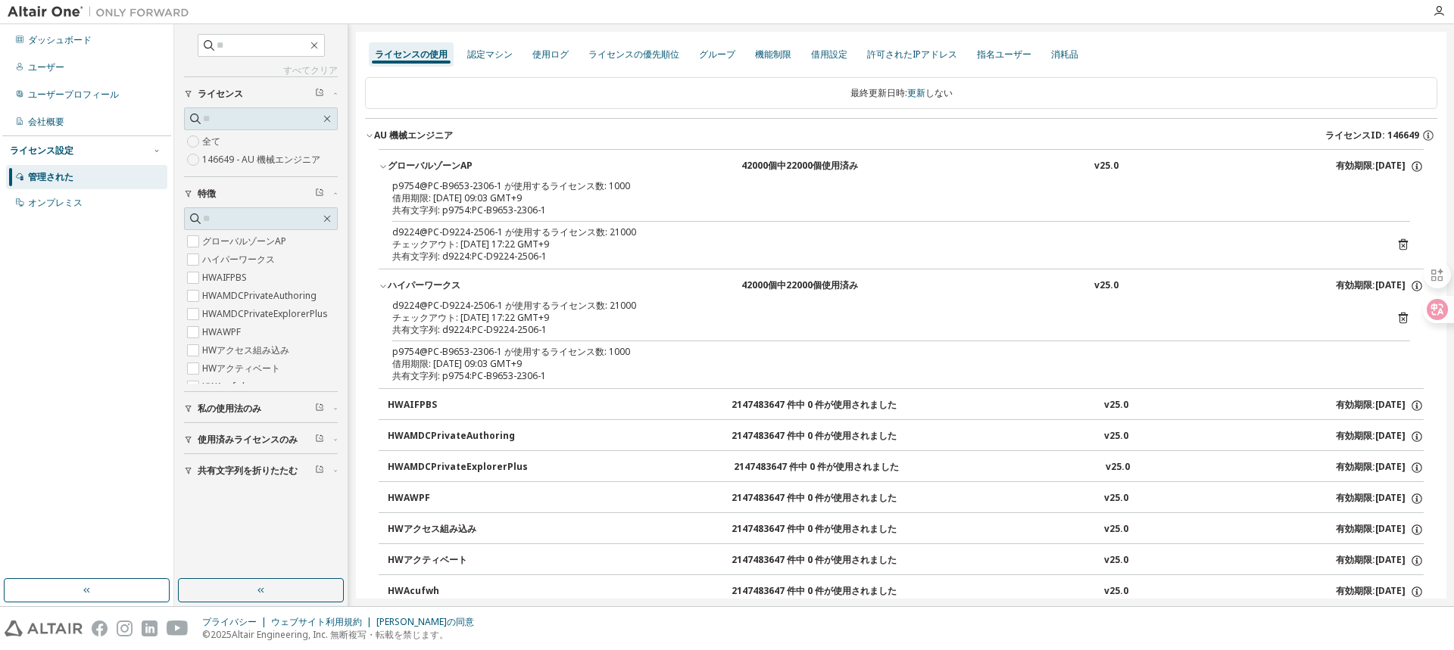
click at [469, 368] on font "借用期限: [DATE] 09:03 GMT+9" at bounding box center [456, 363] width 129 height 13
click at [472, 363] on font "借用期限: [DATE] 09:03 GMT+9" at bounding box center [456, 363] width 129 height 13
click at [81, 66] on div "ユーザー" at bounding box center [86, 67] width 161 height 24
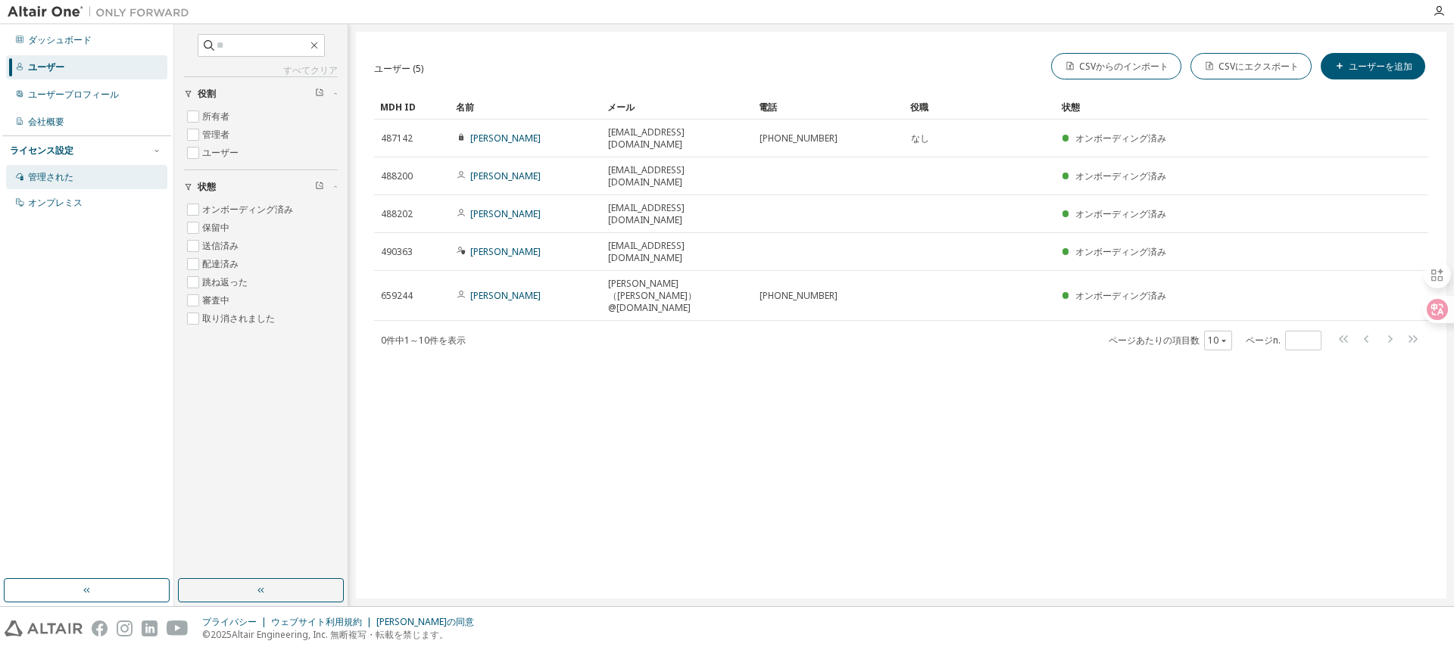
click at [43, 175] on font "管理された" at bounding box center [50, 176] width 45 height 13
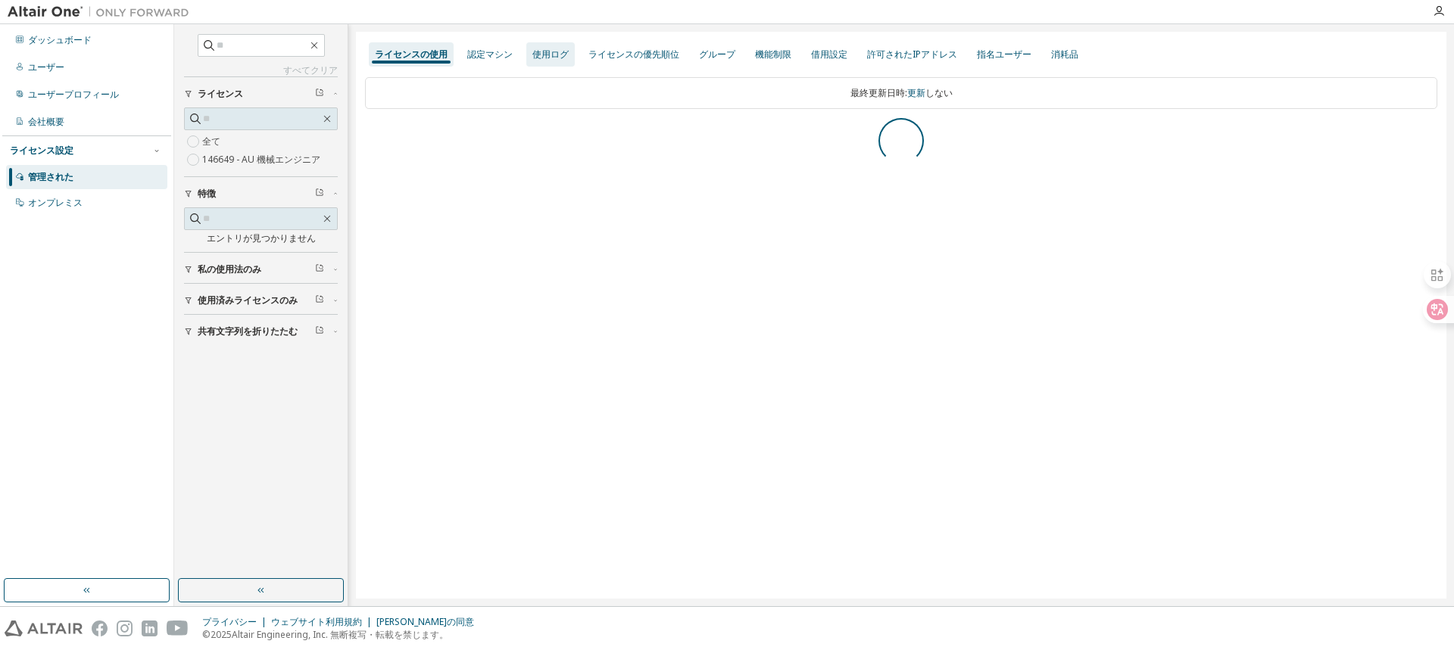
click at [543, 56] on font "使用ログ" at bounding box center [550, 54] width 36 height 13
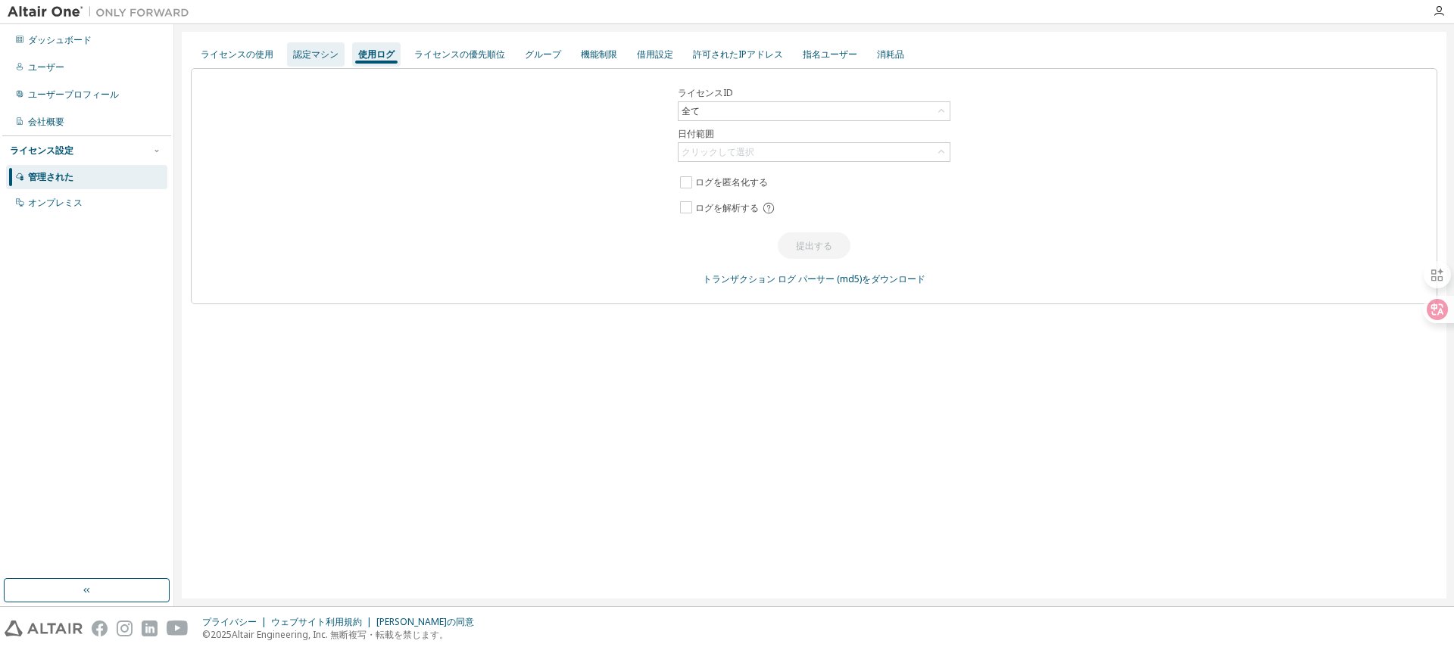
click at [320, 61] on div "認定マシン" at bounding box center [316, 54] width 58 height 24
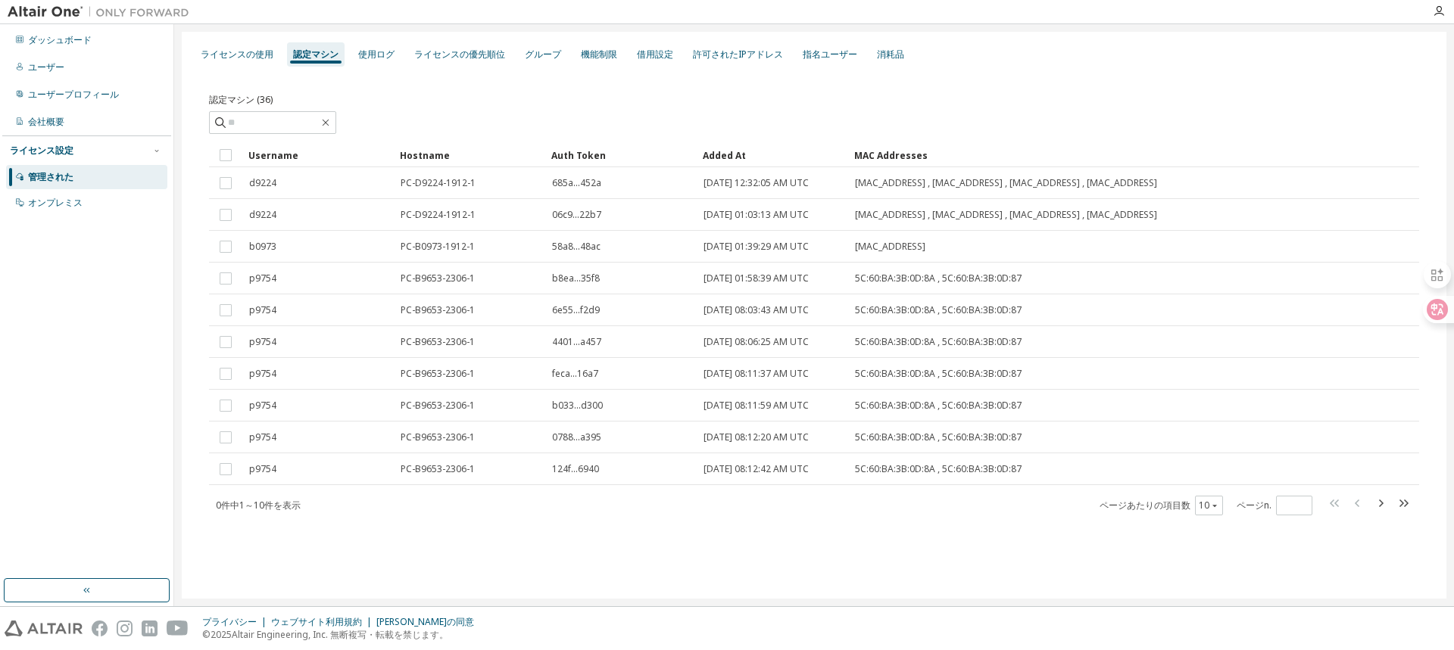
click at [482, 115] on div at bounding box center [814, 122] width 1210 height 23
click at [463, 58] on font "ライセンスの優先順位" at bounding box center [459, 54] width 91 height 13
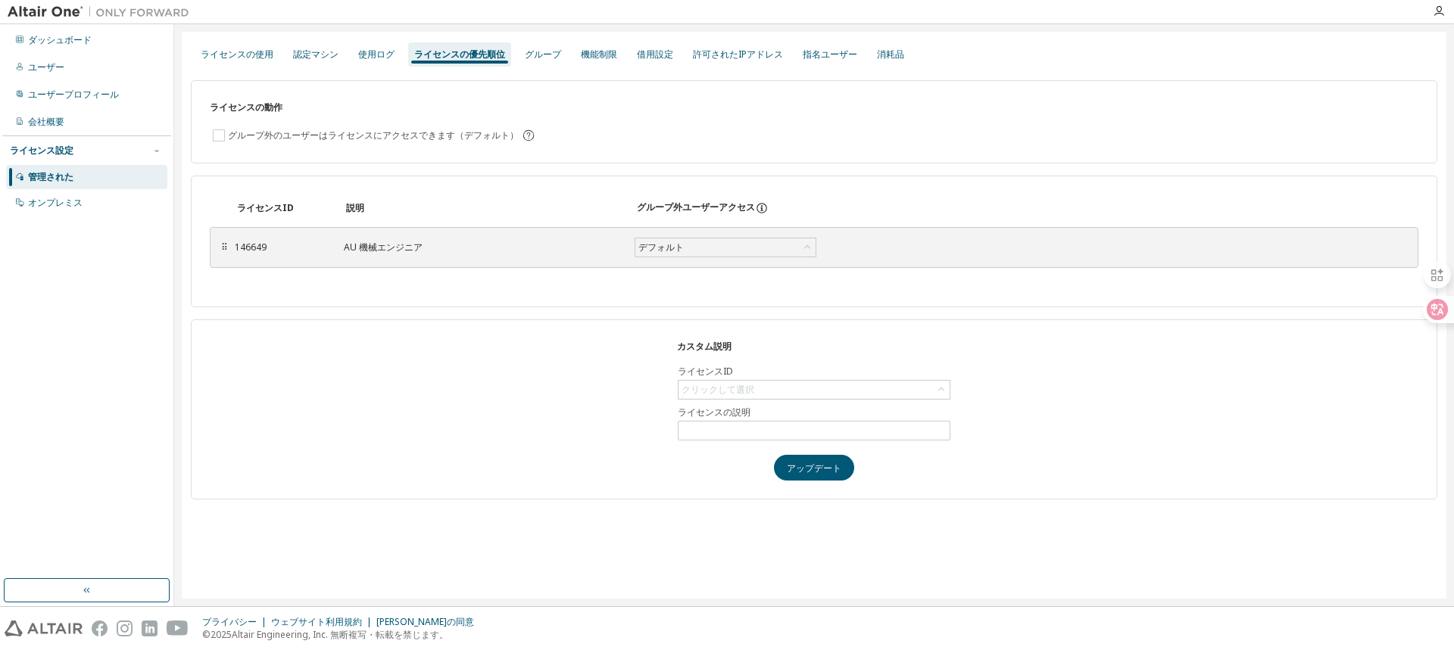
click at [479, 388] on div "カスタム説明 ライセンスID クリックして選択 ライセンスの説明 アップデート" at bounding box center [814, 410] width 1246 height 181
click at [600, 51] on font "機能制限" at bounding box center [599, 54] width 36 height 13
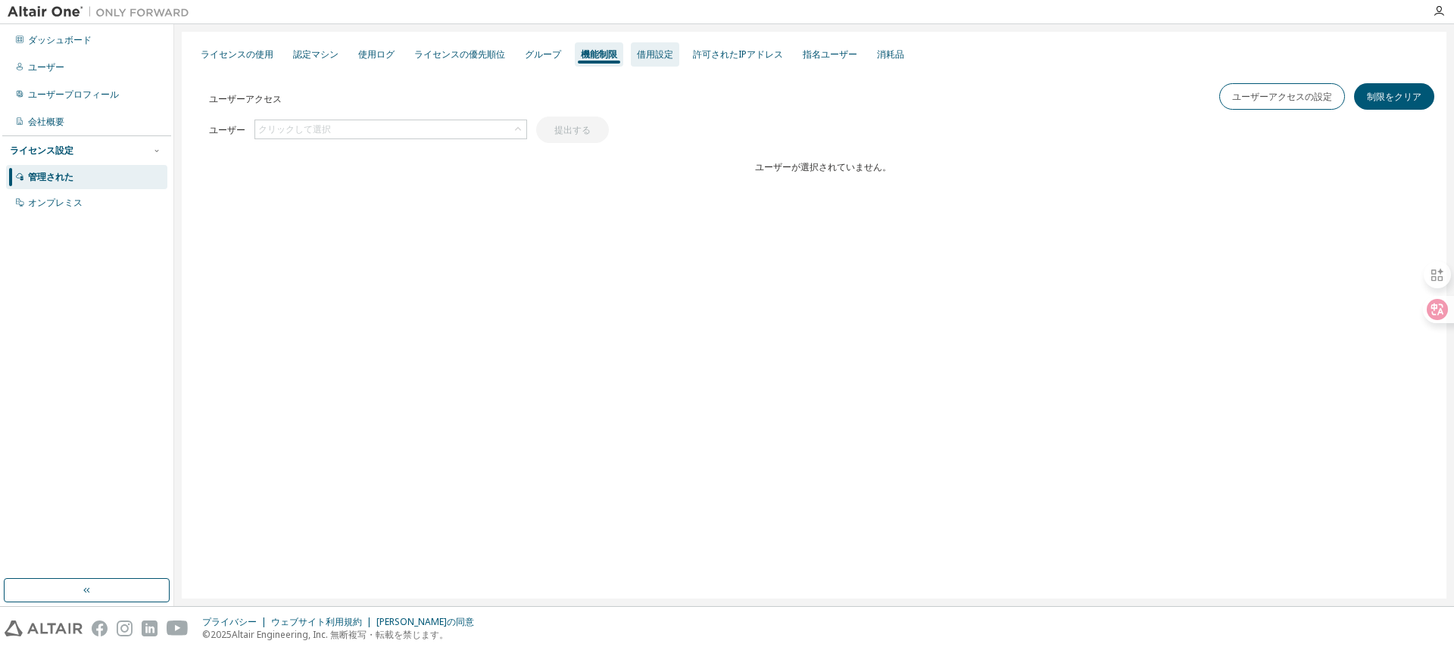
click at [666, 55] on font "借用設定" at bounding box center [655, 54] width 36 height 13
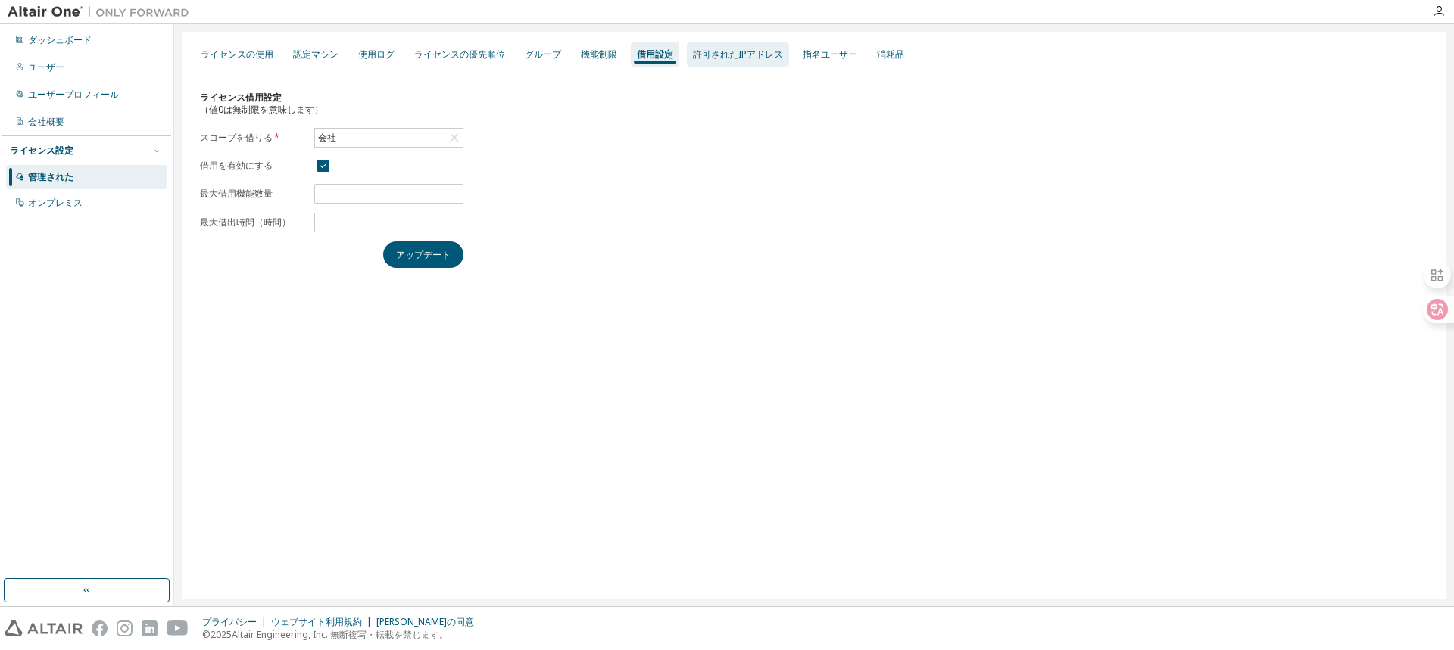
click at [723, 59] on font "許可されたIPアドレス" at bounding box center [738, 54] width 90 height 13
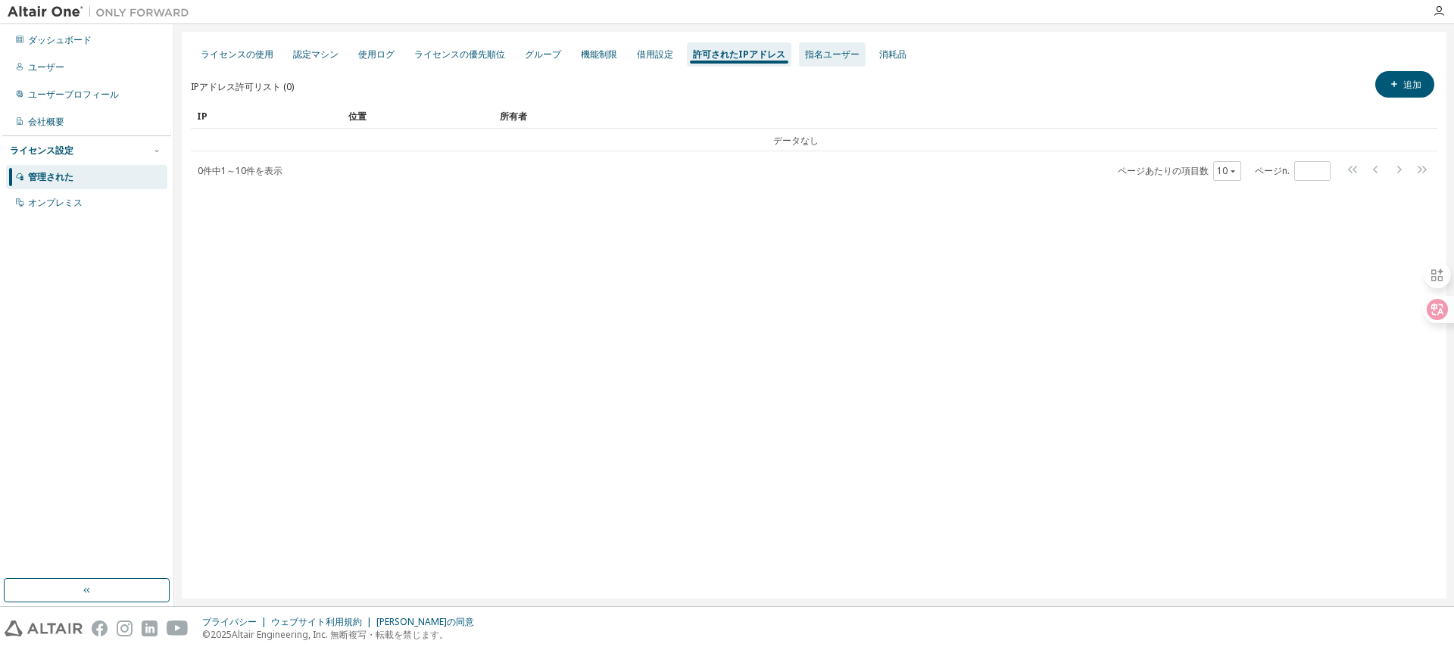
click at [821, 58] on font "指名ユーザー" at bounding box center [832, 54] width 55 height 13
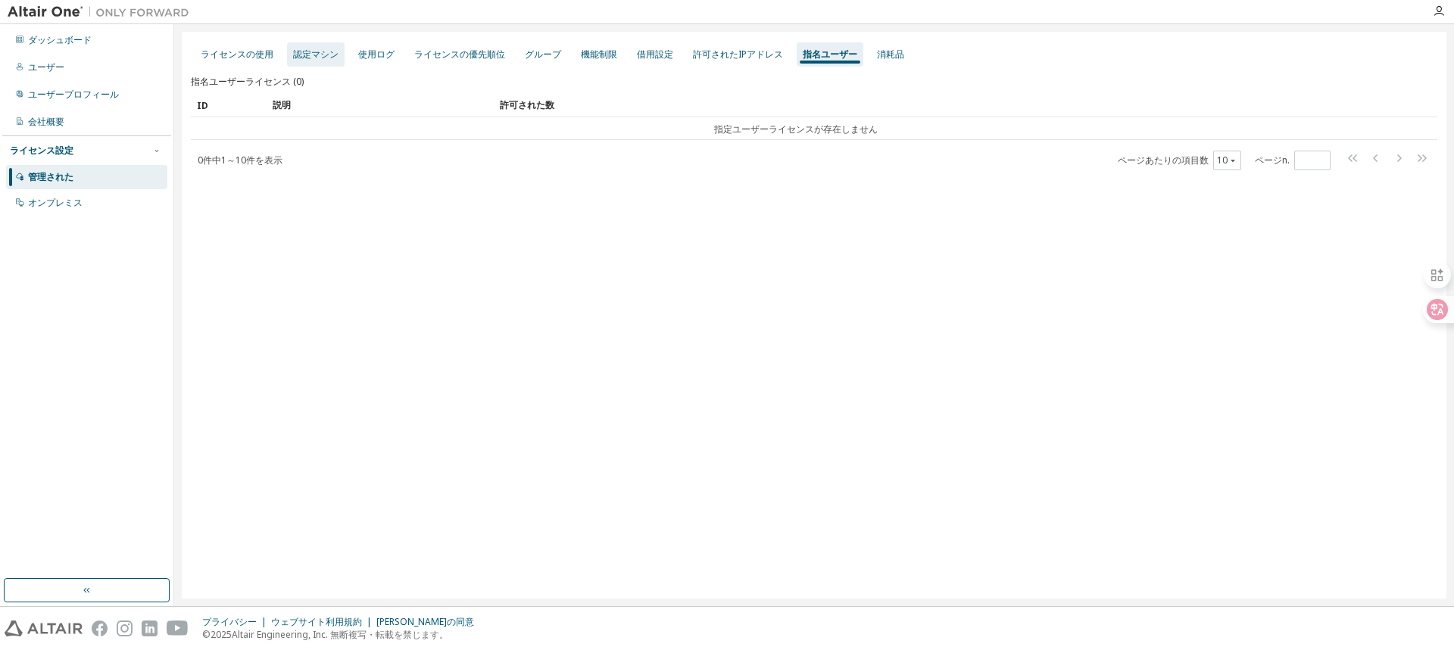
click at [318, 53] on font "認定マシン" at bounding box center [315, 54] width 45 height 13
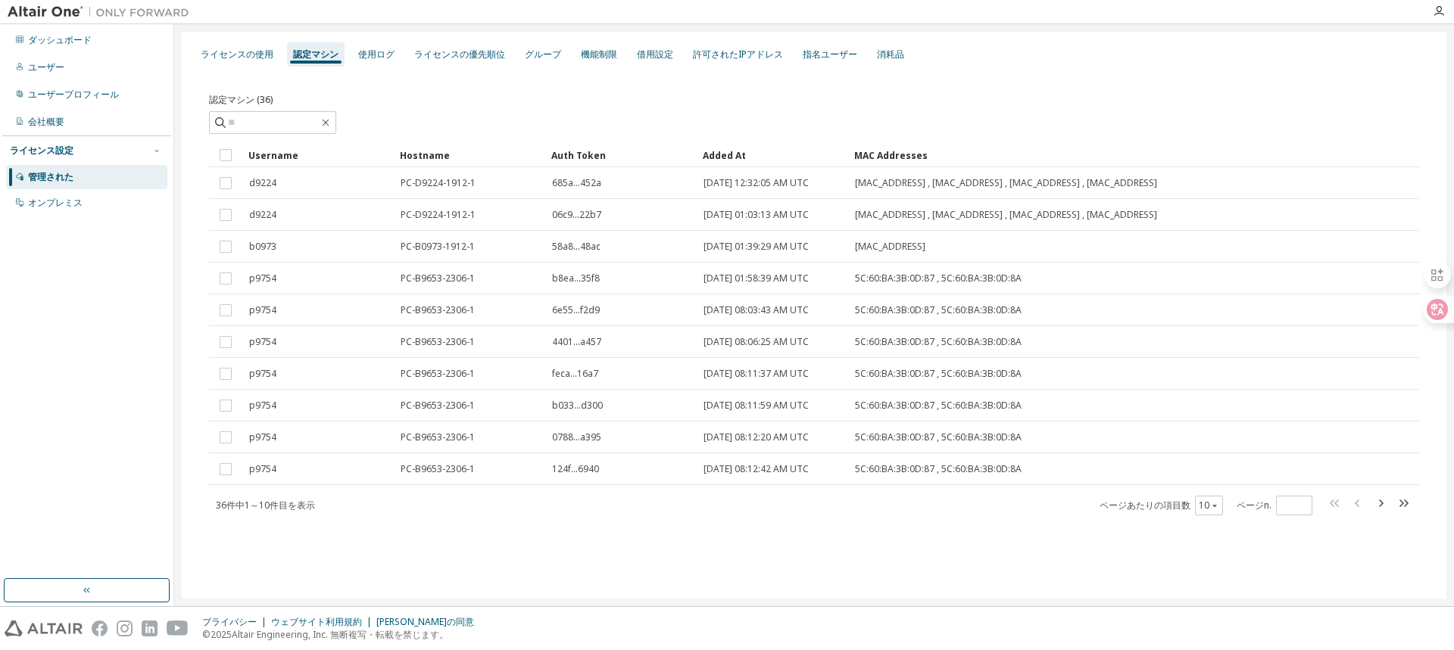
drag, startPoint x: 680, startPoint y: 548, endPoint x: 679, endPoint y: 535, distance: 13.7
click at [681, 548] on div "認定マシン (36) クリア 負荷 保存 名前を付けて保存 分野 オペレーター 価値 フィルターを選択 オペランドを選択 条件を追加する 検索 Usernam…" at bounding box center [814, 312] width 1246 height 488
click at [66, 40] on font "ダッシュボード" at bounding box center [60, 39] width 64 height 13
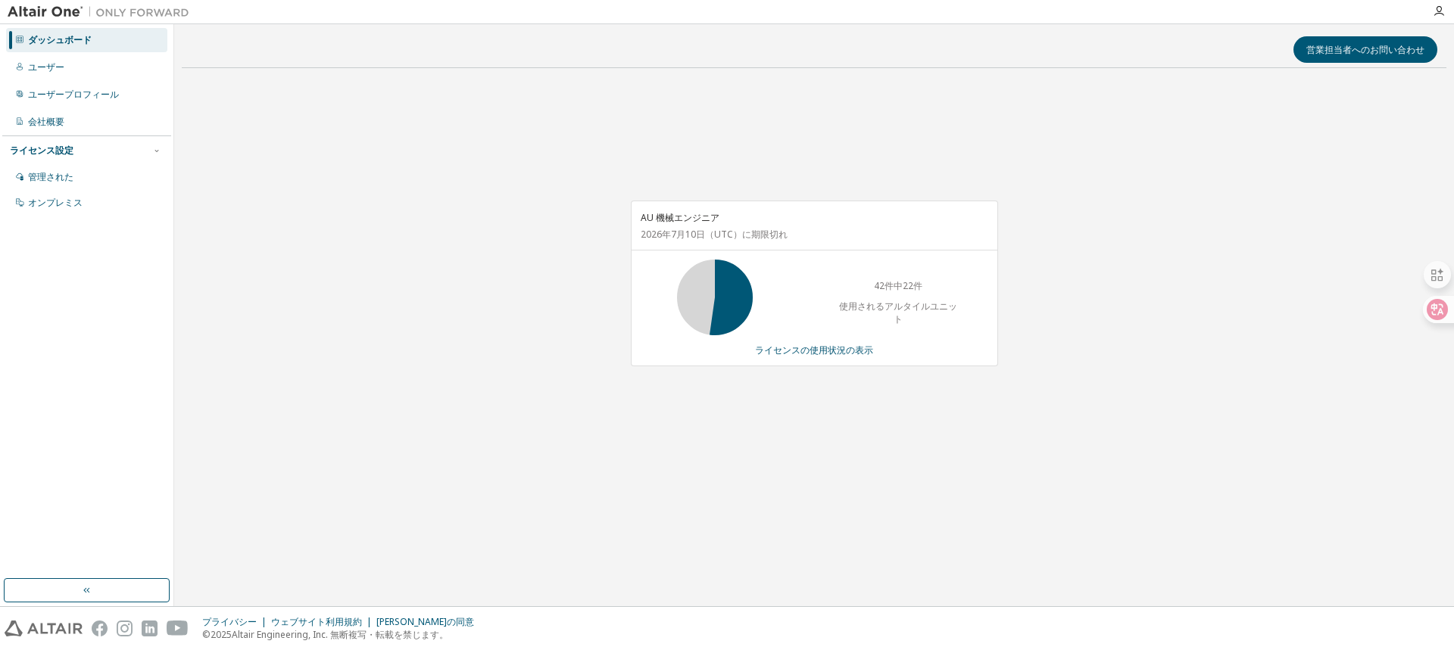
click at [1162, 398] on div "AU 機械エンジニア [DATE] （UTC） に期限切れ 42件中22件 使用されるアルタイルユニット ライセンスの使用状況の表示" at bounding box center [814, 291] width 1264 height 423
click at [1143, 349] on div "AU 機械エンジニア [DATE] （UTC） に期限切れ 42件中22件 使用されるアルタイルユニット ライセンスの使用状況の表示" at bounding box center [814, 291] width 1264 height 423
click at [472, 522] on div "営業担当者へのお問い合わせ AU 機械エンジニア [DATE] （UTC） に期限切れ 42件中22件 使用されるアルタイルユニット ライセンスの使用状況の表示" at bounding box center [814, 315] width 1264 height 567
click at [611, 534] on div "営業担当者へのお問い合わせ AU 機械エンジニア [DATE] （UTC） に期限切れ 42件中22件 使用されるアルタイルユニット ライセンスの使用状況の表示" at bounding box center [814, 315] width 1264 height 567
click at [909, 525] on div "営業担当者へのお問い合わせ AU 機械エンジニア [DATE] （UTC） に期限切れ 42件中22件 使用されるアルタイルユニット ライセンスの使用状況の表示" at bounding box center [814, 315] width 1264 height 567
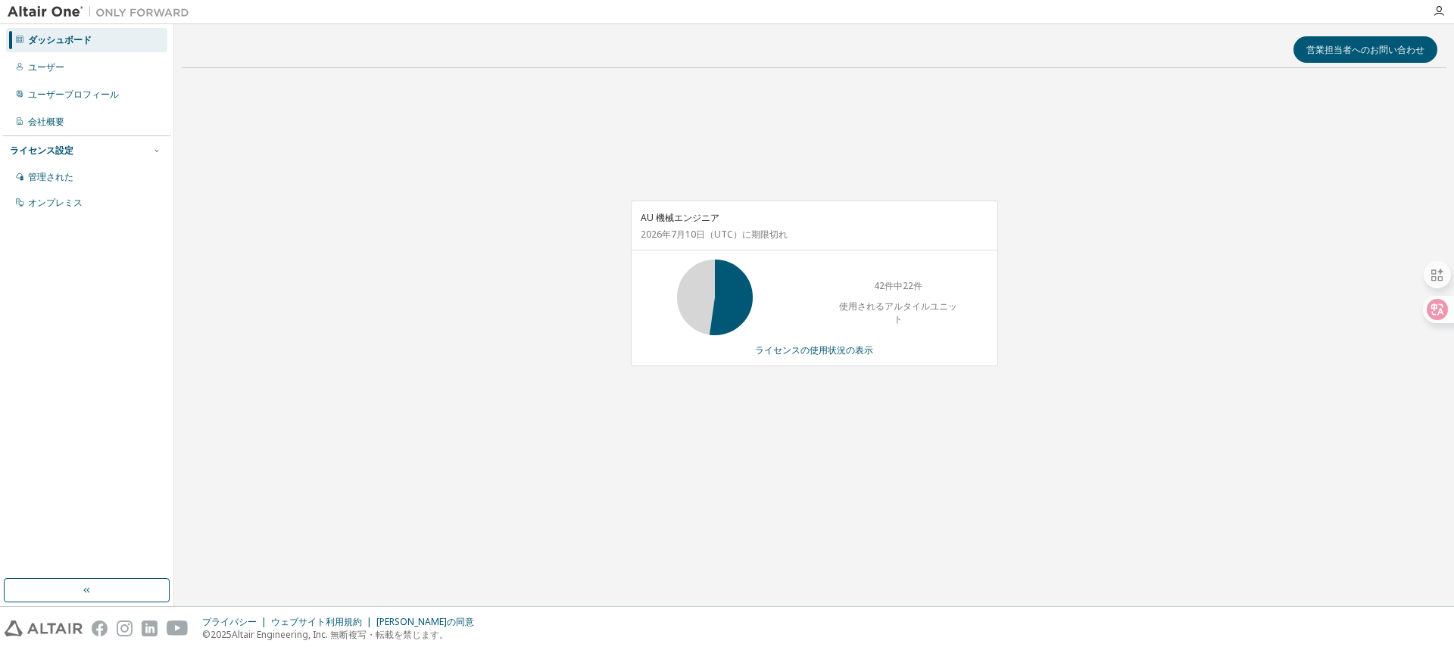
click at [398, 454] on div "AU 機械エンジニア [DATE] （UTC） に期限切れ 42件中22件 使用されるアルタイルユニット ライセンスの使用状況の表示" at bounding box center [814, 291] width 1264 height 423
click at [825, 351] on font "ライセンスの使用状況の表示" at bounding box center [814, 350] width 118 height 13
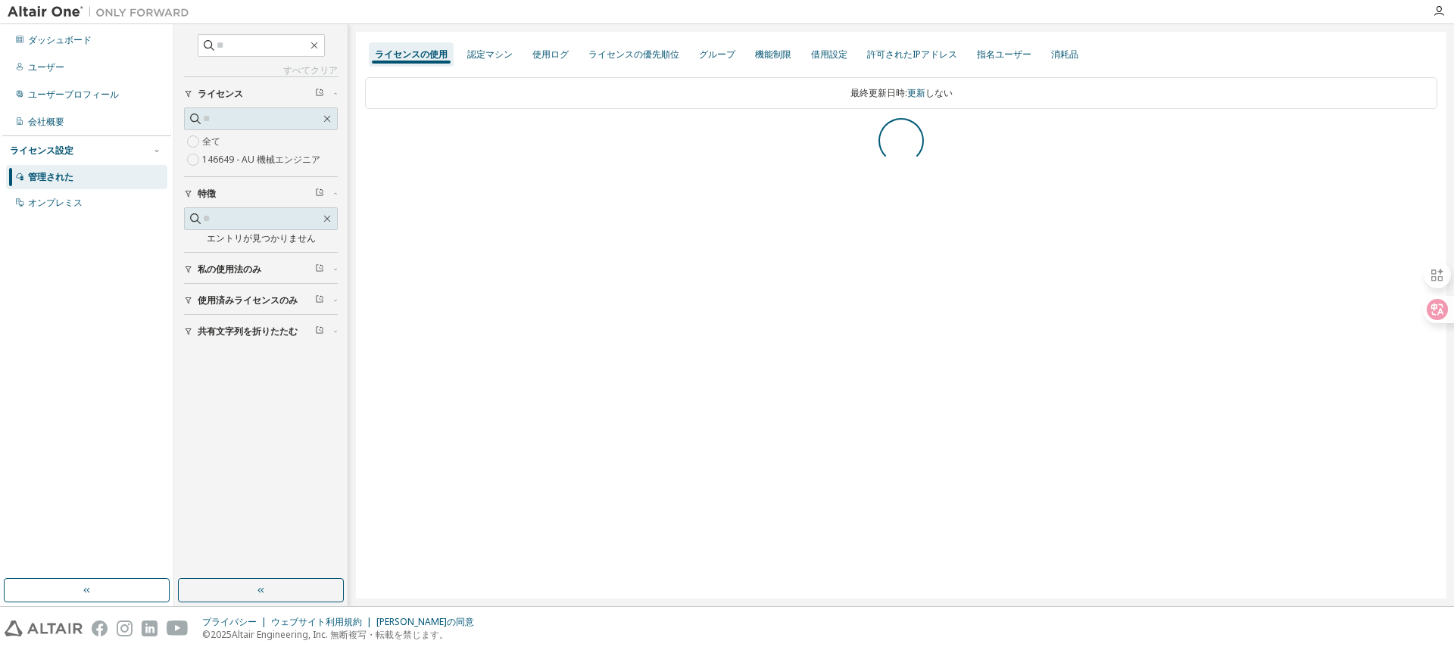
click at [426, 460] on div "ライセンスの使用 認定マシン 使用ログ ライセンスの優先順位 グループ 機能制限 借用設定 許可されたIPアドレス 指名ユーザー 消耗品 最終更新日時: 更新…" at bounding box center [901, 315] width 1090 height 567
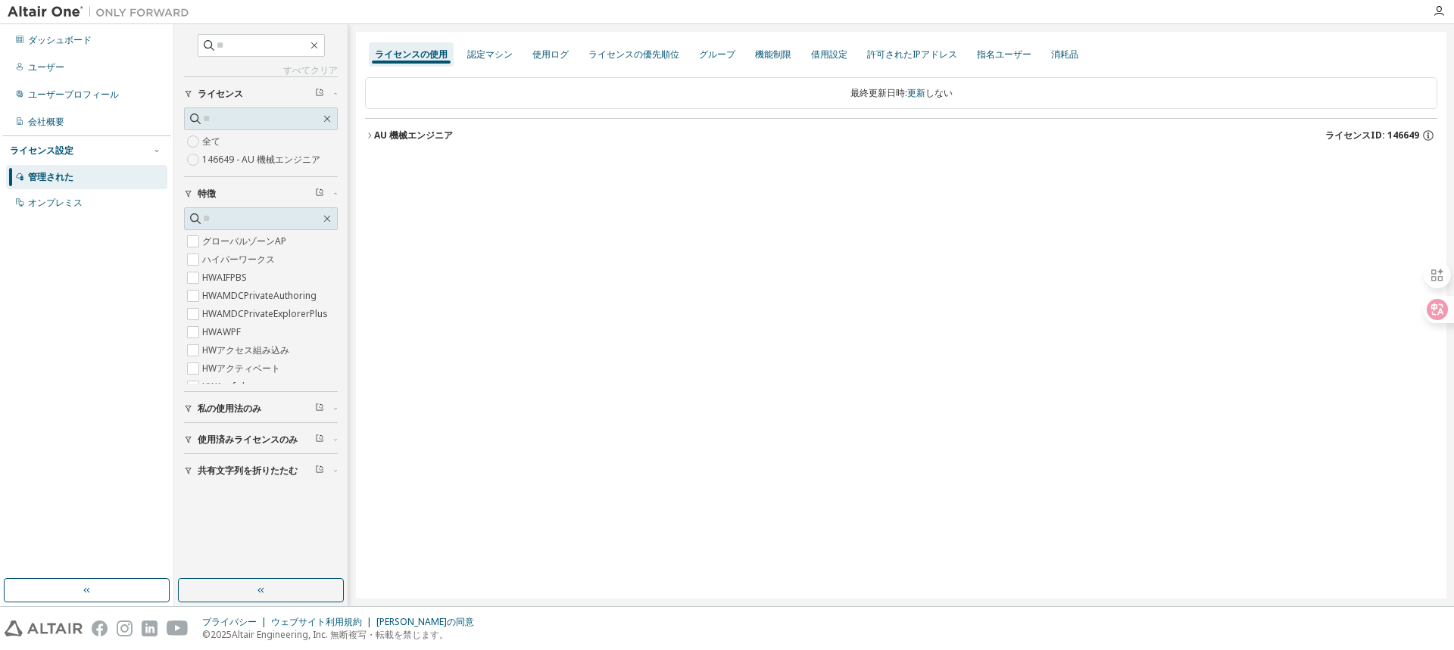
click at [370, 142] on button "AU 機械エンジニア ライセンスID: 146649" at bounding box center [901, 135] width 1072 height 33
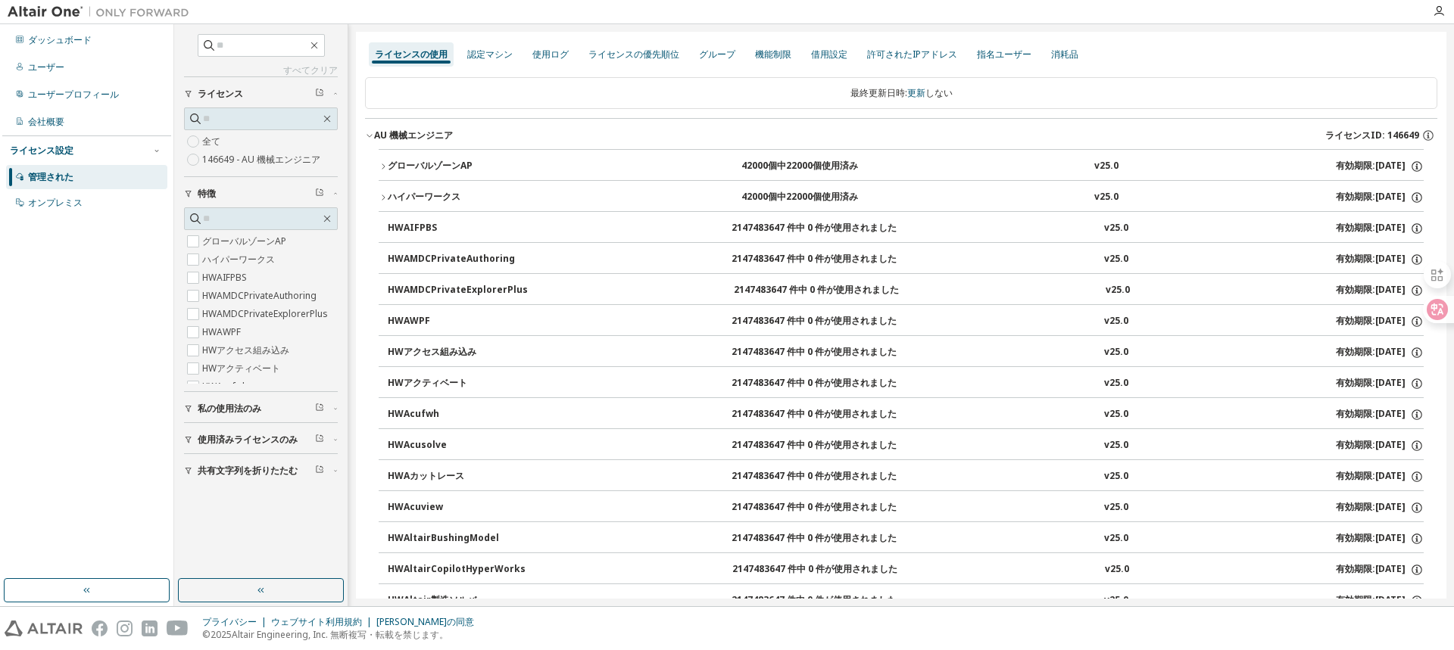
click at [385, 164] on icon "button" at bounding box center [383, 166] width 9 height 9
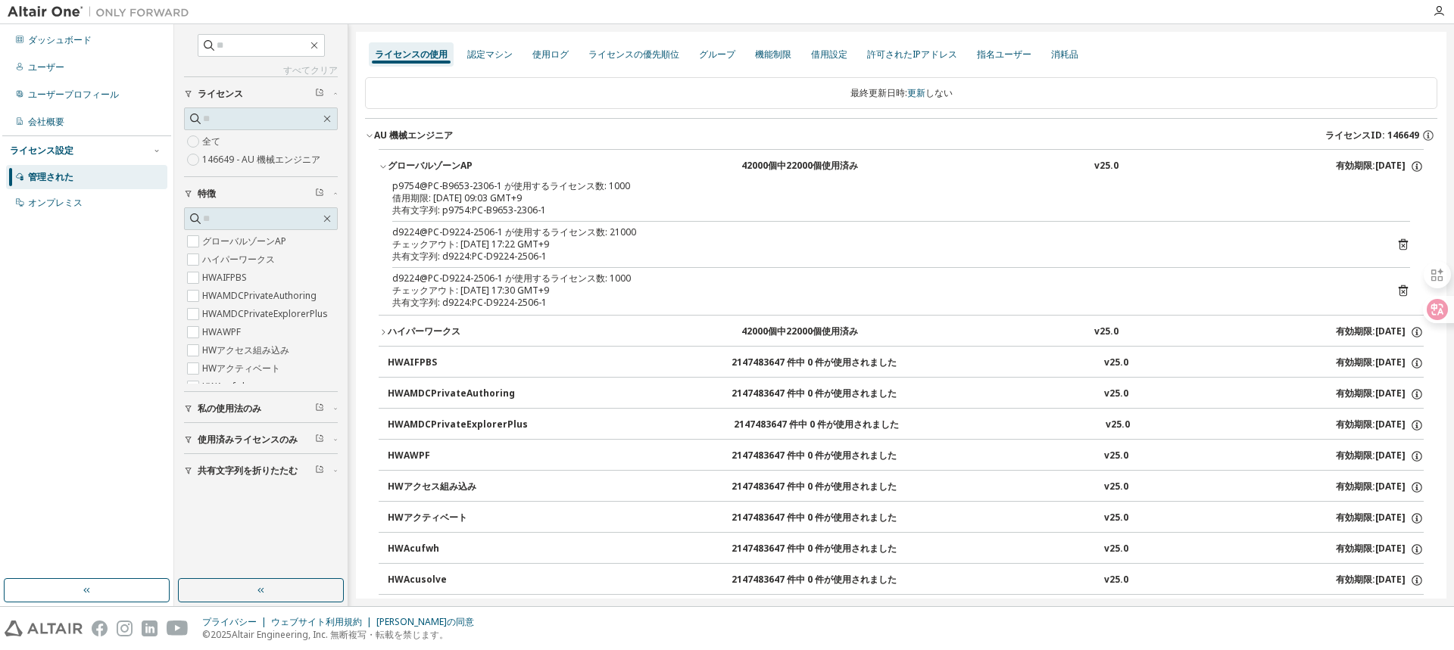
click at [100, 417] on div "ダッシュボード ユーザー ユーザープロフィール 会社概要 ライセンス設定 管理された オンプレミス" at bounding box center [86, 302] width 169 height 550
click at [62, 37] on font "ダッシュボード" at bounding box center [60, 39] width 64 height 13
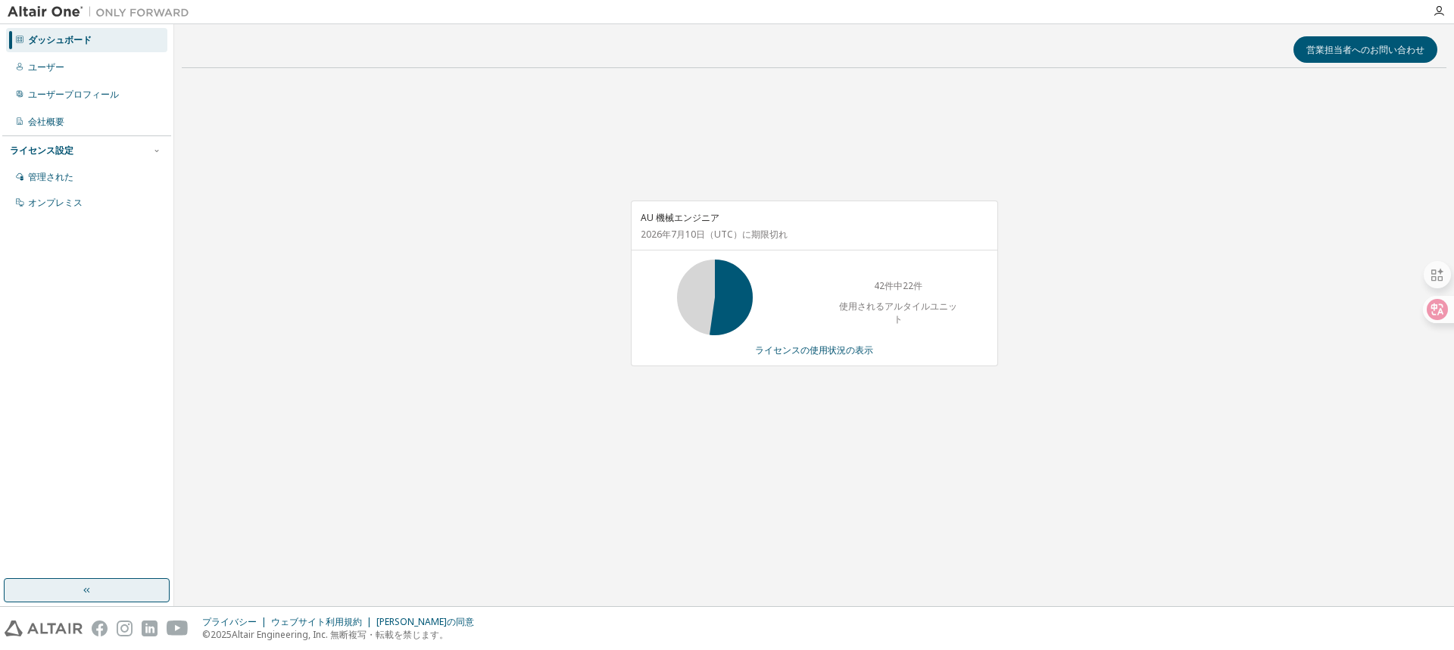
click at [125, 591] on button "button" at bounding box center [87, 590] width 166 height 24
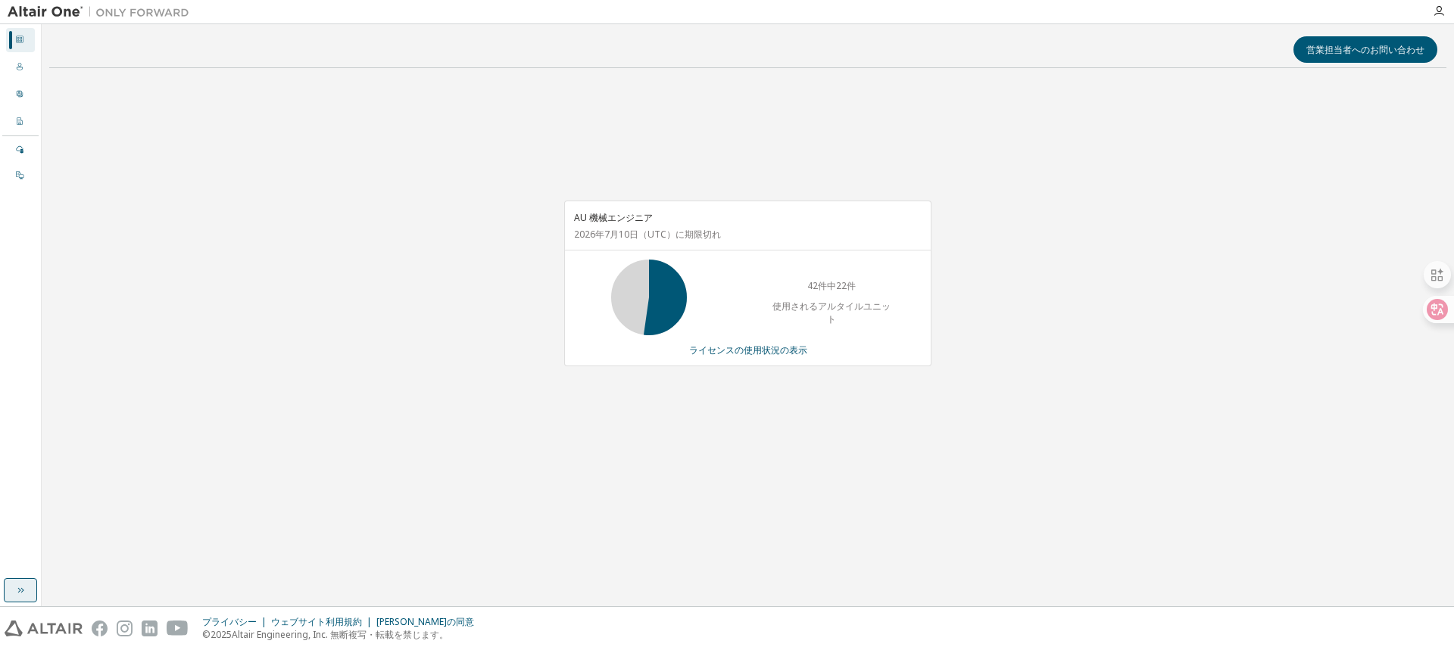
click at [20, 589] on icon "button" at bounding box center [20, 591] width 12 height 12
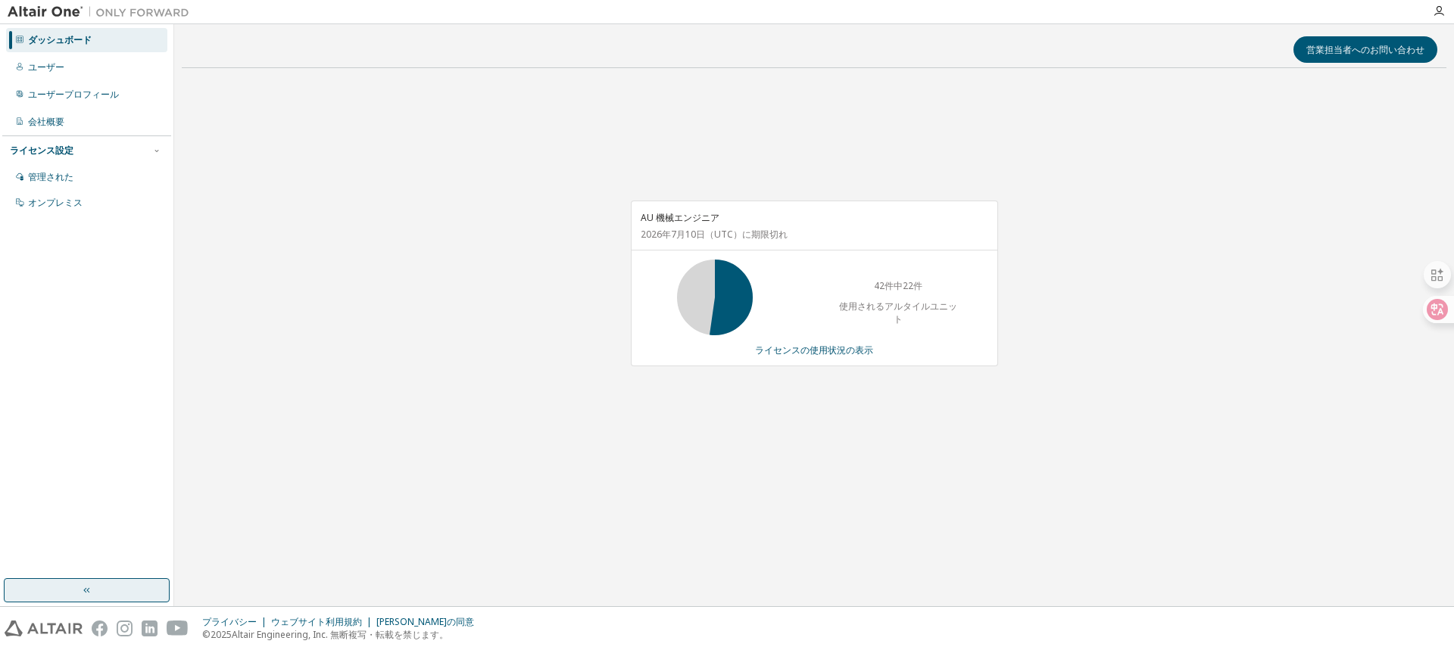
click at [68, 11] on img at bounding box center [102, 12] width 189 height 15
click at [1415, 43] on font "営業担当者へのお問い合わせ" at bounding box center [1365, 49] width 118 height 13
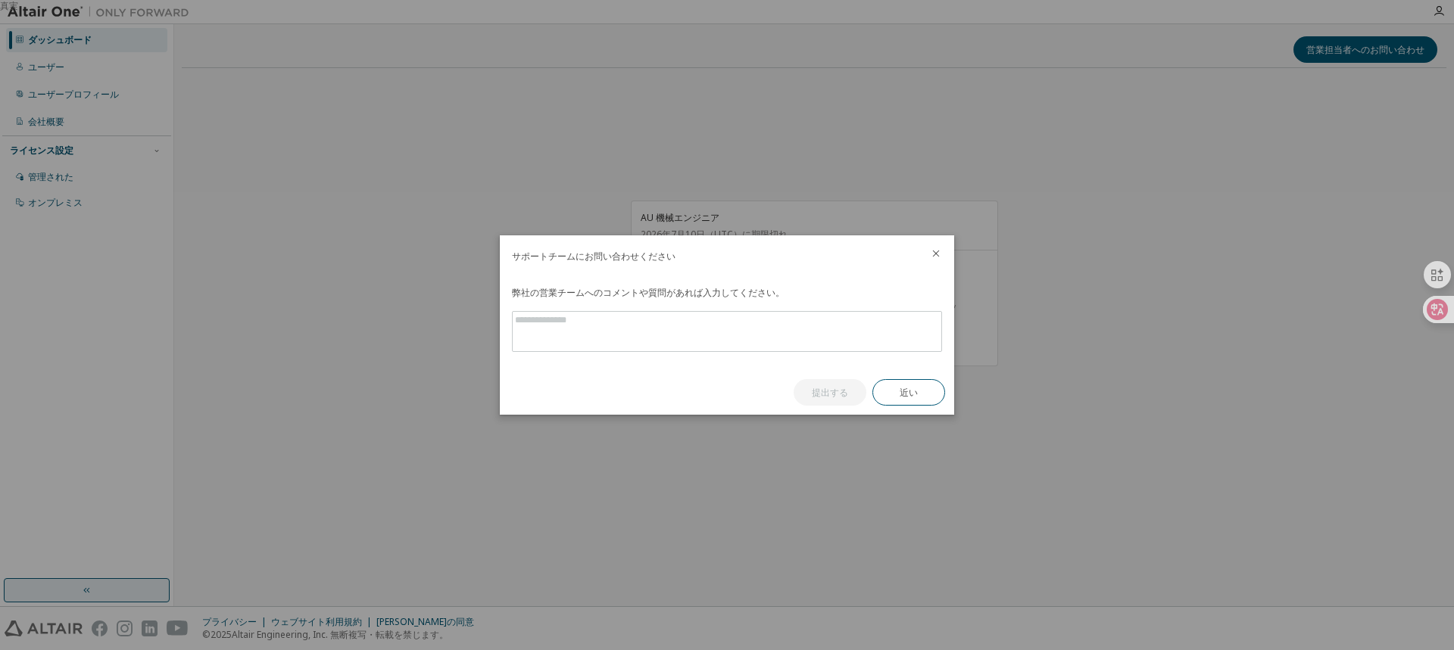
click at [933, 255] on icon "近い" at bounding box center [936, 254] width 12 height 12
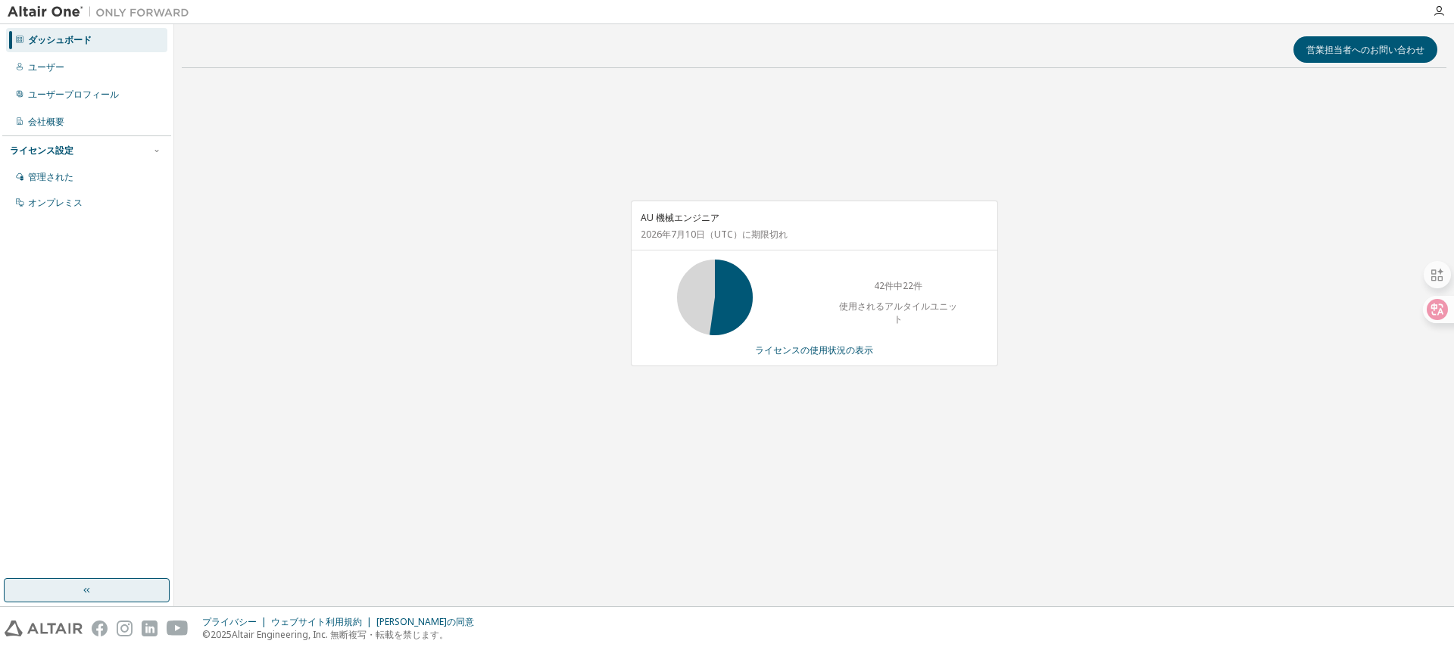
click at [1102, 282] on div "AU 機械エンジニア [DATE] （UTC） に期限切れ 42件中22件 使用されるアルタイルユニット ライセンスの使用状況の表示" at bounding box center [814, 291] width 1264 height 423
click at [56, 64] on font "ユーザー" at bounding box center [46, 67] width 36 height 13
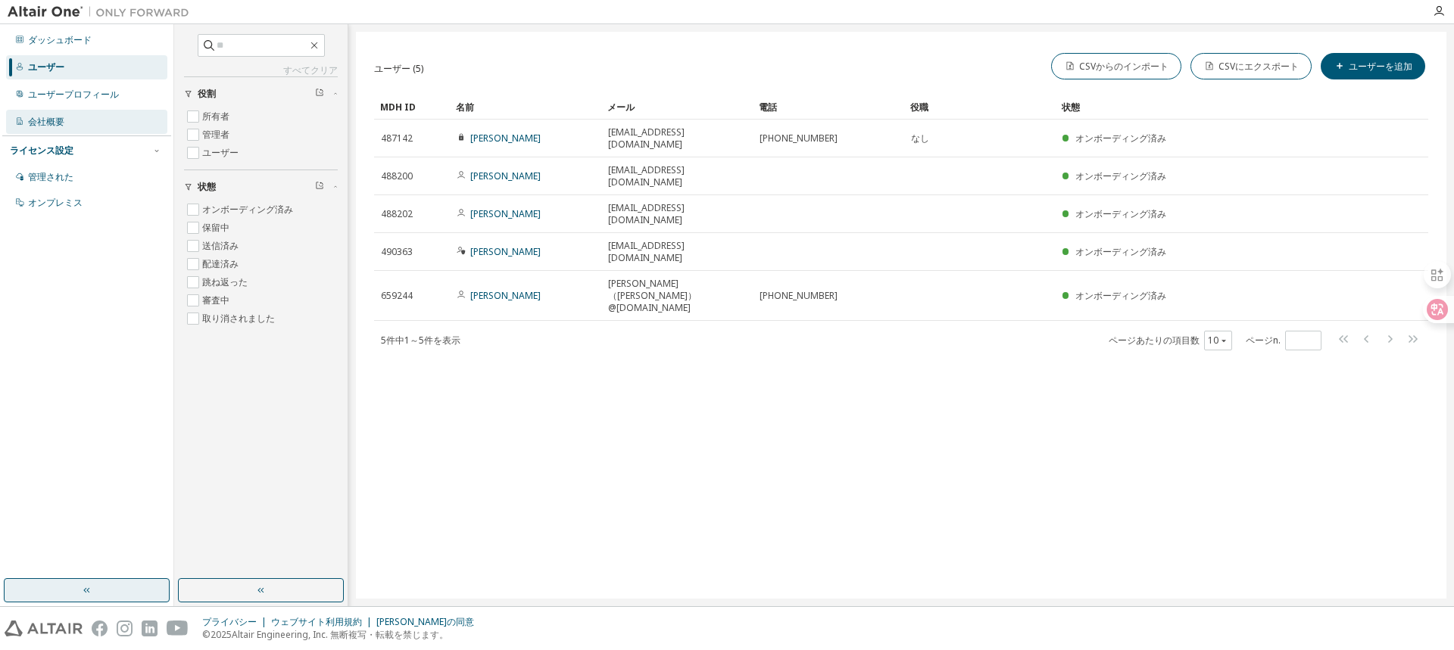
click at [61, 130] on div "会社概要" at bounding box center [86, 122] width 161 height 24
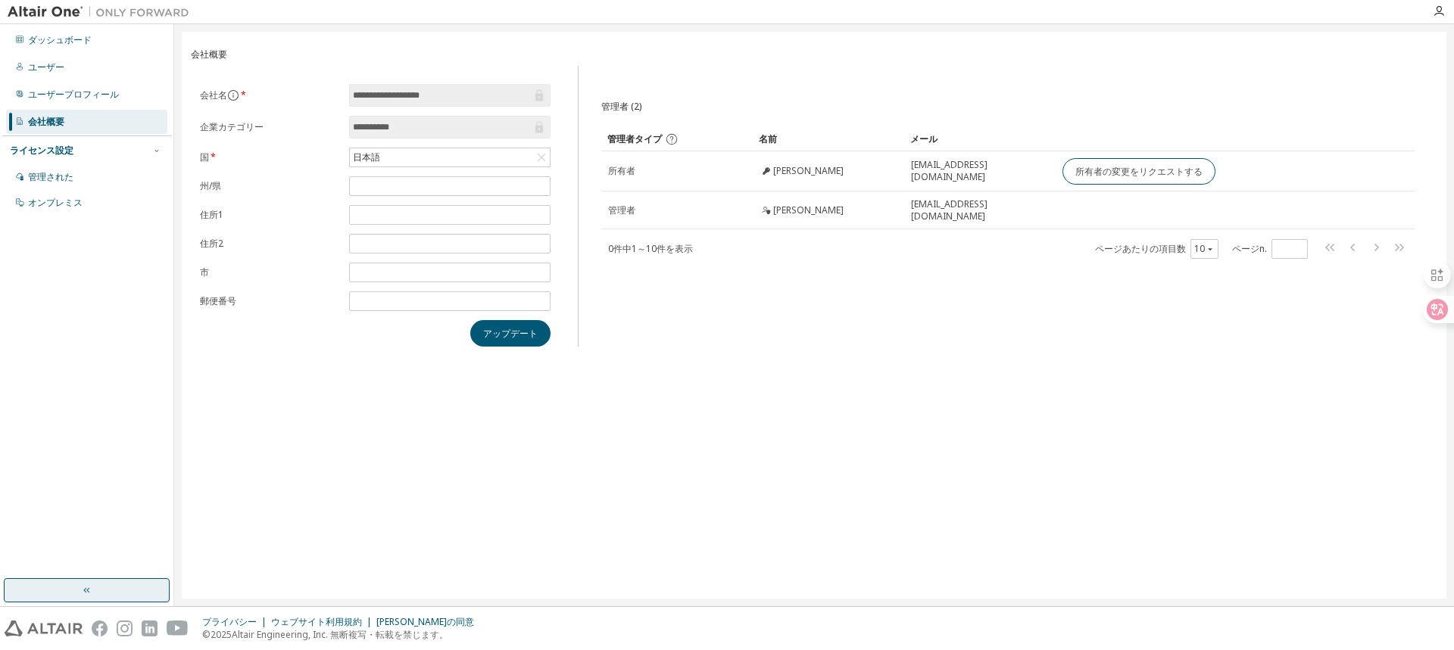
click at [98, 447] on div "ダッシュボード ユーザー ユーザープロフィール 会社概要 ライセンス設定 管理された オンプレミス" at bounding box center [86, 302] width 169 height 550
click at [65, 145] on font "ライセンス設定" at bounding box center [42, 150] width 64 height 13
click at [64, 145] on font "ライセンス設定" at bounding box center [42, 150] width 64 height 13
click at [64, 179] on font "管理された" at bounding box center [50, 176] width 45 height 13
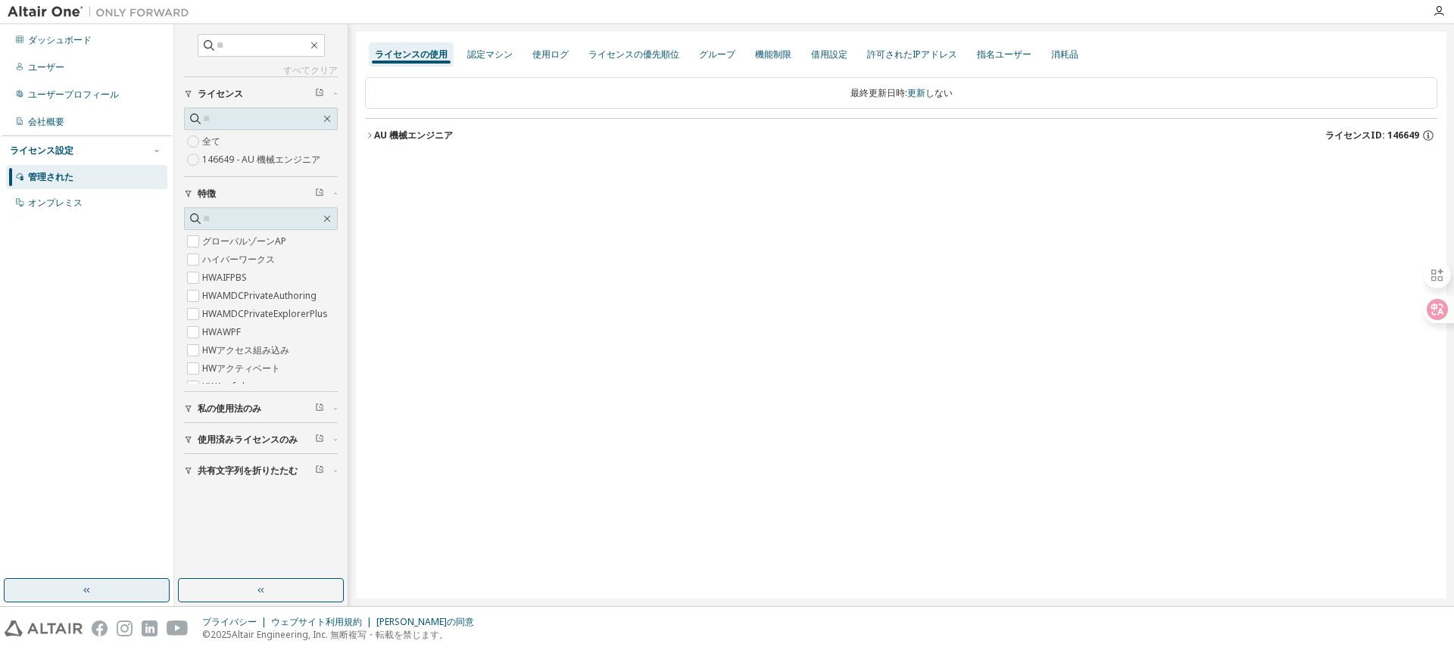
click at [644, 329] on div "ライセンスの使用 認定マシン 使用ログ ライセンスの優先順位 グループ 機能制限 借用設定 許可されたIPアドレス 指名ユーザー 消耗品 最終更新日時: 更新…" at bounding box center [901, 315] width 1090 height 567
click at [52, 40] on font "ダッシュボード" at bounding box center [60, 39] width 64 height 13
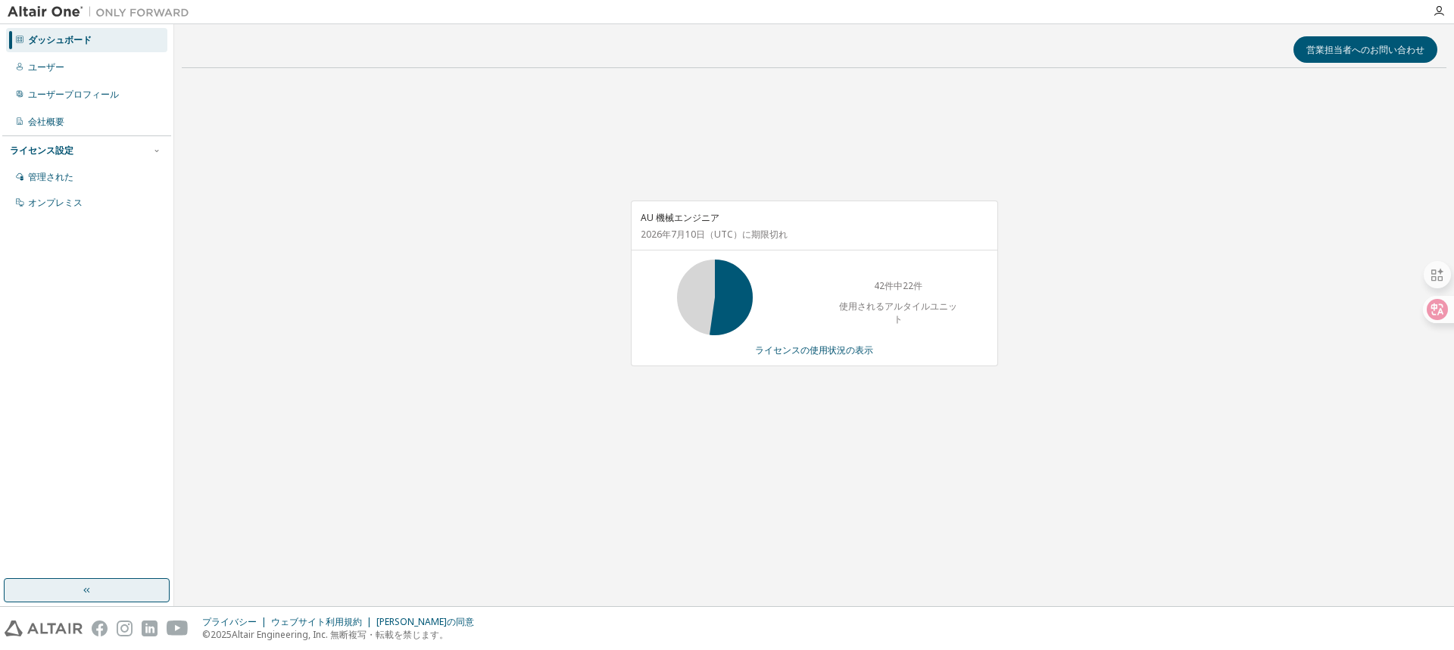
click at [437, 220] on div "AU 機械エンジニア [DATE] （UTC） に期限切れ 42件中22件 使用されるアルタイルユニット ライセンスの使用状況の表示" at bounding box center [814, 291] width 1264 height 423
click at [836, 216] on div "AU 機械エンジニア 2026年7月10日 （UTC） に期限切れ" at bounding box center [814, 225] width 366 height 49
click at [54, 633] on img at bounding box center [44, 629] width 78 height 16
click at [62, 252] on div "ダッシュボード ユーザー ユーザープロフィール 会社概要 ライセンス設定 管理された オンプレミス" at bounding box center [86, 302] width 169 height 550
click at [217, 152] on div "AU 機械エンジニア [DATE] （UTC） に期限切れ 42件中22件 使用されるアルタイルユニット ライセンスの使用状況の表示" at bounding box center [814, 291] width 1264 height 423
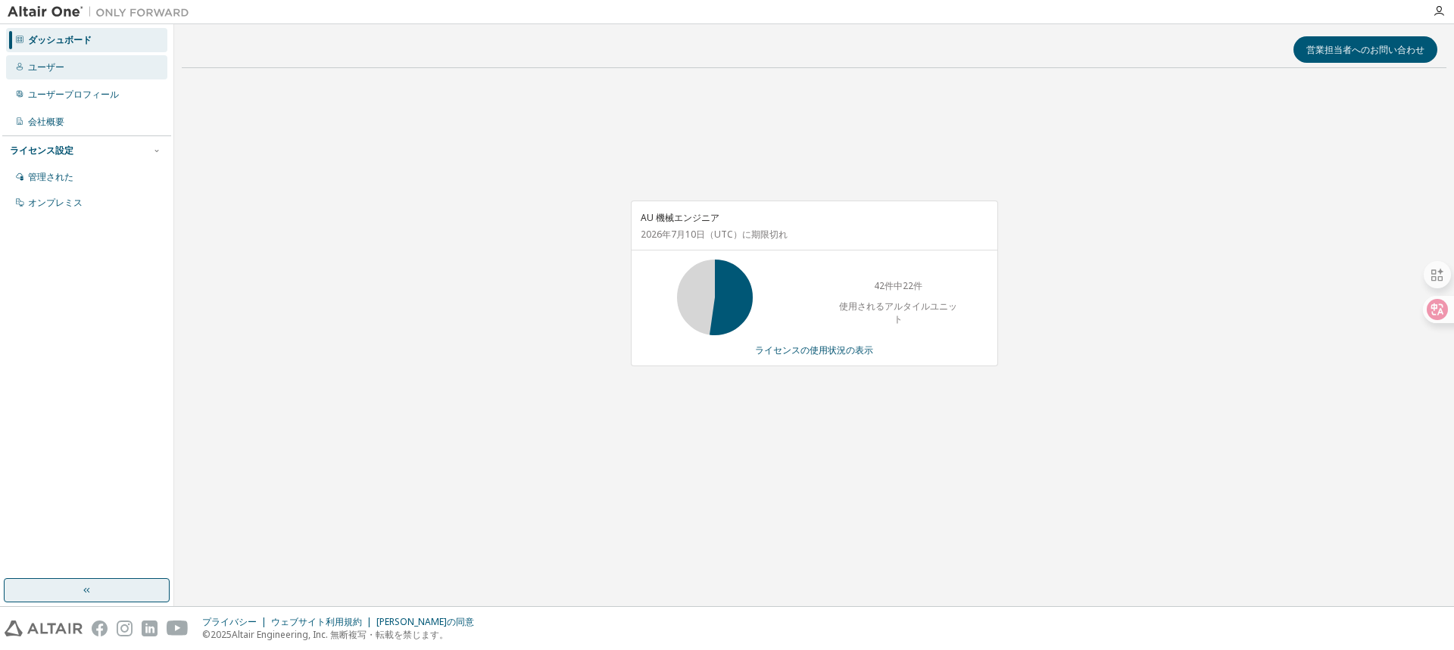
click at [43, 70] on font "ユーザー" at bounding box center [46, 67] width 36 height 13
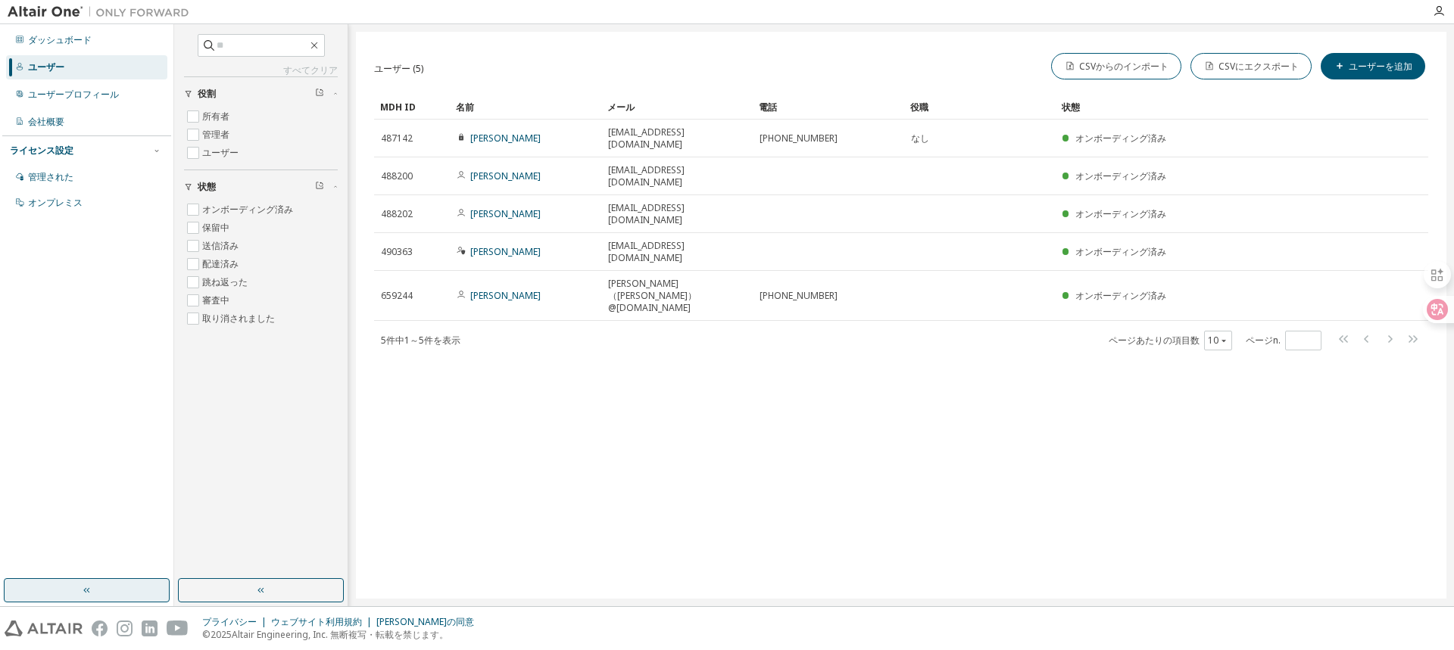
click at [522, 271] on td "[PERSON_NAME]" at bounding box center [525, 296] width 151 height 50
click at [744, 456] on div "ユーザー (5) CSVからのインポート CSVにエクスポート ユーザーを追加 クリア 負荷 保存 名前を付けて保存 分野 オペレーター 価値 フィルターを選…" at bounding box center [901, 315] width 1090 height 567
click at [750, 448] on div "ユーザー (5) CSVからのインポート CSVにエクスポート ユーザーを追加 クリア 負荷 保存 名前を付けて保存 分野 オペレーター 価値 フィルターを選…" at bounding box center [901, 315] width 1090 height 567
click at [520, 391] on div "ユーザー (5) CSVからのインポート CSVにエクスポート ユーザーを追加 クリア 負荷 保存 名前を付けて保存 分野 オペレーター 価値 フィルターを選…" at bounding box center [901, 315] width 1090 height 567
click at [42, 35] on font "ダッシュボード" at bounding box center [60, 39] width 64 height 13
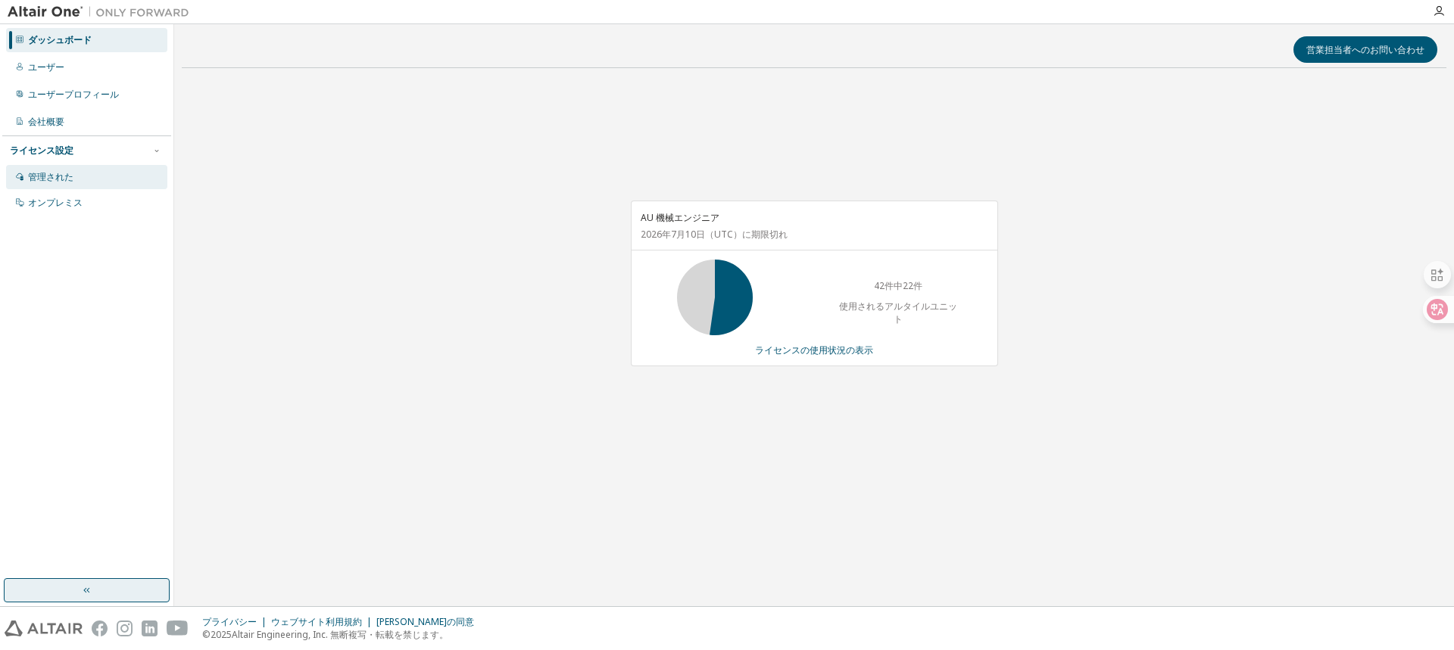
click at [117, 170] on div "管理された" at bounding box center [86, 177] width 161 height 24
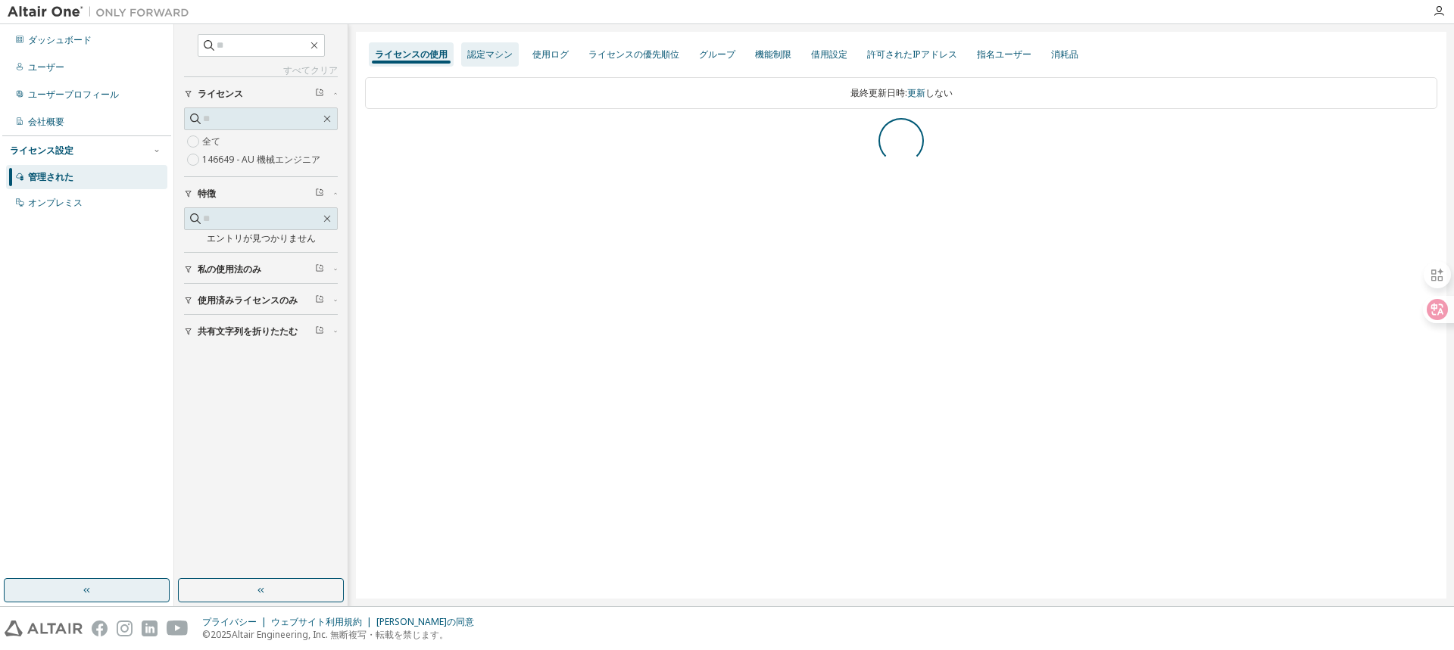
click at [485, 53] on font "認定マシン" at bounding box center [489, 54] width 45 height 13
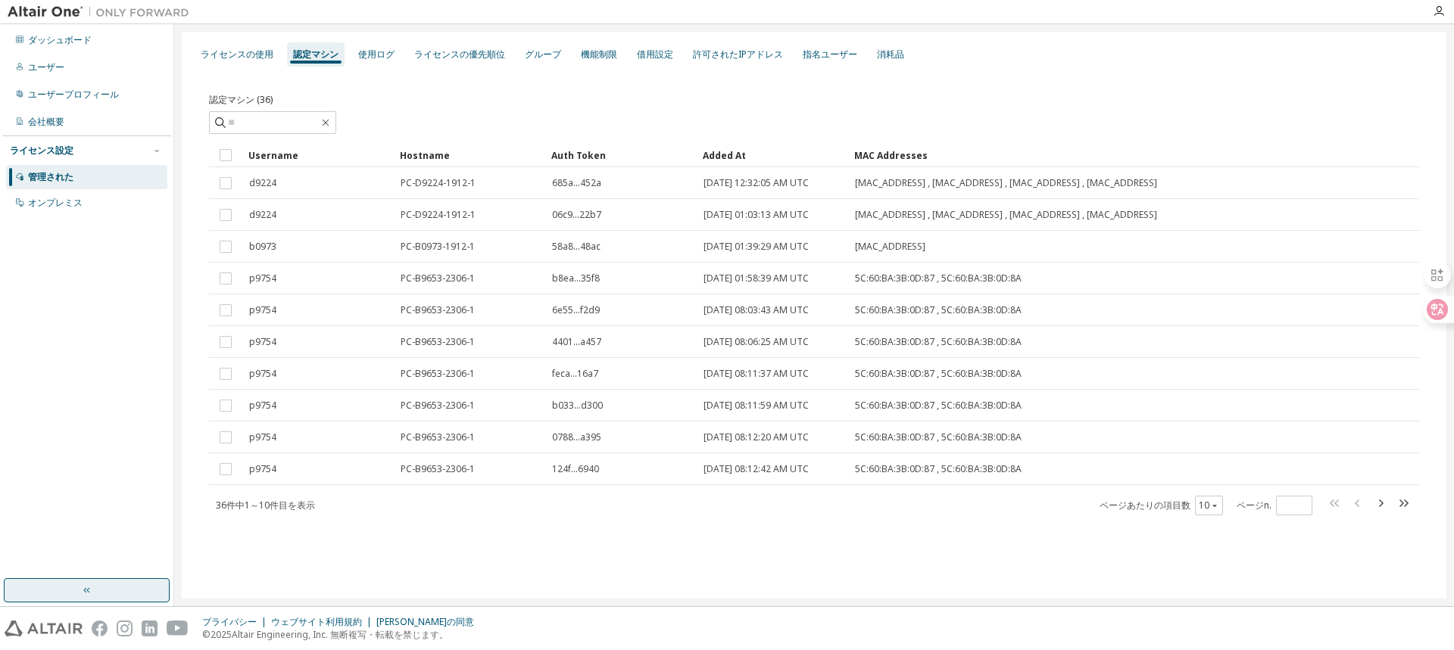
click at [417, 561] on div "ライセンスの使用 認定マシン 使用ログ ライセンスの優先順位 グループ 機能制限 借用設定 許可されたIPアドレス 指名ユーザー 消耗品 認定マシン (36)…" at bounding box center [814, 315] width 1264 height 567
click at [313, 566] on div "ライセンスの使用 認定マシン 使用ログ ライセンスの優先順位 グループ 機能制限 借用設定 許可されたIPアドレス 指名ユーザー 消耗品 認定マシン (36)…" at bounding box center [814, 315] width 1264 height 567
click at [313, 512] on font "目を表示" at bounding box center [297, 505] width 36 height 13
click at [71, 45] on font "ダッシュボード" at bounding box center [60, 39] width 64 height 13
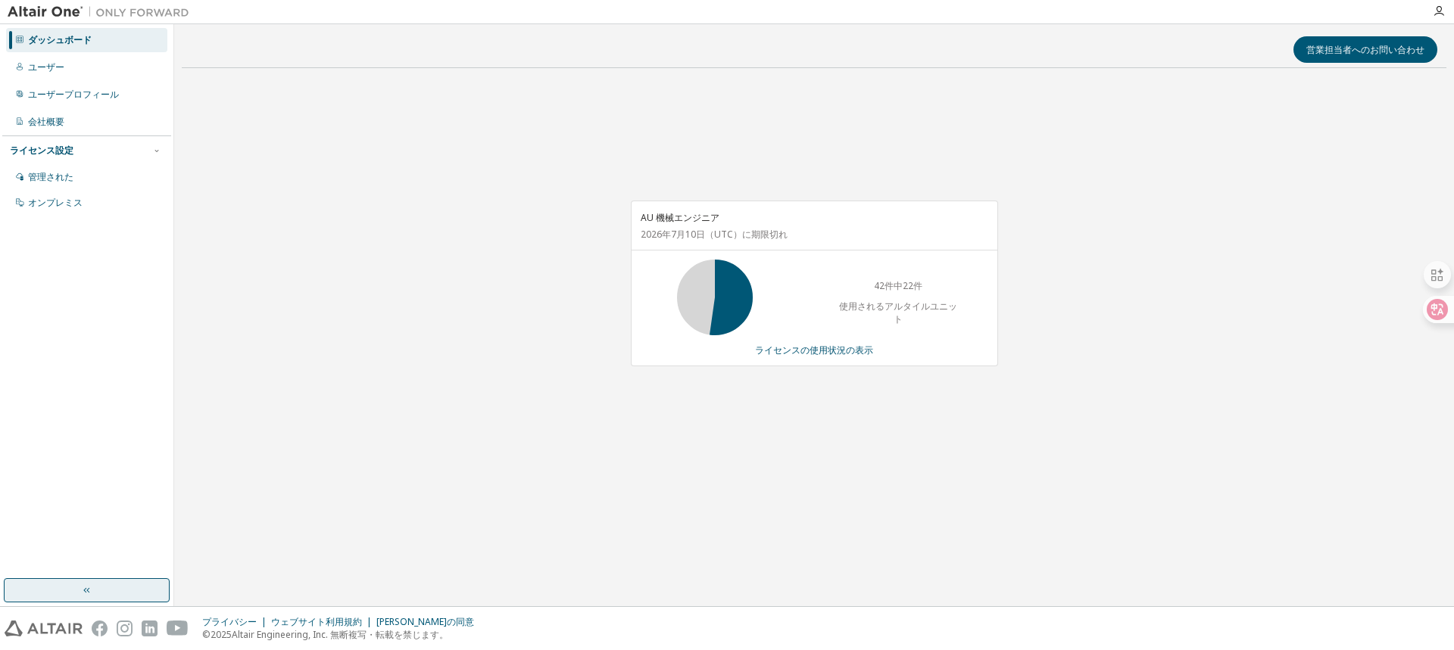
click at [444, 349] on div "AU 機械エンジニア [DATE] （UTC） に期限切れ 42件中22件 使用されるアルタイルユニット ライセンスの使用状況の表示" at bounding box center [814, 291] width 1264 height 423
click at [343, 369] on div "AU 機械エンジニア [DATE] （UTC） に期限切れ 42件中22件 使用されるアルタイルユニット ライセンスの使用状況の表示" at bounding box center [814, 291] width 1264 height 423
drag, startPoint x: 790, startPoint y: 341, endPoint x: 791, endPoint y: 351, distance: 10.6
click at [790, 345] on div "AU 機械エンジニア [DATE] （UTC） に期限切れ 42件中22件 使用されるアルタイルユニット ライセンスの使用状況の表示" at bounding box center [814, 284] width 367 height 166
click at [795, 355] on font "ライセンスの使用状況の表示" at bounding box center [814, 350] width 118 height 13
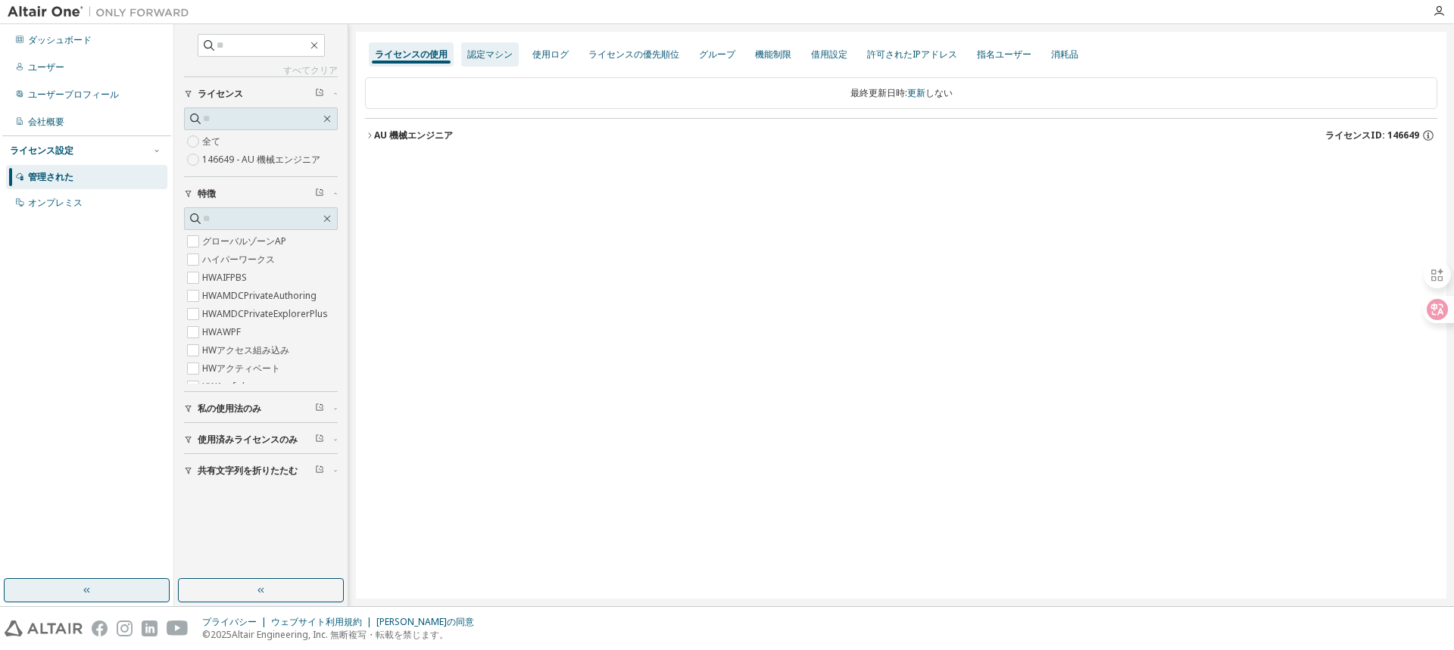
click at [481, 57] on font "認定マシン" at bounding box center [489, 54] width 45 height 13
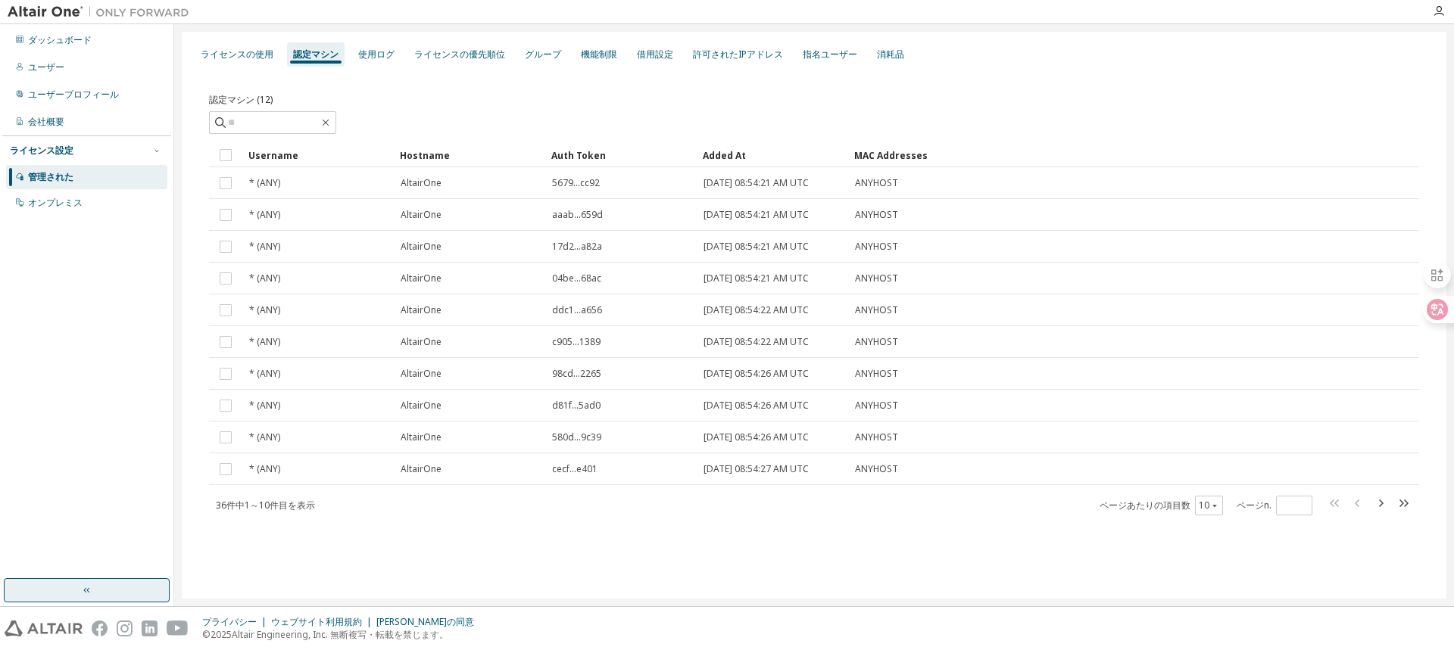
click at [400, 548] on div "認定マシン (12) クリア 負荷 保存 名前を付けて保存 分野 オペレーター 価値 フィルターを選択 オペランドを選択 条件を追加する 検索 Usernam…" at bounding box center [814, 312] width 1246 height 488
click at [57, 35] on font "ダッシュボード" at bounding box center [60, 39] width 64 height 13
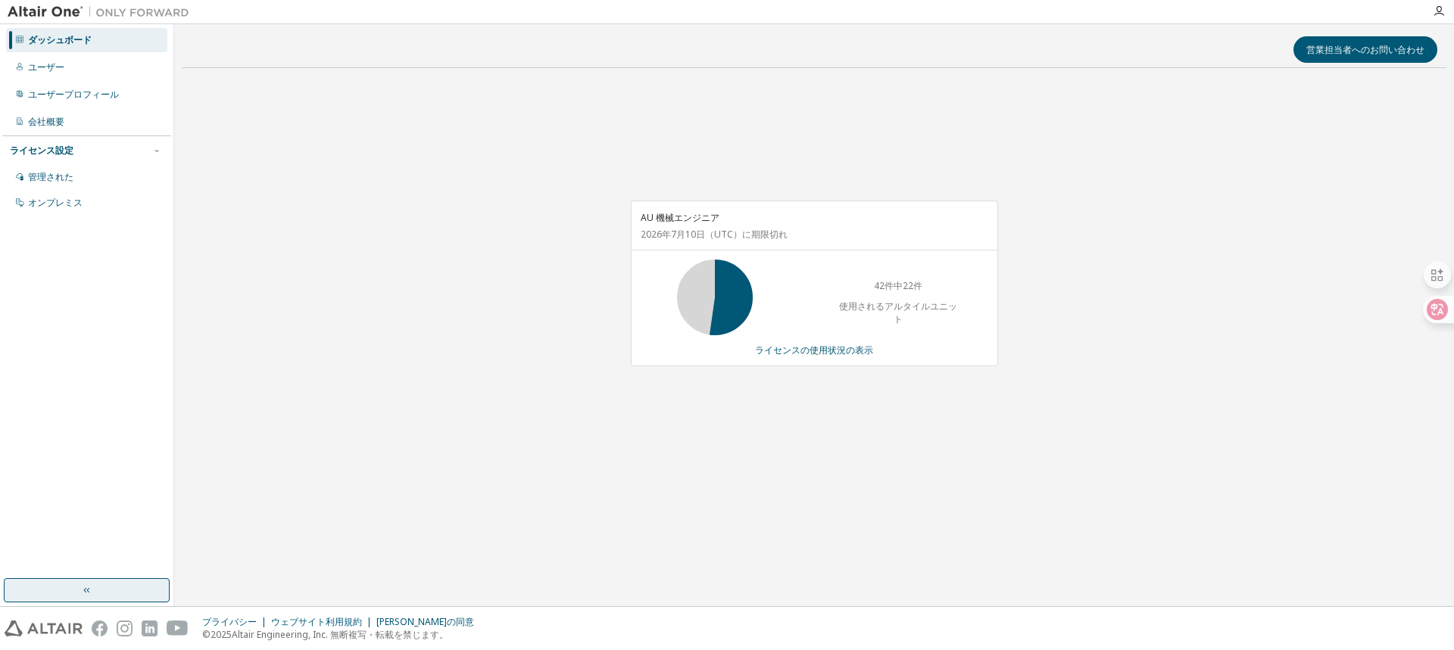
click at [700, 451] on div "AU 機械エンジニア [DATE] （UTC） に期限切れ 42件中22件 使用されるアルタイルユニット ライセンスの使用状況の表示" at bounding box center [814, 291] width 1264 height 423
click at [809, 345] on font "ライセンスの使用状況の表示" at bounding box center [814, 350] width 118 height 13
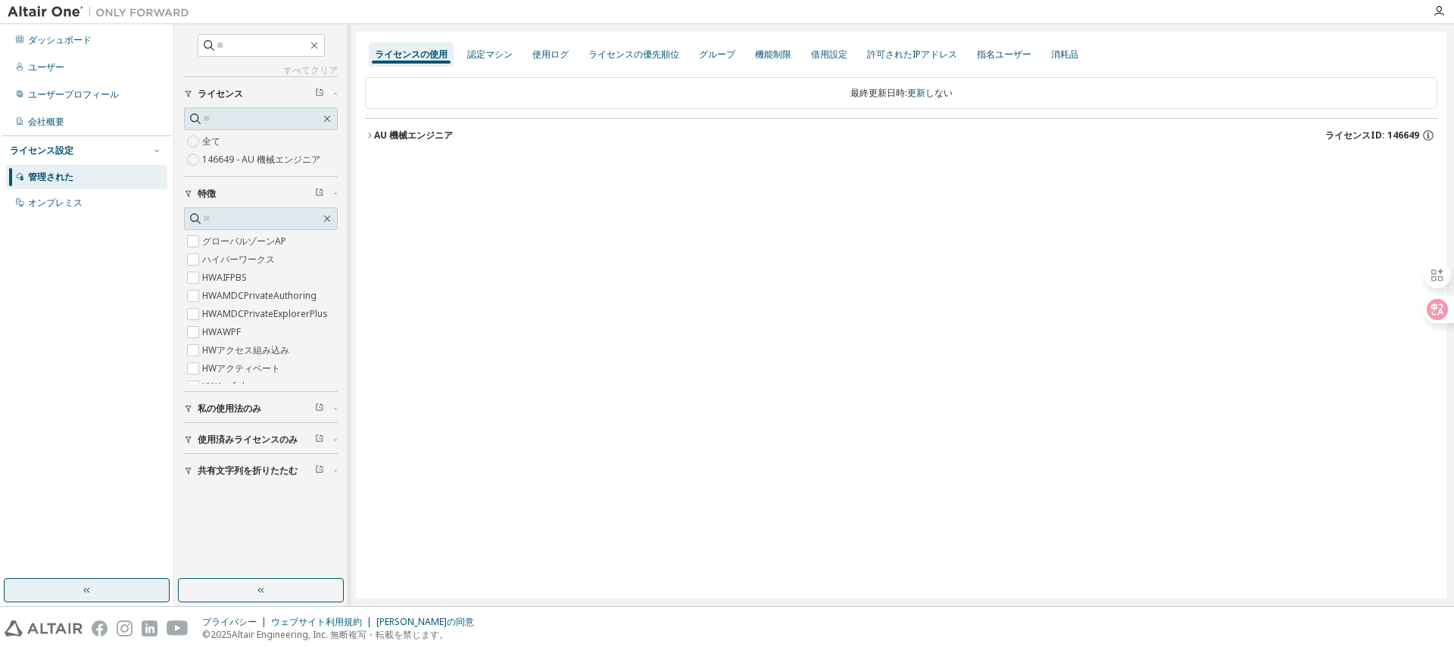
click at [375, 137] on font "AU 機械エンジニア" at bounding box center [413, 135] width 79 height 13
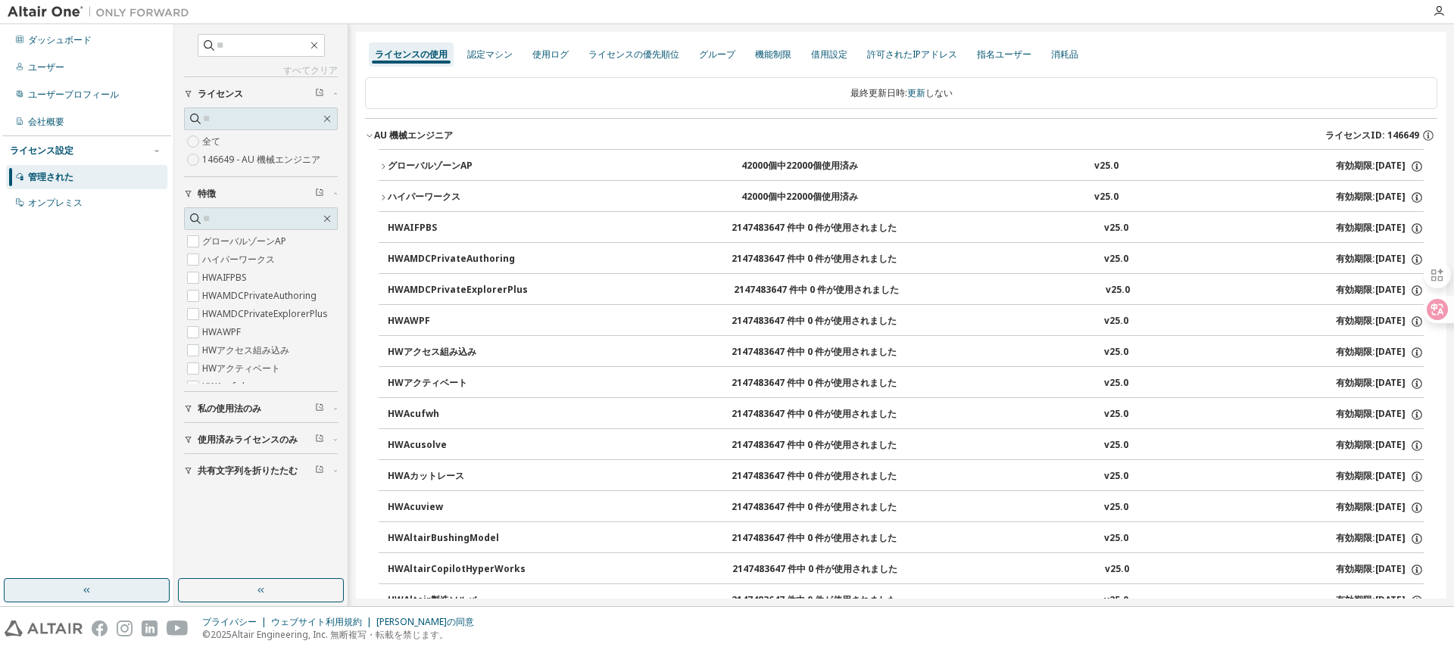
click at [386, 166] on icon "button" at bounding box center [383, 166] width 9 height 9
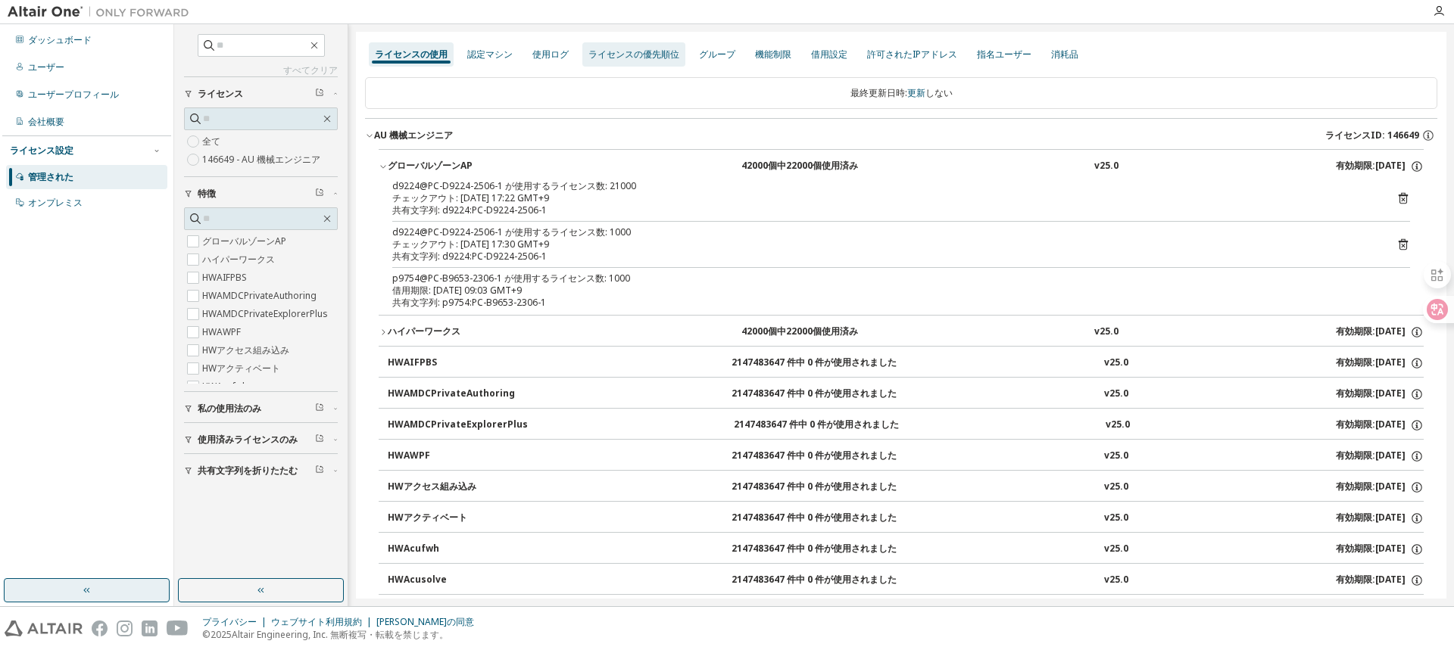
click at [491, 51] on font "認定マシン" at bounding box center [489, 54] width 45 height 13
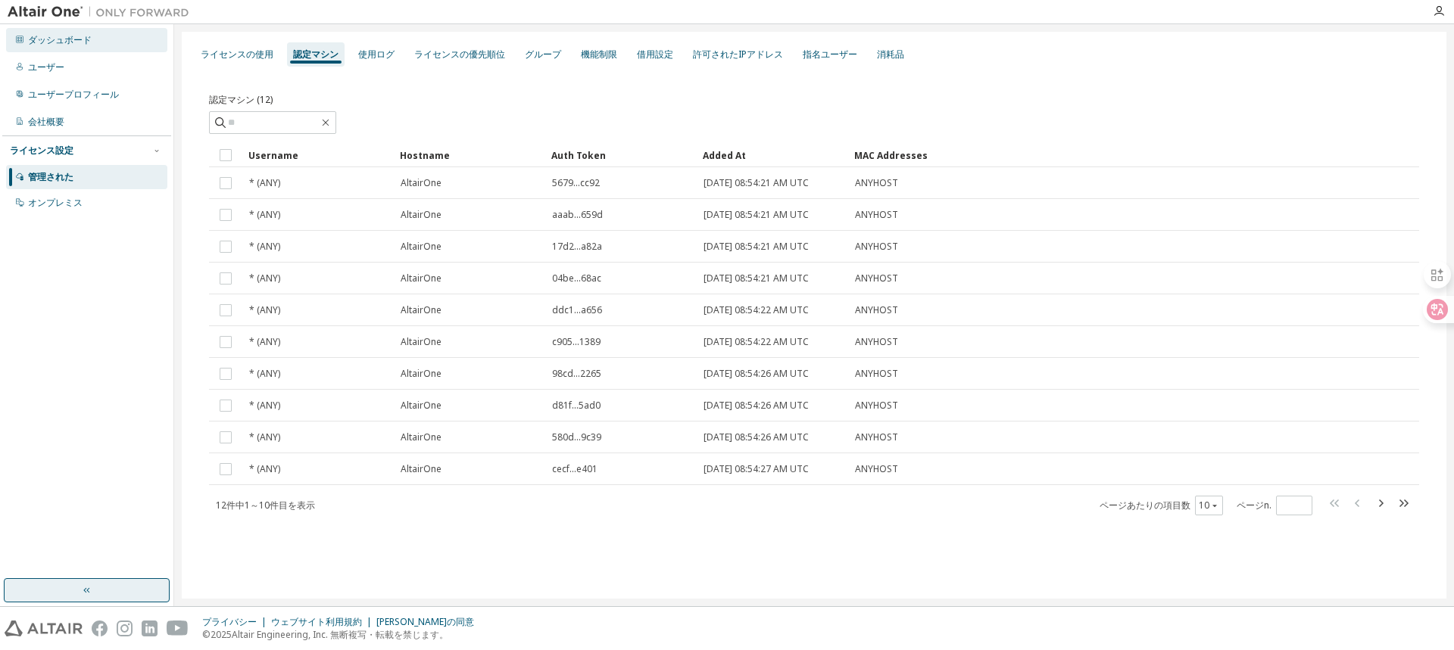
click at [75, 40] on font "ダッシュボード" at bounding box center [60, 39] width 64 height 13
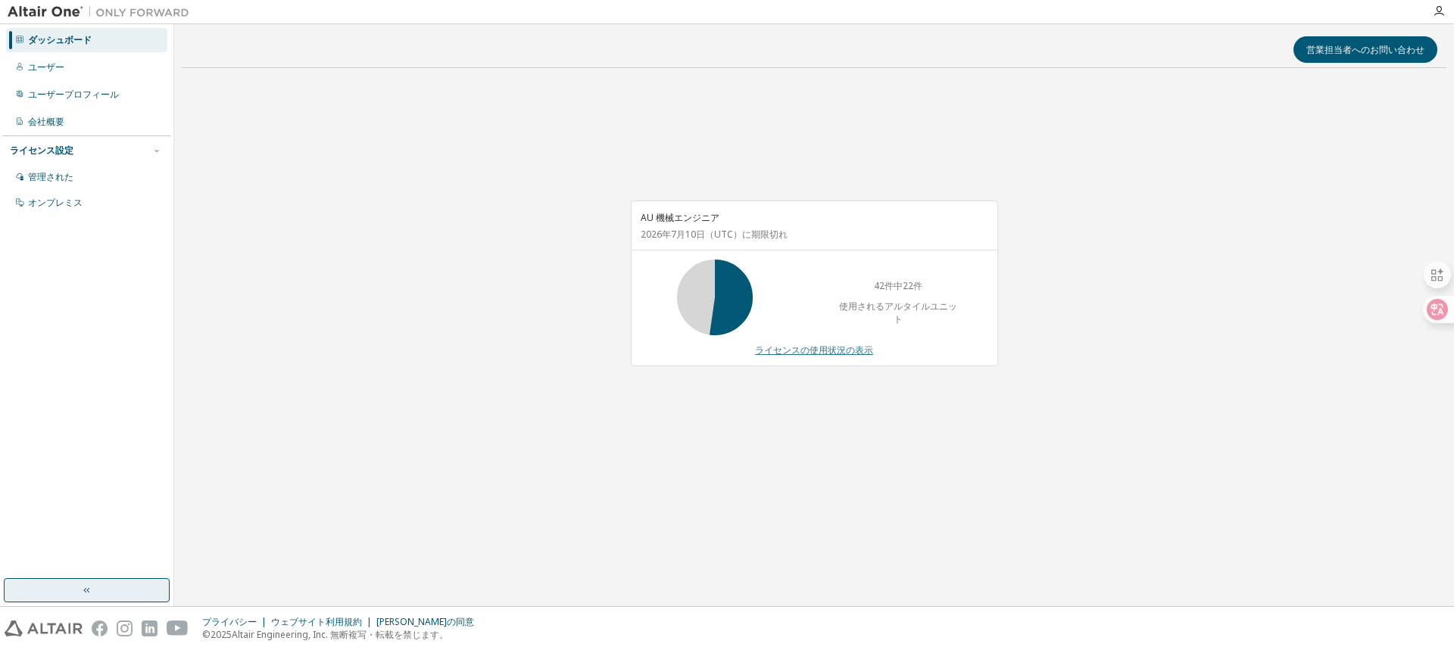
click at [839, 348] on font "ライセンスの使用状況の表示" at bounding box center [814, 350] width 118 height 13
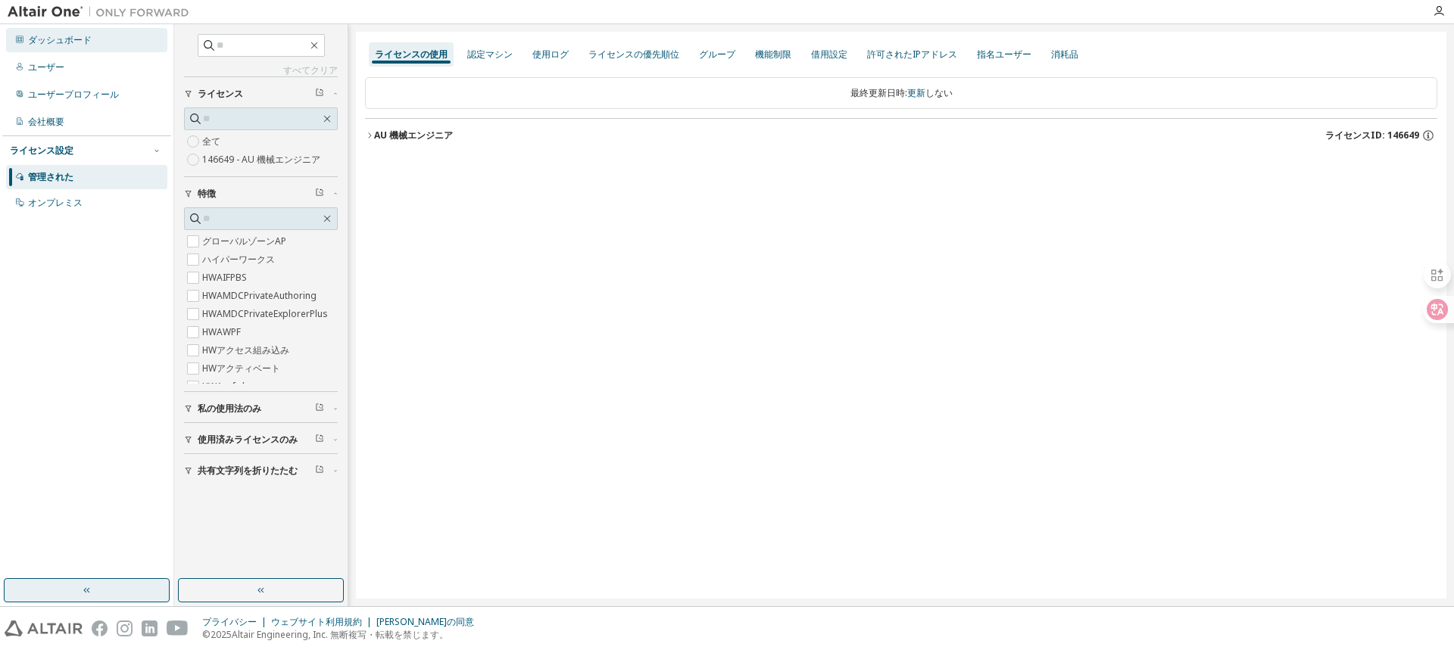
click at [65, 42] on font "ダッシュボード" at bounding box center [60, 39] width 64 height 13
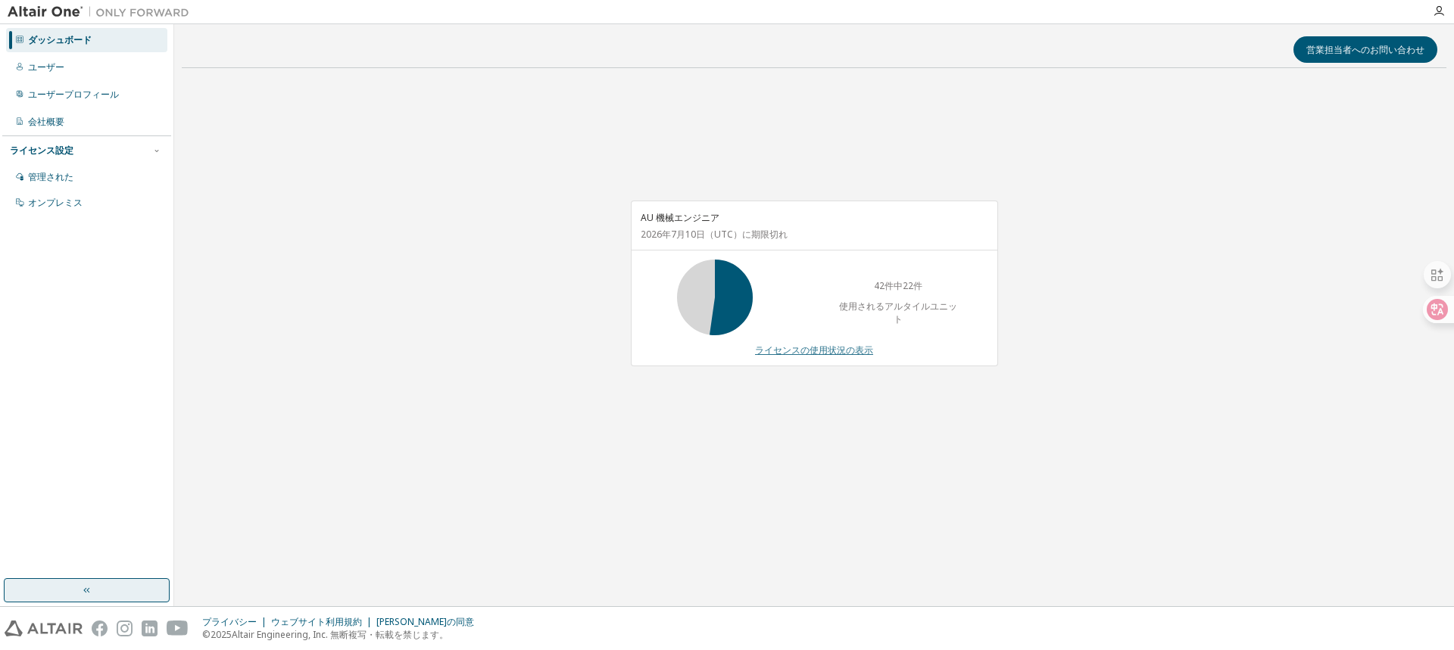
click at [803, 347] on font "ライセンスの使用状況の表示" at bounding box center [814, 350] width 118 height 13
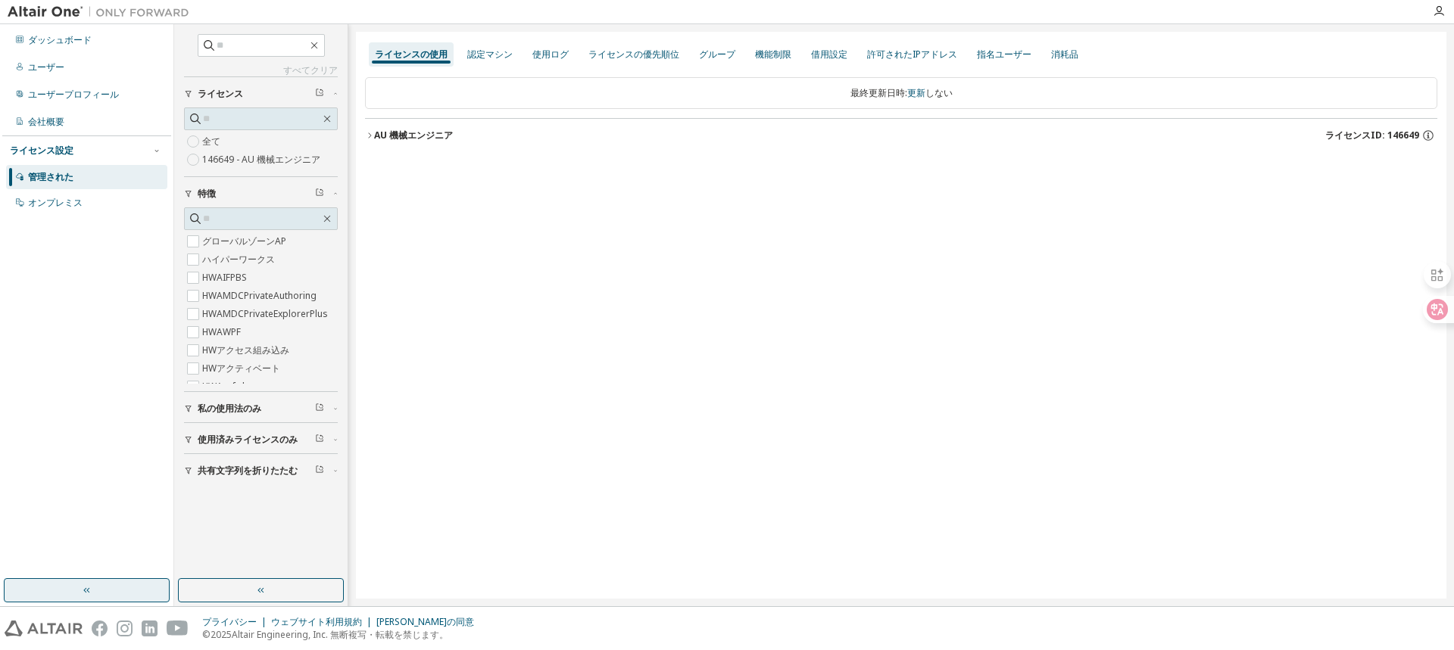
click at [370, 131] on icon "button" at bounding box center [369, 135] width 9 height 9
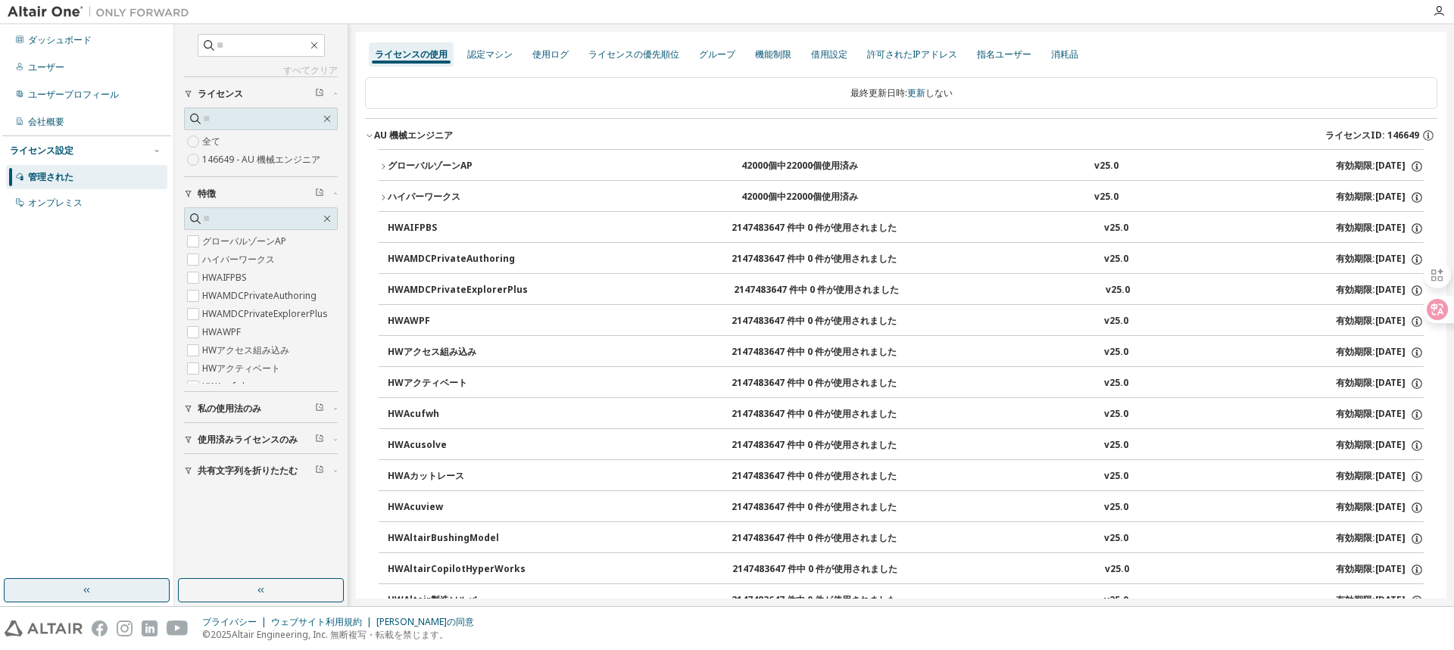
click at [381, 164] on icon "button" at bounding box center [383, 166] width 9 height 9
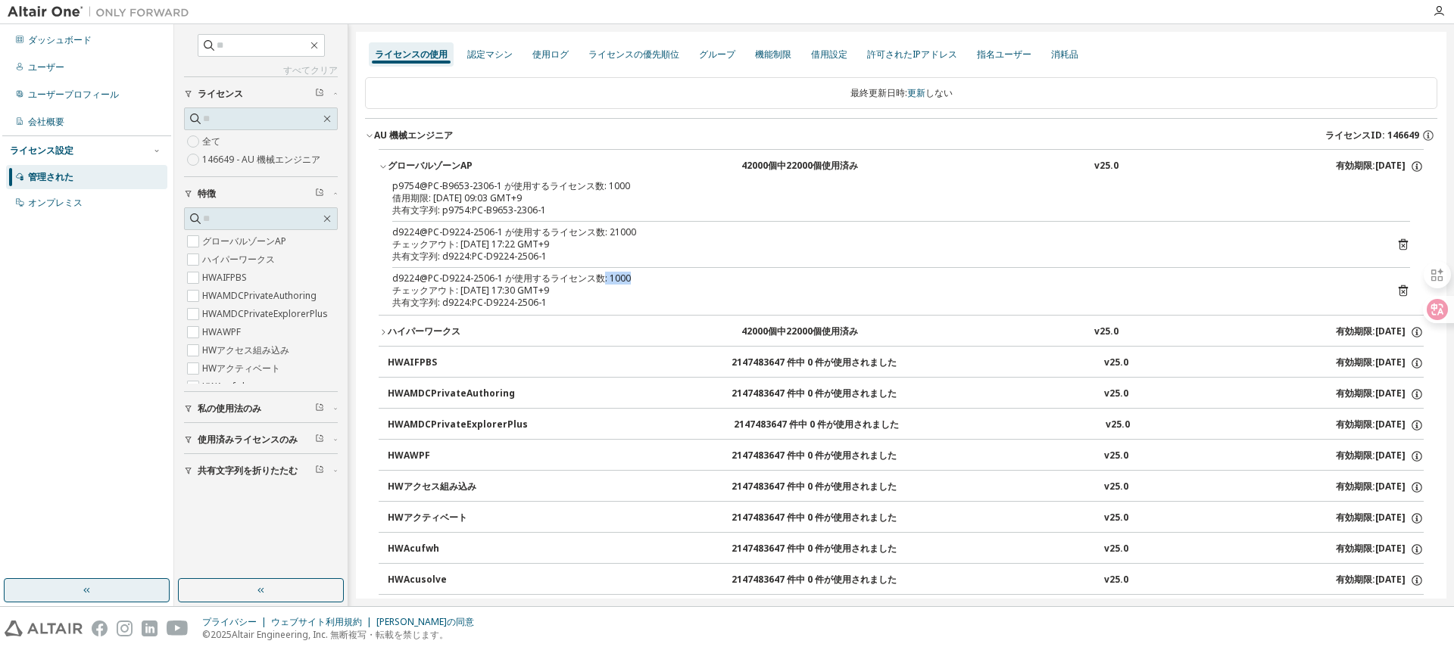
drag, startPoint x: 616, startPoint y: 279, endPoint x: 603, endPoint y: 273, distance: 14.6
click at [603, 273] on div "d9224@PC-D9224-2506-1 が使用するライセンス数: 1000" at bounding box center [882, 279] width 981 height 12
click at [631, 278] on div "d9224@PC-D9224-2506-1 が使用するライセンス数: 1000" at bounding box center [882, 279] width 981 height 12
drag, startPoint x: 622, startPoint y: 230, endPoint x: 597, endPoint y: 232, distance: 25.1
click at [597, 232] on font "d9224@PC-D9224-2506-1 が使用するライセンス数: 21000" at bounding box center [514, 232] width 244 height 13
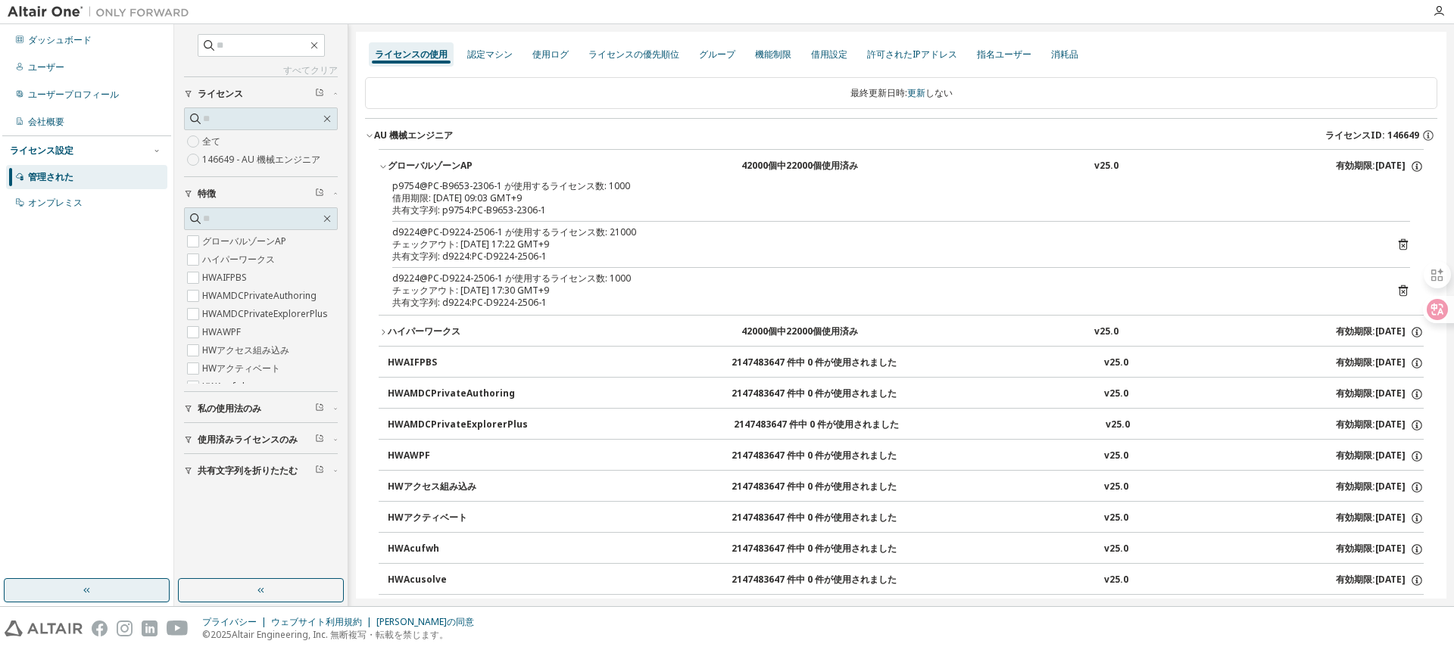
drag, startPoint x: 57, startPoint y: 41, endPoint x: 329, endPoint y: 73, distance: 274.4
click at [59, 41] on font "ダッシュボード" at bounding box center [60, 39] width 64 height 13
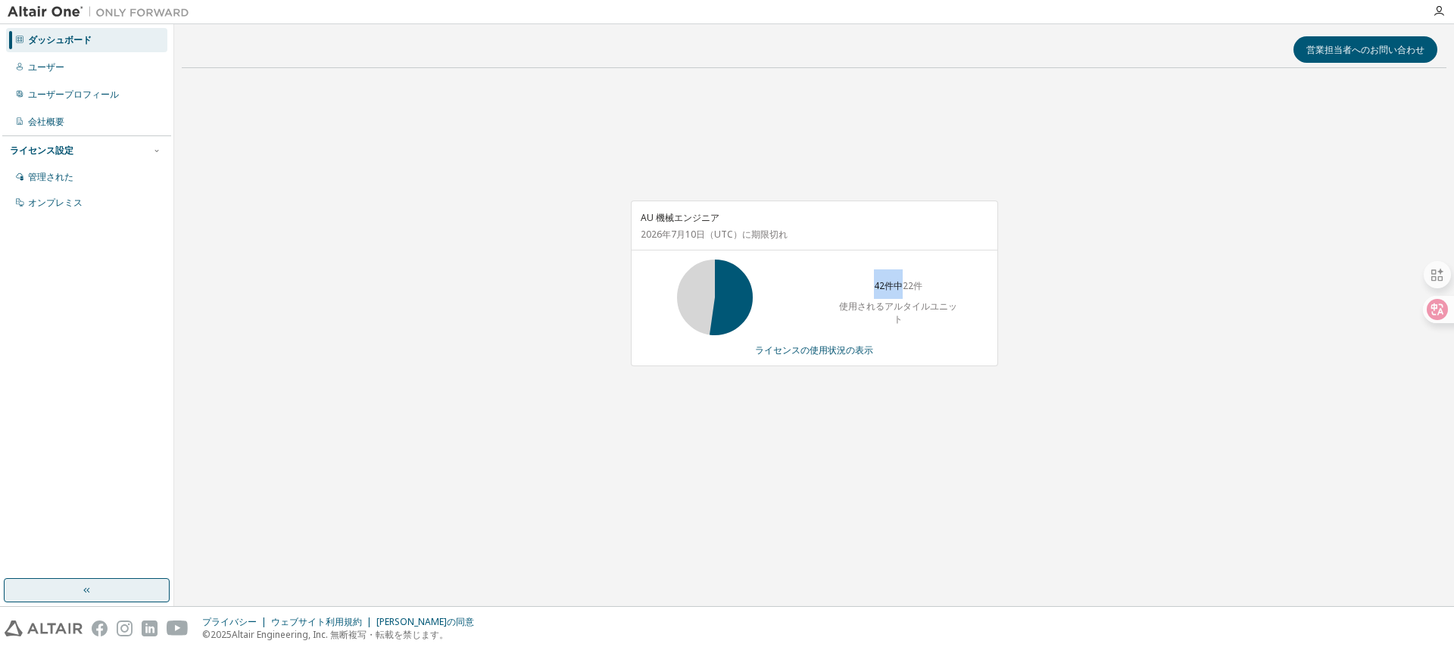
drag, startPoint x: 900, startPoint y: 281, endPoint x: 866, endPoint y: 281, distance: 33.3
click at [866, 281] on div "42件中22件 使用されるアルタイルユニット" at bounding box center [897, 298] width 121 height 76
click at [964, 279] on div "42件中22件 使用されるアルタイルユニット" at bounding box center [814, 298] width 366 height 76
click at [598, 491] on div "AU 機械エンジニア [DATE] （UTC） に期限切れ 42件中22件 使用されるアルタイルユニット ライセンスの使用状況の表示" at bounding box center [814, 291] width 1264 height 423
click at [782, 465] on div "AU 機械エンジニア [DATE] （UTC） に期限切れ 42件中22件 使用されるアルタイルユニット ライセンスの使用状況の表示" at bounding box center [814, 291] width 1264 height 423
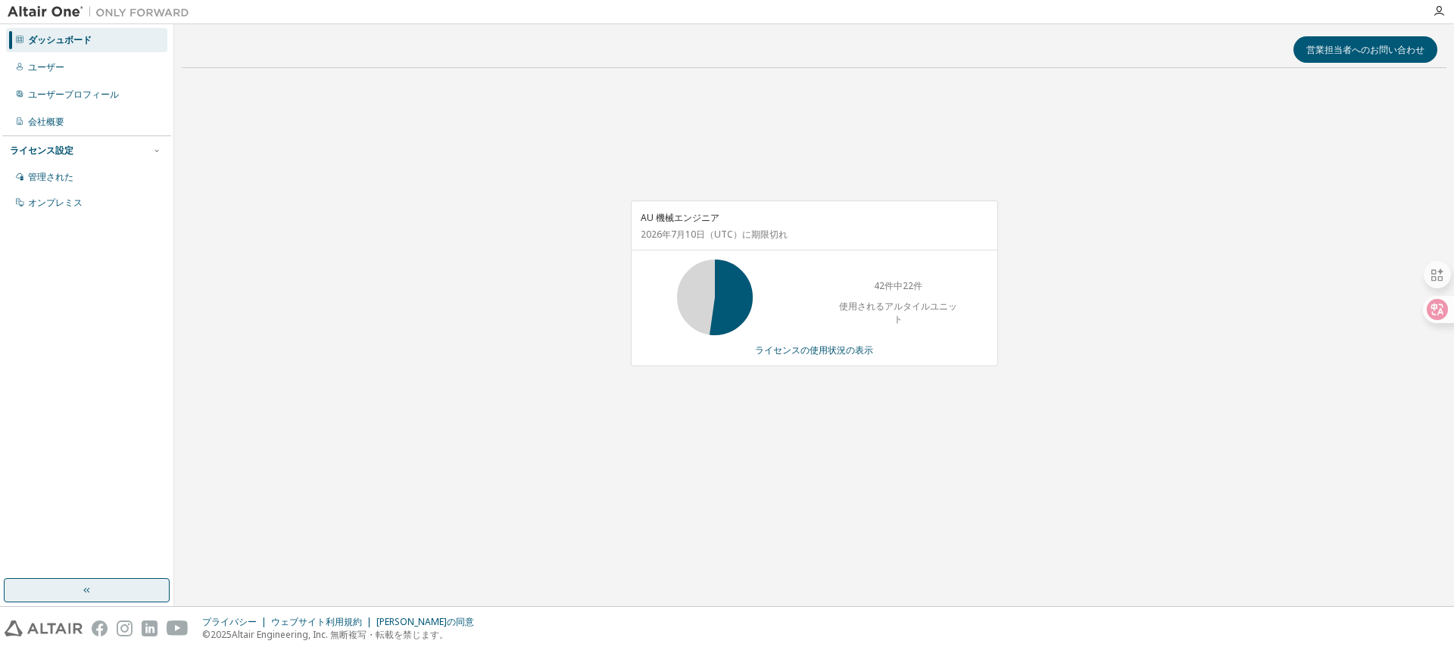
click at [372, 321] on div "AU 機械エンジニア [DATE] （UTC） に期限切れ 42件中22件 使用されるアルタイルユニット ライセンスの使用状況の表示" at bounding box center [814, 291] width 1264 height 423
click at [1181, 220] on div "AU 機械エンジニア [DATE] （UTC） に期限切れ 42件中22件 使用されるアルタイルユニット ライセンスの使用状況の表示" at bounding box center [814, 291] width 1264 height 423
click at [421, 375] on div "AU 機械エンジニア 2026年7月10日 （UTC） に期限切れ 42件中1件目 使用されるアルタイルユニット ライセンスの使用状況の表示" at bounding box center [814, 291] width 1264 height 423
click at [783, 356] on font "ライセンスの使用状況の表示" at bounding box center [814, 350] width 118 height 13
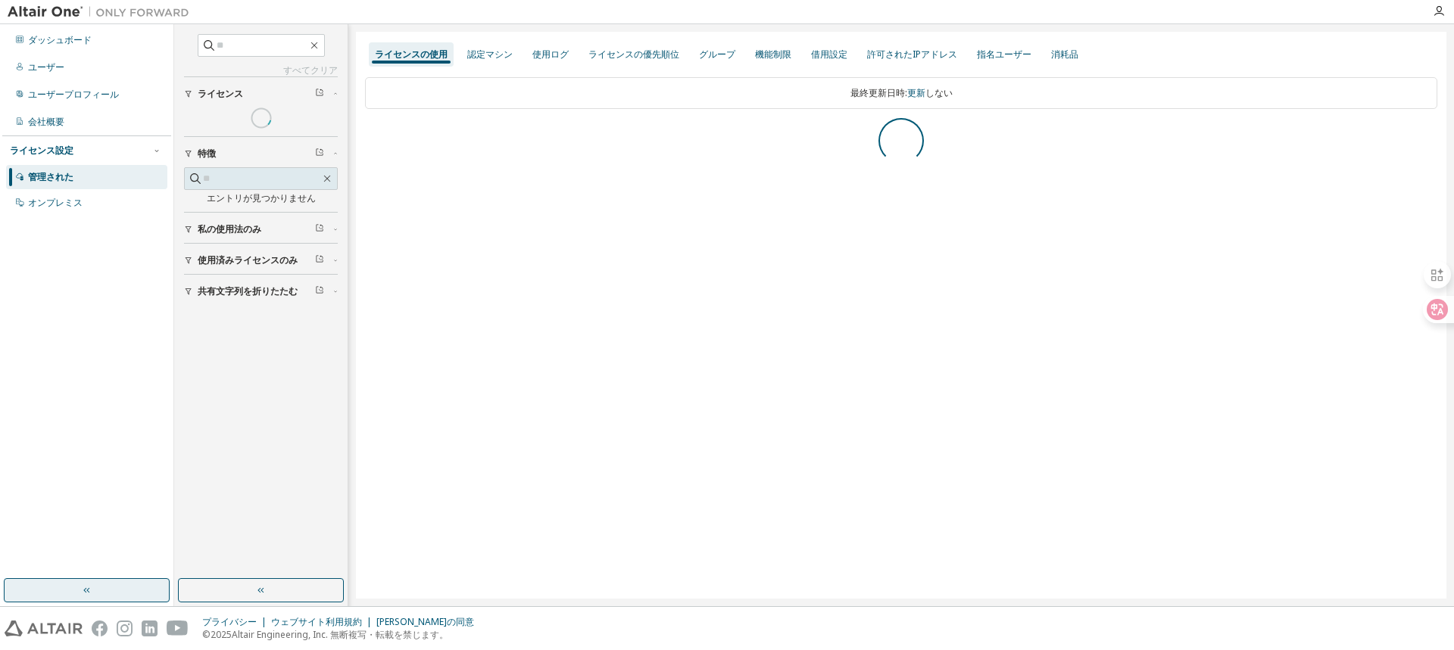
click at [799, 516] on div "ライセンスの使用 認定マシン 使用ログ ライセンスの優先順位 グループ 機能制限 借用設定 許可されたIPアドレス 指名ユーザー 消耗品 最終更新日時: 更新…" at bounding box center [901, 315] width 1090 height 567
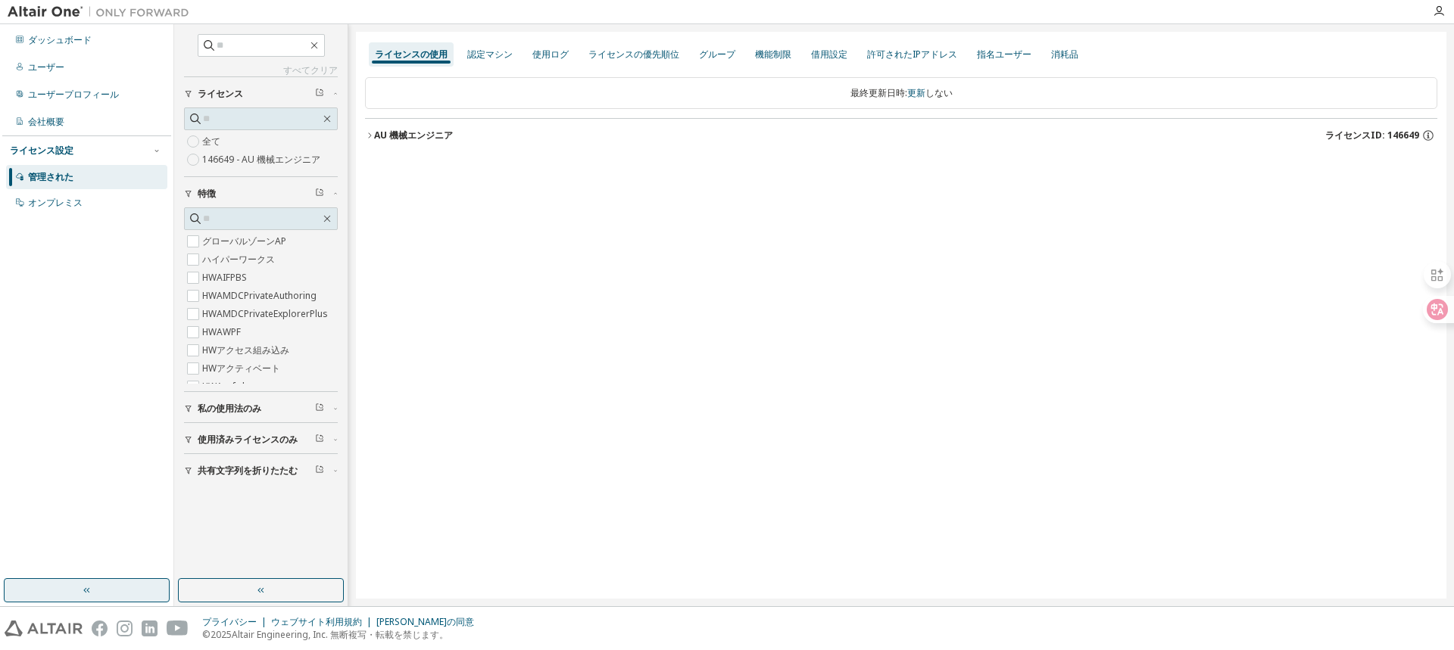
click at [366, 133] on icon "button" at bounding box center [369, 135] width 9 height 9
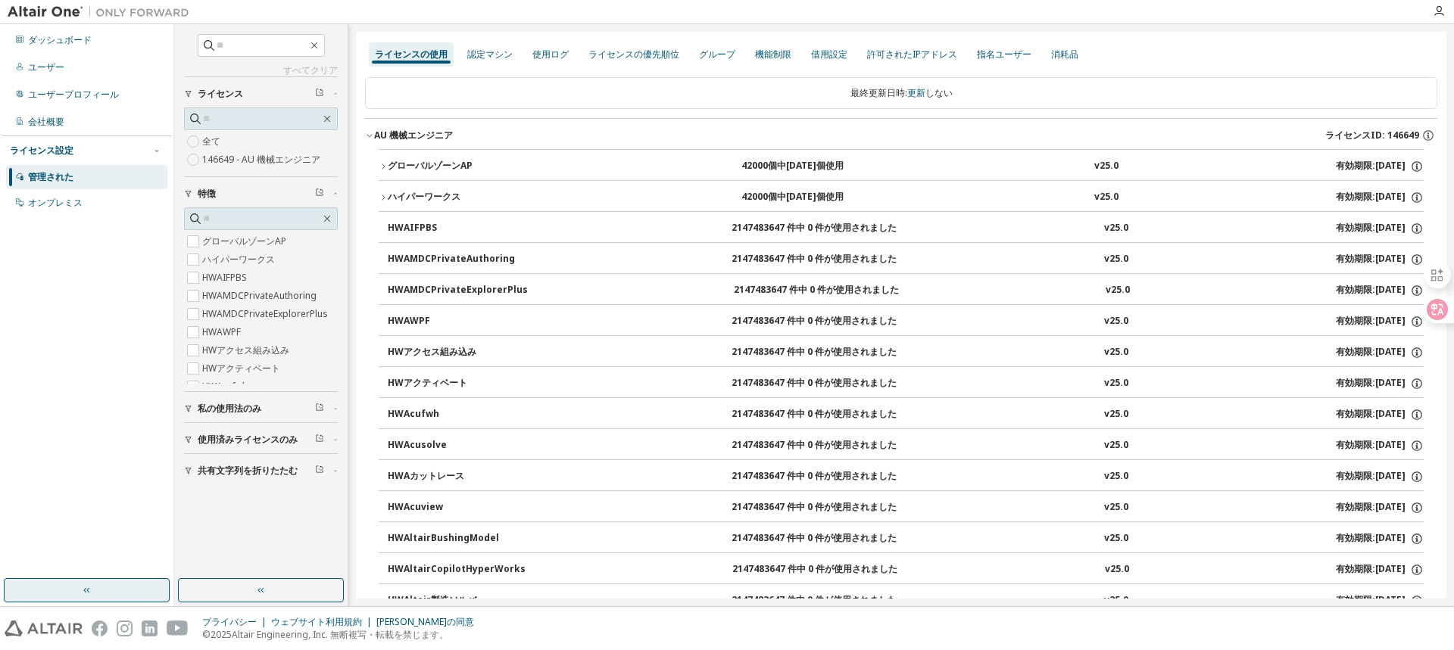
click at [391, 201] on font "ハイパーワークス" at bounding box center [424, 196] width 73 height 13
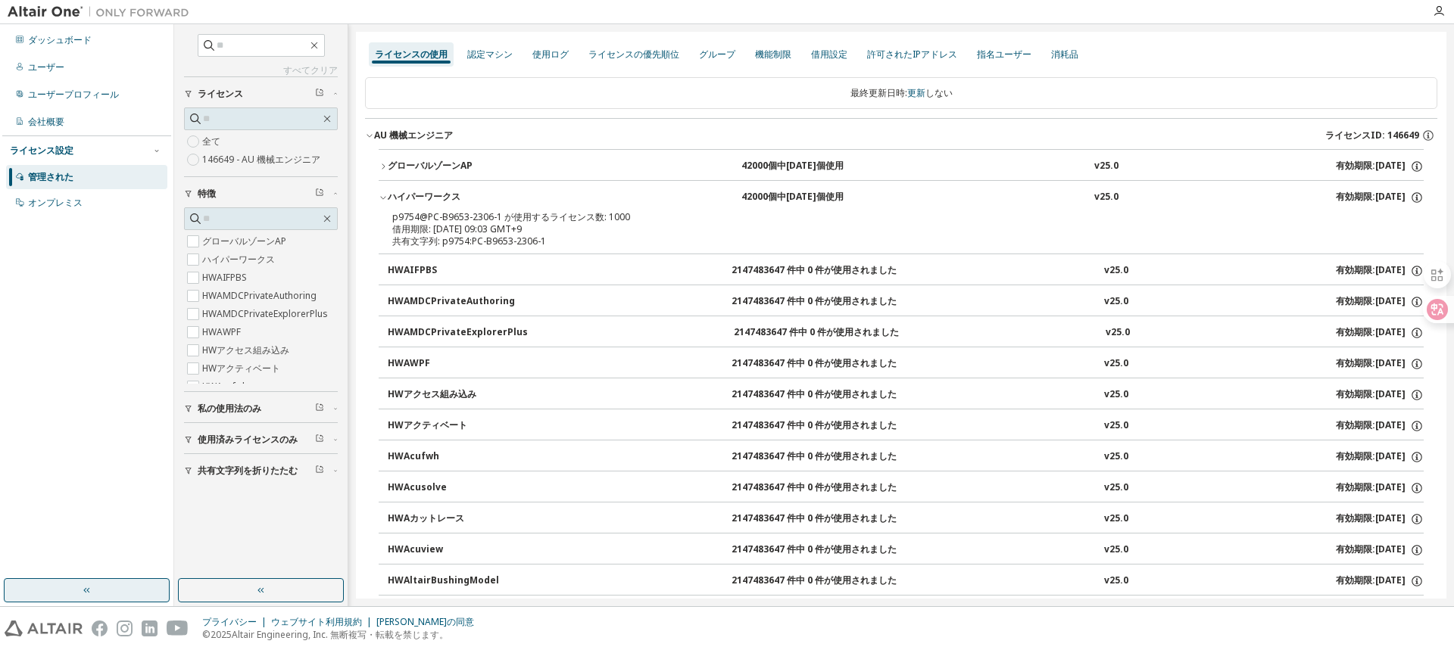
click at [507, 223] on font "借用期限: [DATE] 09:03 GMT+9" at bounding box center [456, 229] width 129 height 13
click at [673, 210] on button "ハイパーワークス 42000個中1000個使用 v25.0 有効期限: 2026-07-10" at bounding box center [901, 197] width 1045 height 33
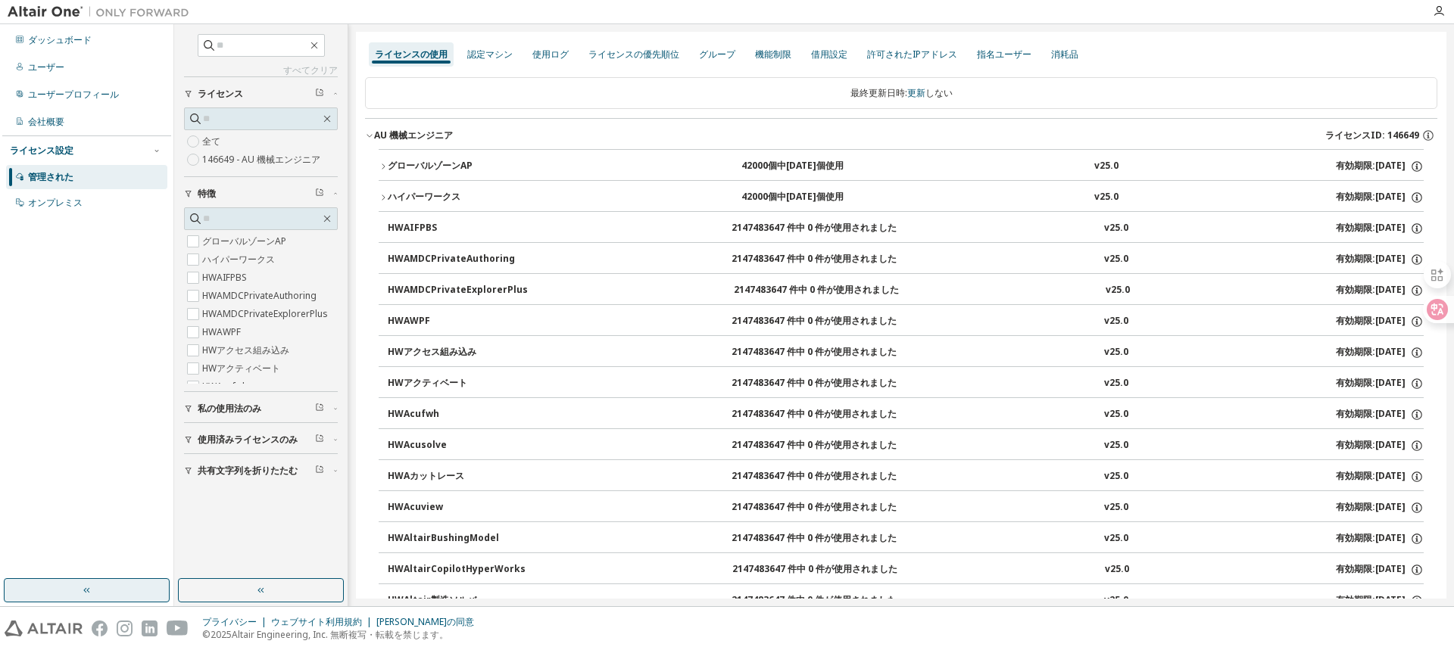
click at [637, 212] on button "HWAIFPBS 2147483647 件中 0 件が使用されました v25.0 有効期限: 2026-07-10" at bounding box center [906, 228] width 1036 height 33
click at [441, 199] on font "ハイパーワークス" at bounding box center [424, 196] width 73 height 13
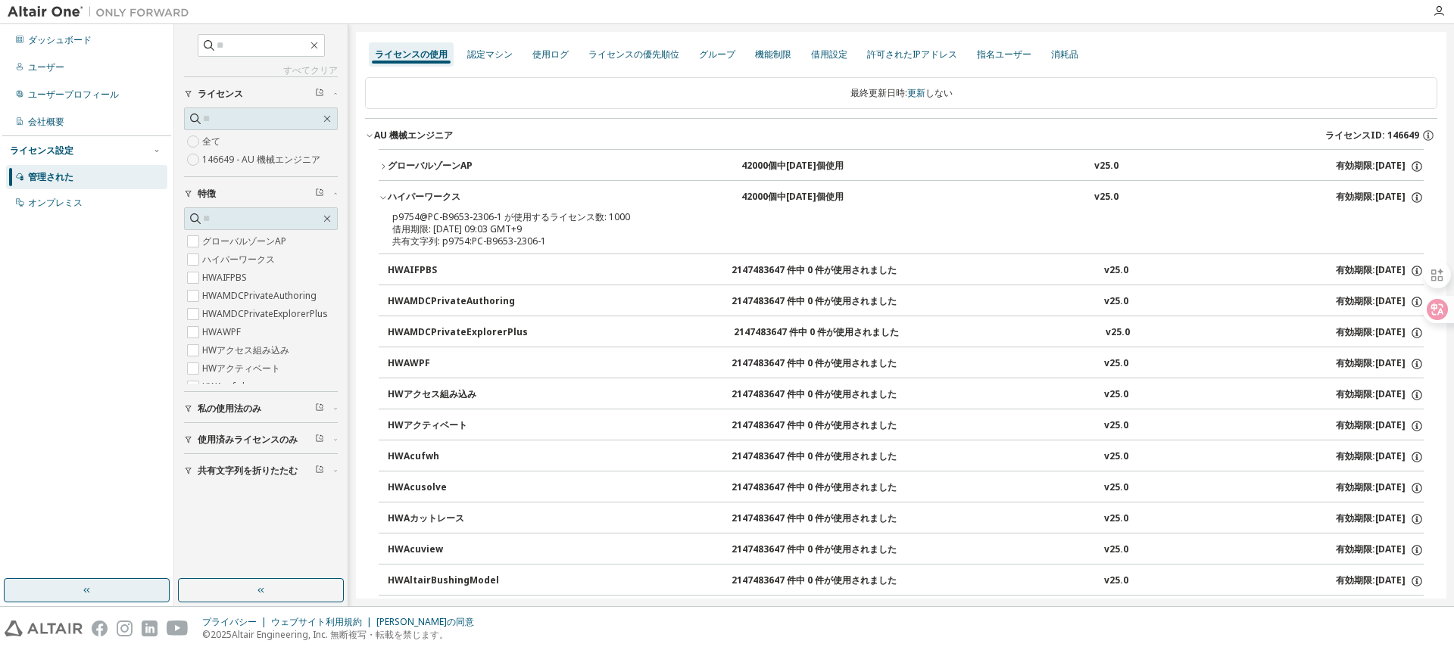
click at [384, 164] on icon "button" at bounding box center [383, 166] width 9 height 9
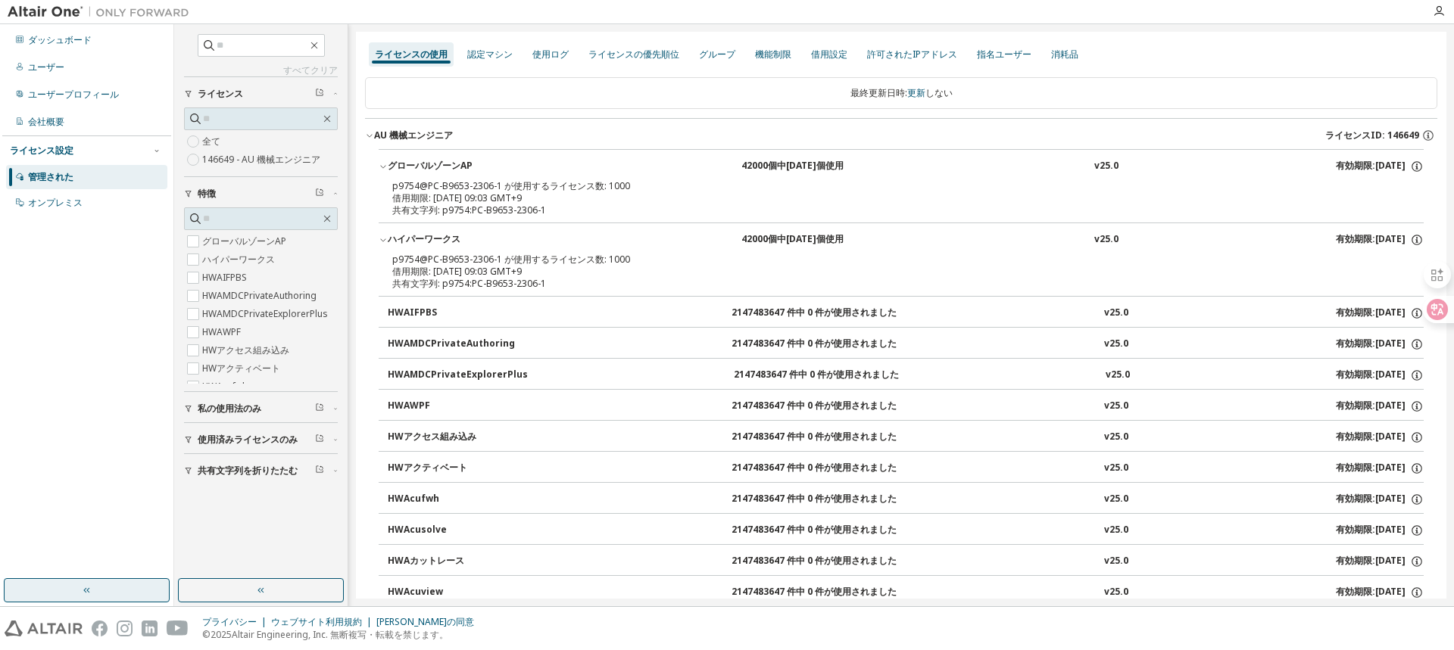
click at [24, 447] on div "ダッシュボード ユーザー ユーザープロフィール 会社概要 ライセンス設定 管理された オンプレミス" at bounding box center [86, 302] width 169 height 550
click at [670, 257] on div "p9754@PC-B9653-2306-1 が使用するライセンス数: 1000" at bounding box center [882, 260] width 981 height 12
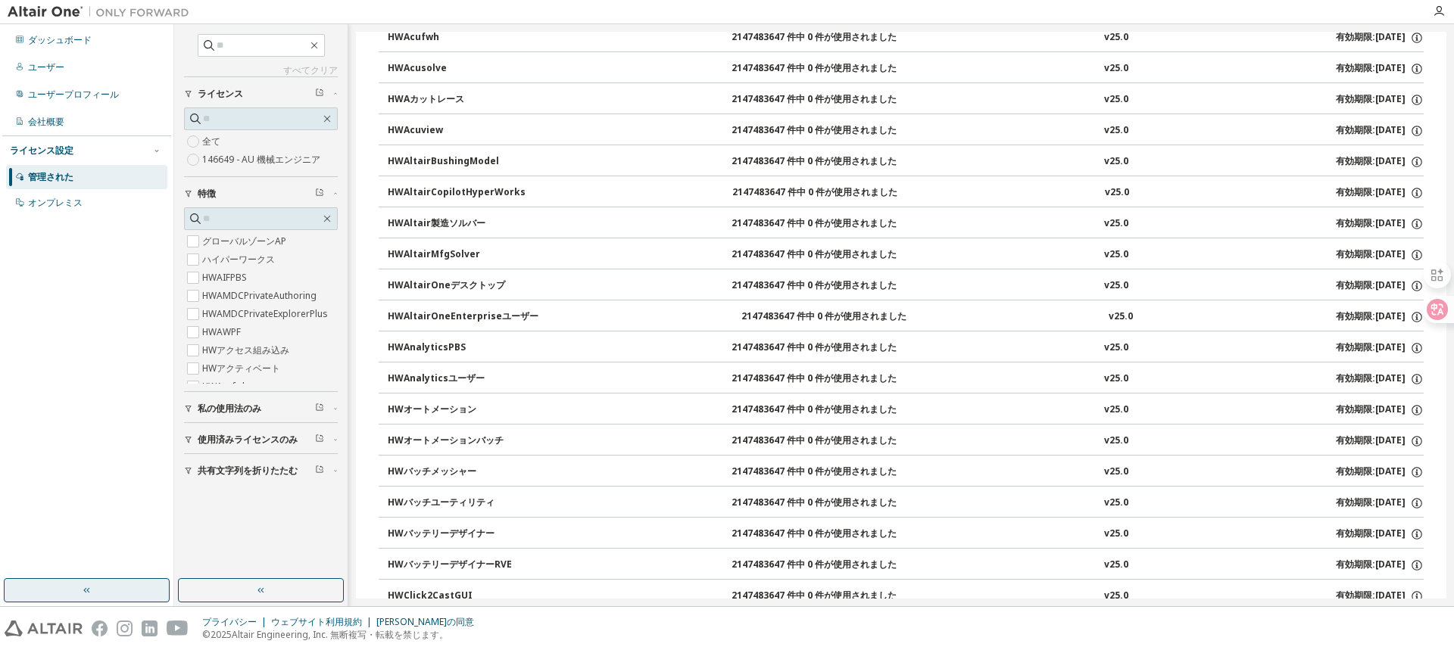
scroll to position [681, 0]
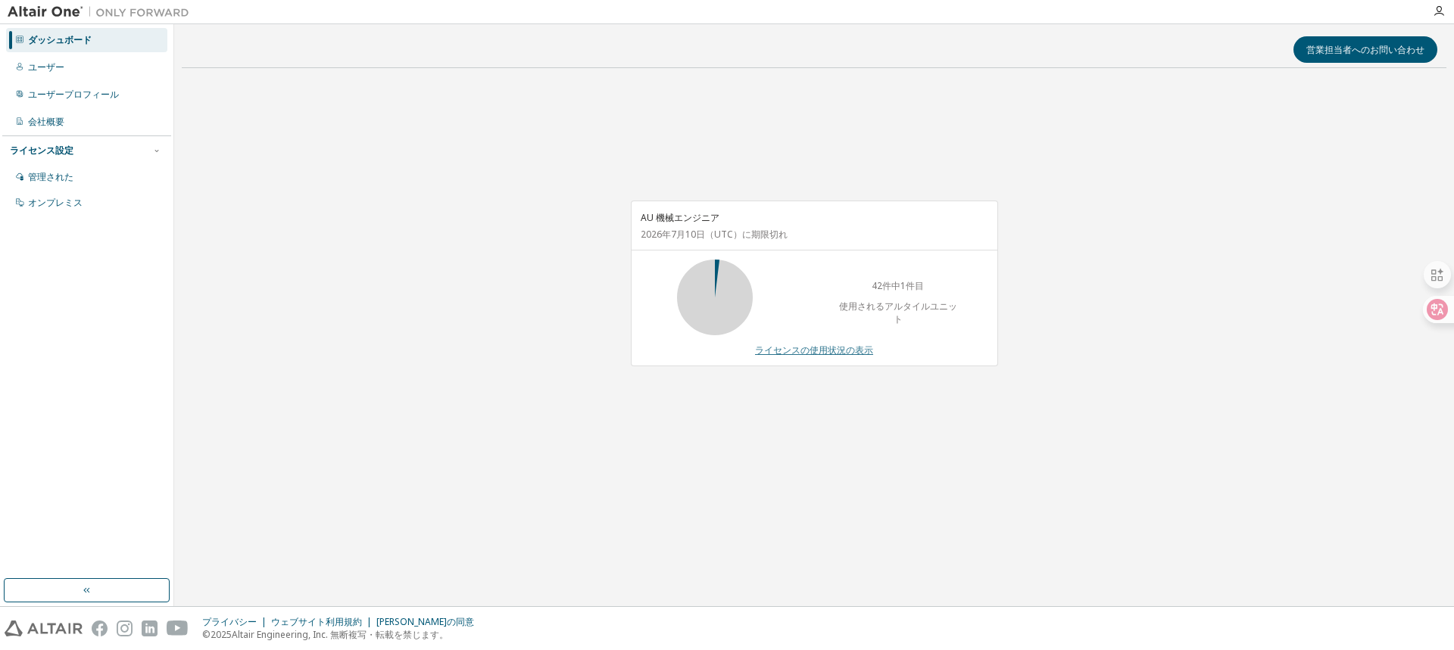
click at [795, 345] on font "ライセンスの使用状況の表示" at bounding box center [814, 350] width 118 height 13
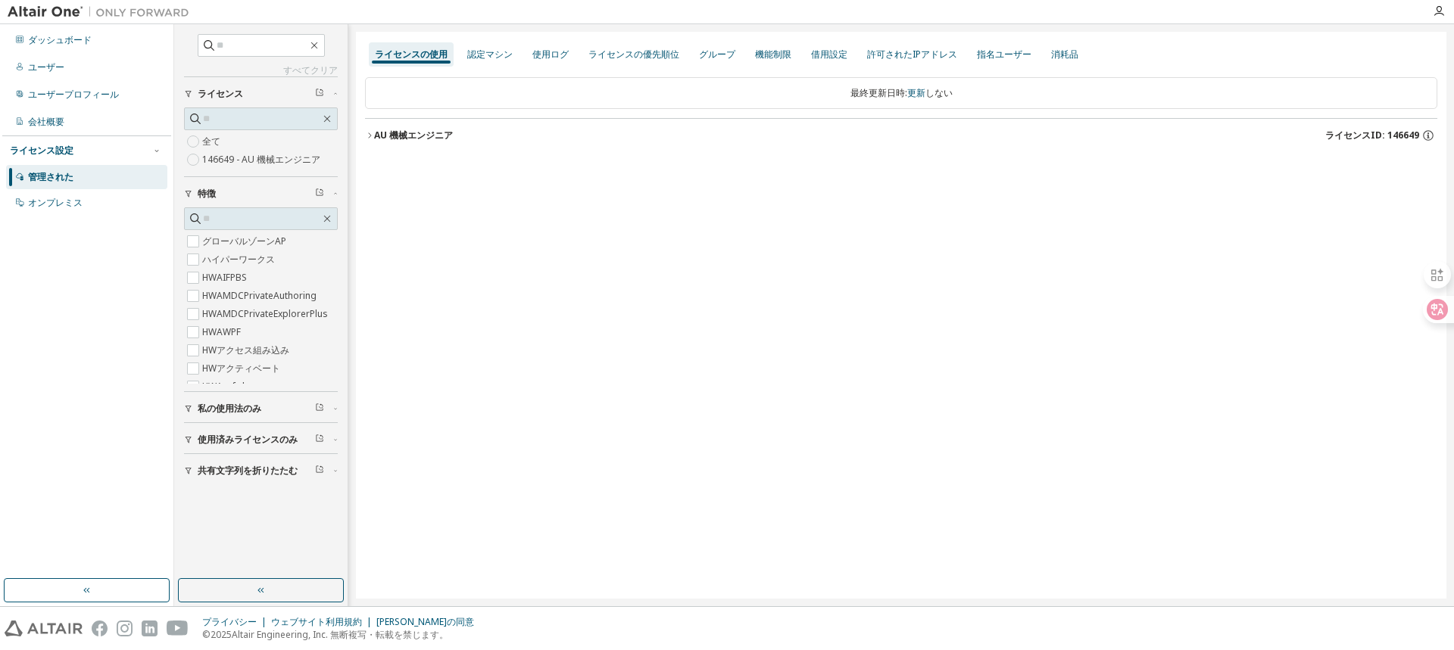
click at [385, 134] on font "AU 機械エンジニア" at bounding box center [413, 135] width 79 height 13
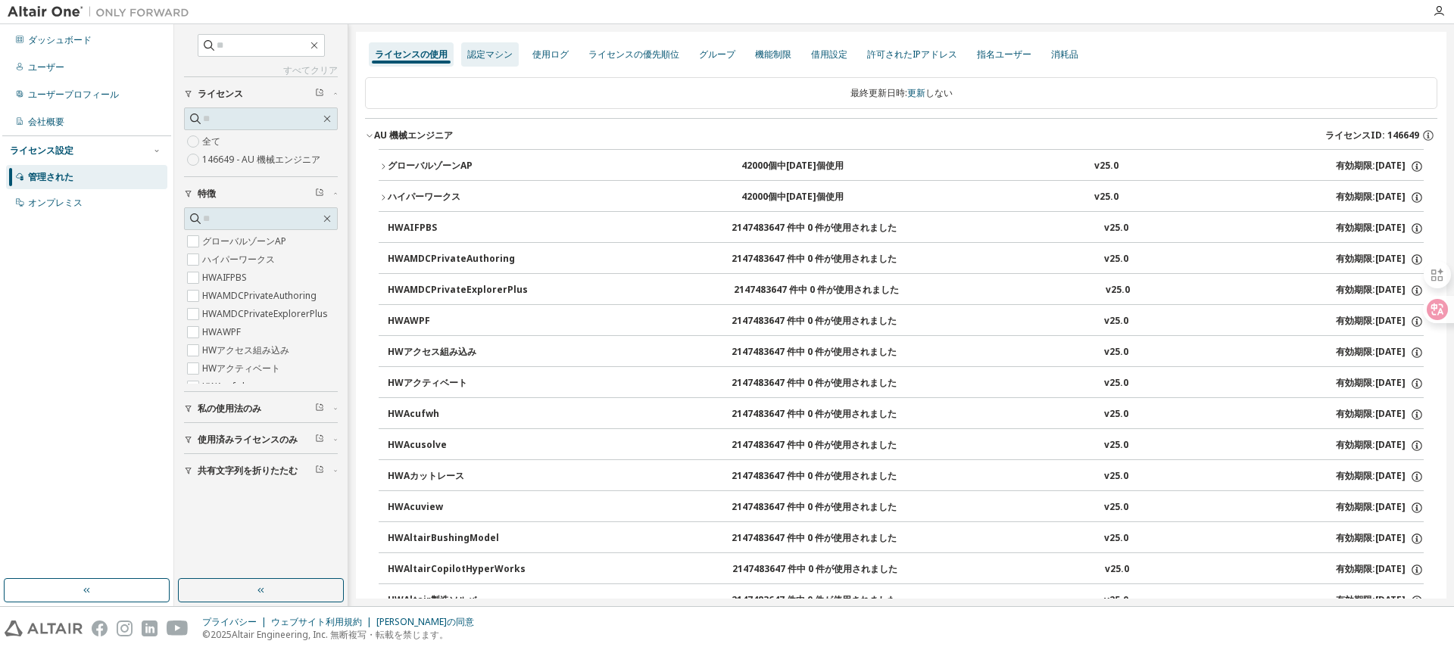
click at [497, 55] on font "認定マシン" at bounding box center [489, 54] width 45 height 13
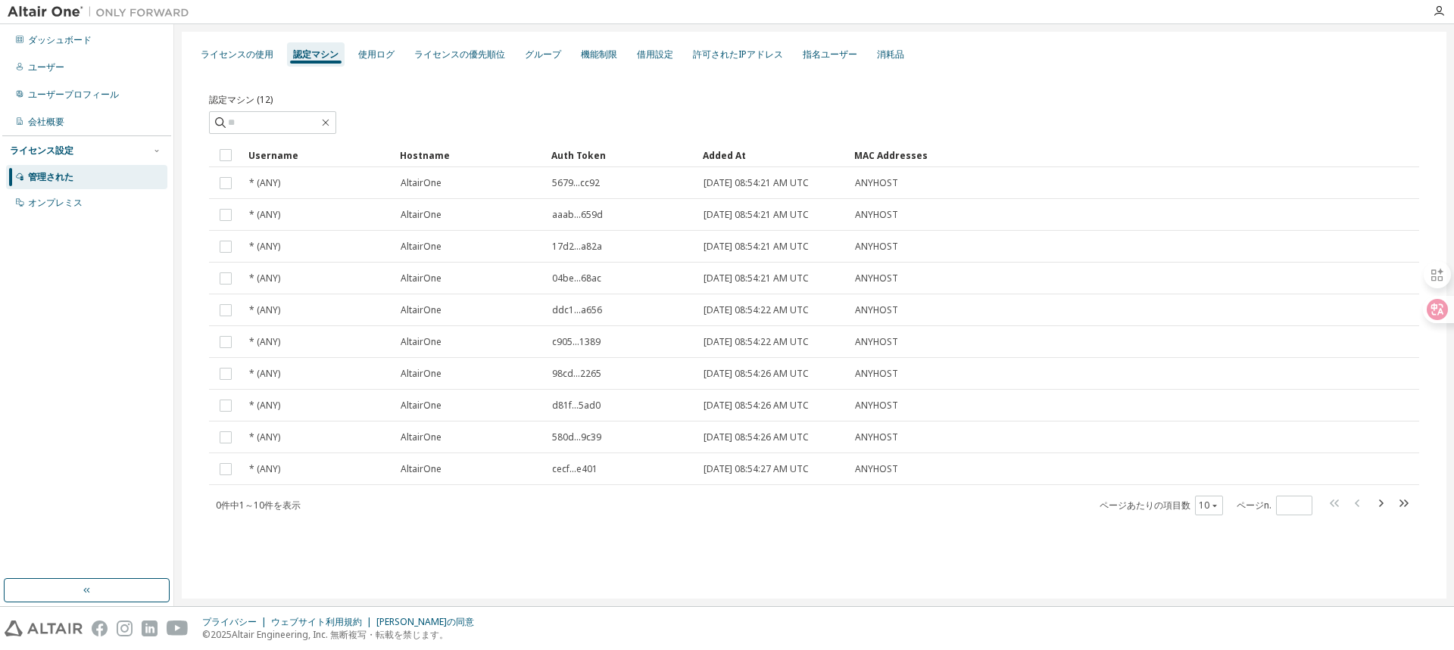
click at [856, 580] on div "ライセンスの使用 認定マシン 使用ログ ライセンスの優先順位 グループ 機能制限 借用設定 許可されたIPアドレス 指名ユーザー 消耗品 認定マシン (12)…" at bounding box center [814, 315] width 1264 height 567
click at [529, 106] on div "認定マシン (12)" at bounding box center [814, 96] width 1210 height 21
click at [528, 101] on div "認定マシン (12)" at bounding box center [814, 96] width 1210 height 21
drag, startPoint x: 369, startPoint y: 568, endPoint x: 182, endPoint y: 416, distance: 240.1
click at [368, 564] on div "ライセンスの使用 認定マシン 使用ログ ライセンスの優先順位 グループ 機能制限 借用設定 許可されたIPアドレス 指名ユーザー 消耗品 認定マシン (12)…" at bounding box center [814, 315] width 1264 height 567
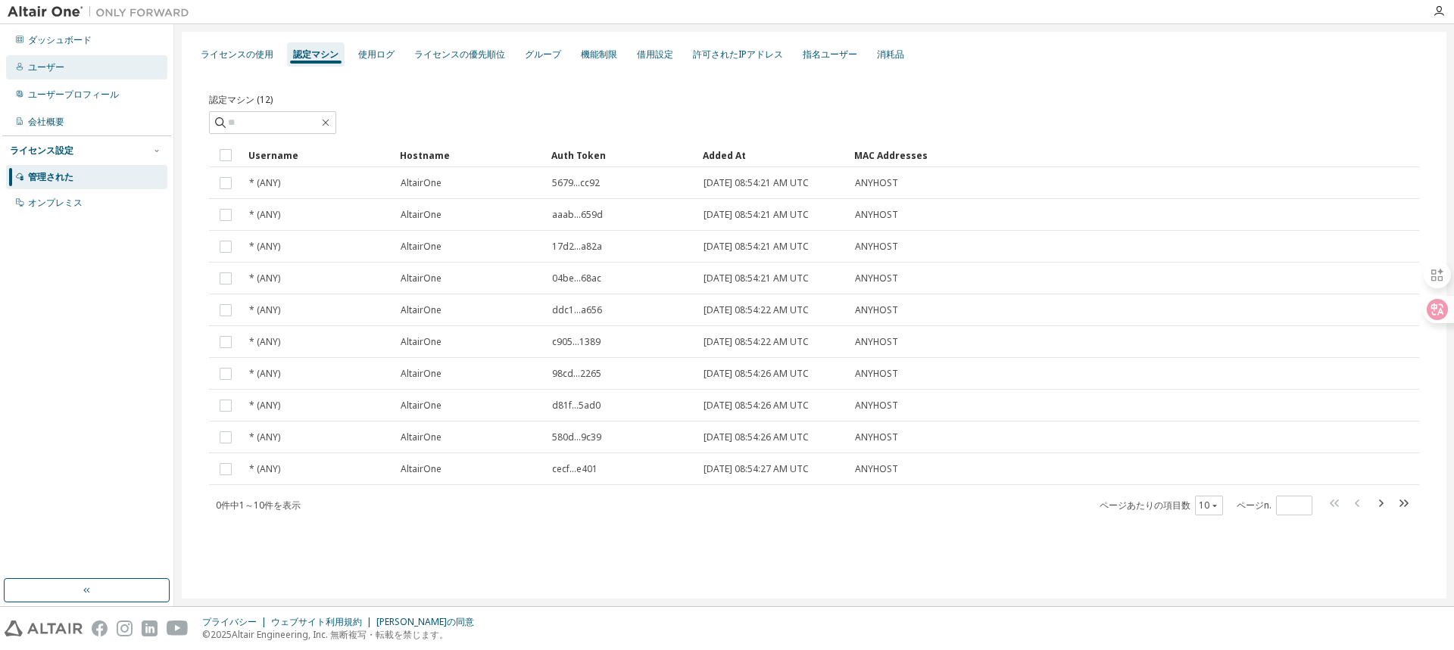
click at [52, 71] on font "ユーザー" at bounding box center [46, 67] width 36 height 13
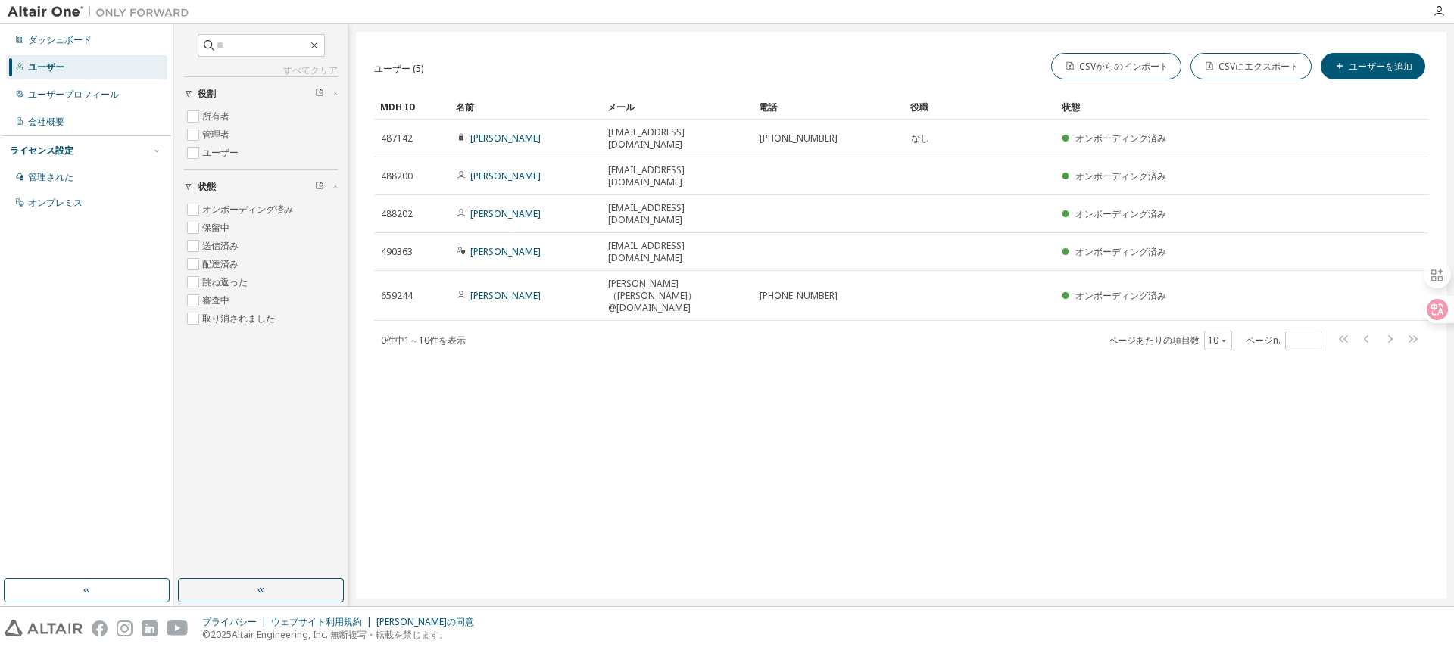
click at [1195, 380] on div "ユーザー (5) CSVからのインポート CSVにエクスポート ユーザーを追加 クリア 負荷 保存 名前を付けて保存 分野 オペレーター 価値 フィルターを選…" at bounding box center [901, 315] width 1090 height 567
drag, startPoint x: 1171, startPoint y: 426, endPoint x: 1149, endPoint y: 426, distance: 22.7
click at [1168, 426] on div "ユーザー (5) CSVからのインポート CSVにエクスポート ユーザーを追加 クリア 負荷 保存 名前を付けて保存 分野 オペレーター 価値 フィルターを選…" at bounding box center [901, 315] width 1090 height 567
click at [510, 499] on div "ユーザー (5) CSVからのインポート CSVにエクスポート ユーザーを追加 クリア 負荷 保存 名前を付けて保存 分野 オペレーター 価値 フィルターを選…" at bounding box center [901, 315] width 1090 height 567
click at [31, 183] on div "管理された" at bounding box center [86, 177] width 161 height 24
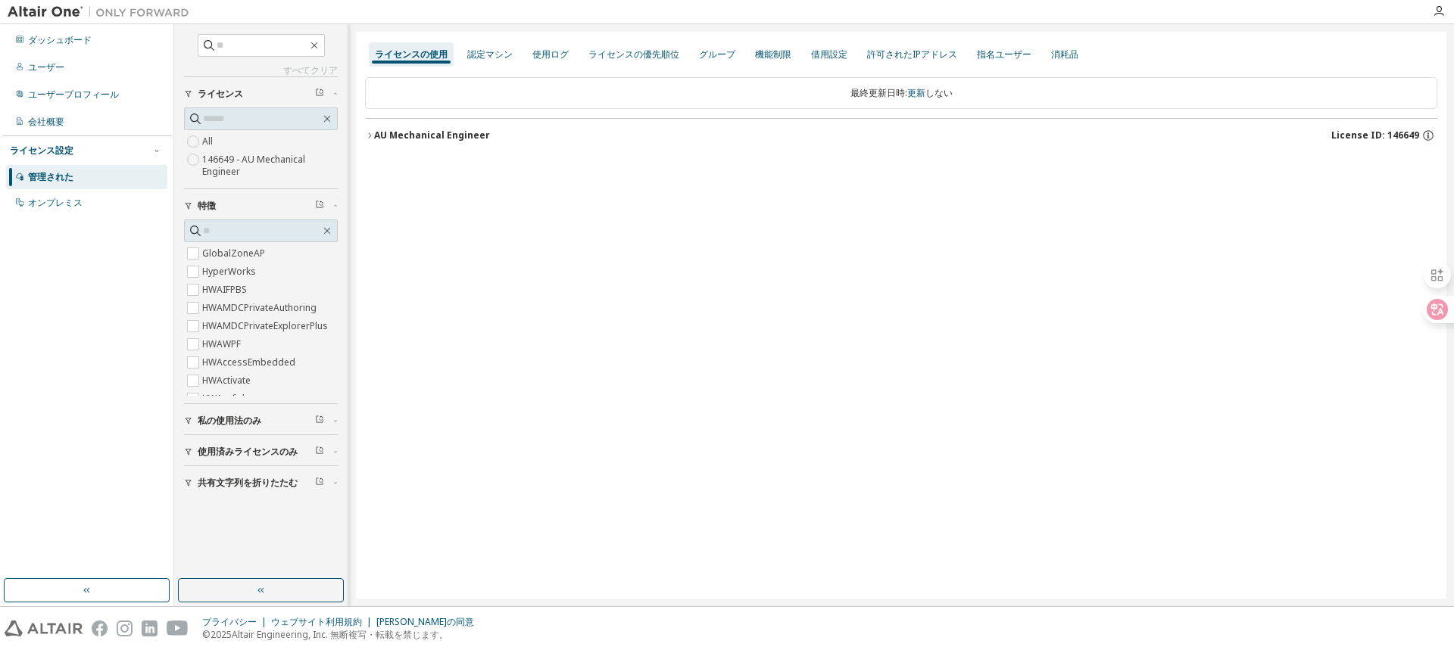
click at [598, 438] on div "ライセンスの使用 認定マシン 使用ログ ライセンスの優先順位 グループ 機能制限 借用設定 許可されたIPアドレス 指名ユーザー 消耗品 最終更新日時: 更新…" at bounding box center [901, 315] width 1090 height 567
click at [599, 435] on div "ライセンスの使用 認定マシン 使用ログ ライセンスの優先順位 グループ 機能制限 借用設定 許可されたIPアドレス 指名ユーザー 消耗品 最終更新日時: 更新…" at bounding box center [901, 315] width 1090 height 567
click at [457, 411] on div "ライセンスの使用 認定マシン 使用ログ ライセンスの優先順位 グループ 機能制限 借用設定 許可されたIPアドレス 指名ユーザー 消耗品 最終更新日時: 更新…" at bounding box center [901, 315] width 1090 height 567
drag, startPoint x: 481, startPoint y: 415, endPoint x: 491, endPoint y: 410, distance: 10.8
click at [482, 415] on div "ライセンスの使用 認定マシン 使用ログ ライセンスの優先順位 グループ 機能制限 借用設定 許可されたIPアドレス 指名ユーザー 消耗品 最終更新日時: 更新…" at bounding box center [901, 315] width 1090 height 567
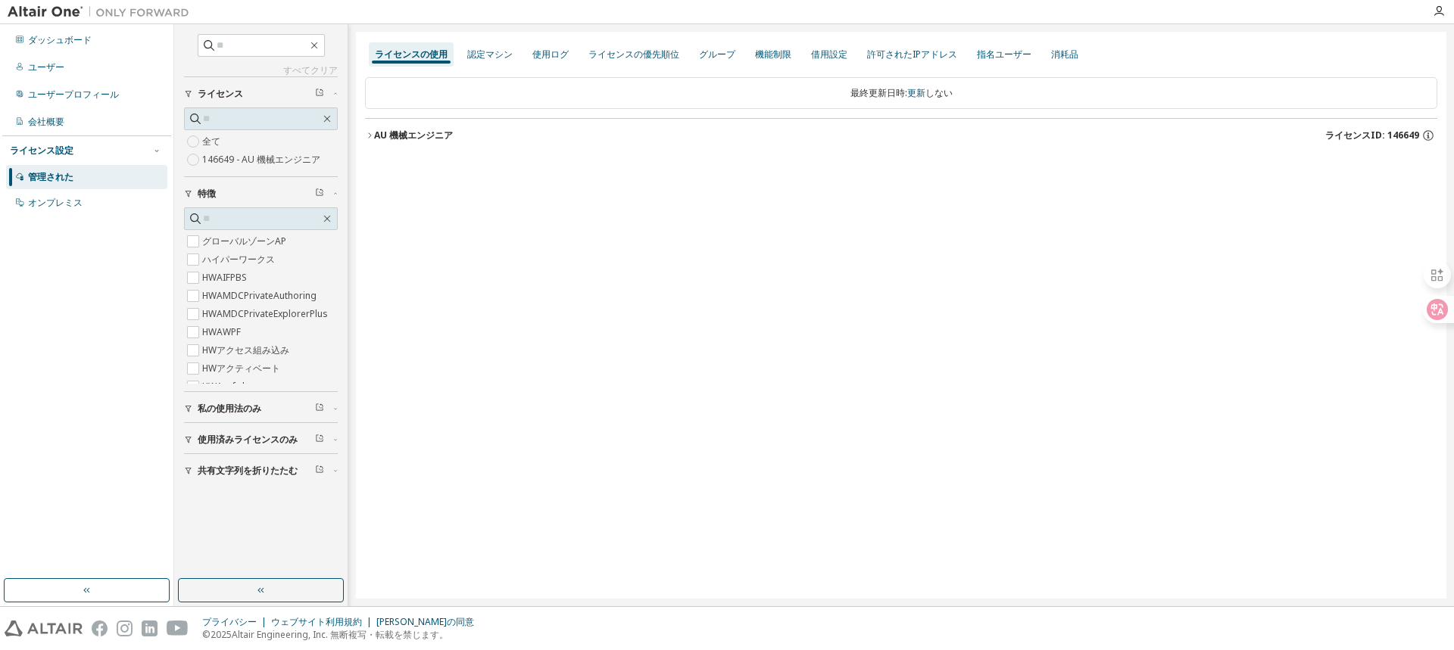
click at [485, 409] on div "ライセンスの使用 認定マシン 使用ログ ライセンスの優先順位 グループ 機能制限 借用設定 許可されたIPアドレス 指名ユーザー 消耗品 最終更新日時: 更新…" at bounding box center [901, 315] width 1090 height 567
click at [588, 431] on div "ライセンスの使用 認定マシン 使用ログ ライセンスの優先順位 グループ 機能制限 借用設定 許可されたIPアドレス 指名ユーザー 消耗品 最終更新日時: 更新…" at bounding box center [901, 315] width 1090 height 567
drag, startPoint x: 607, startPoint y: 283, endPoint x: 226, endPoint y: 242, distance: 383.9
click at [606, 281] on div "ライセンスの使用 認定マシン 使用ログ ライセンスの優先順位 グループ 機能制限 借用設定 許可されたIPアドレス 指名ユーザー 消耗品 最終更新日時: 更新…" at bounding box center [901, 315] width 1090 height 567
click at [77, 101] on div "ユーザープロフィール" at bounding box center [86, 95] width 161 height 24
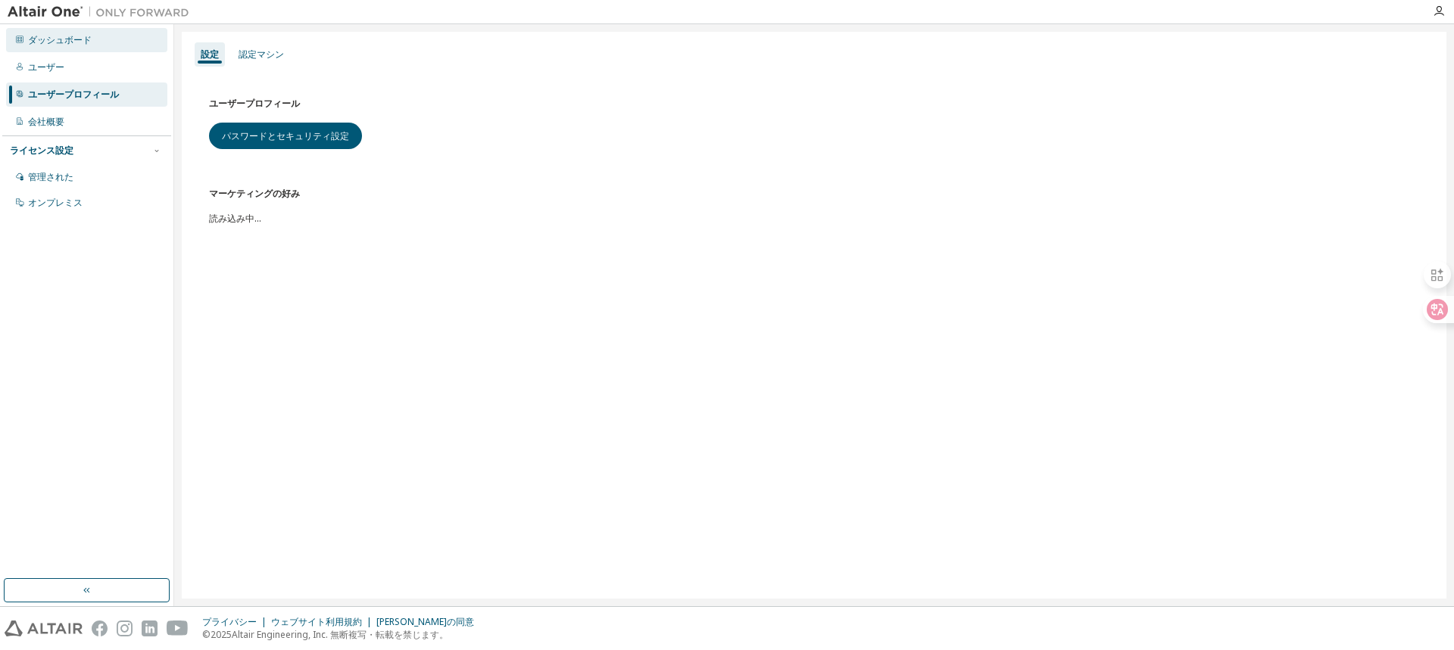
click at [76, 36] on font "ダッシュボード" at bounding box center [60, 39] width 64 height 13
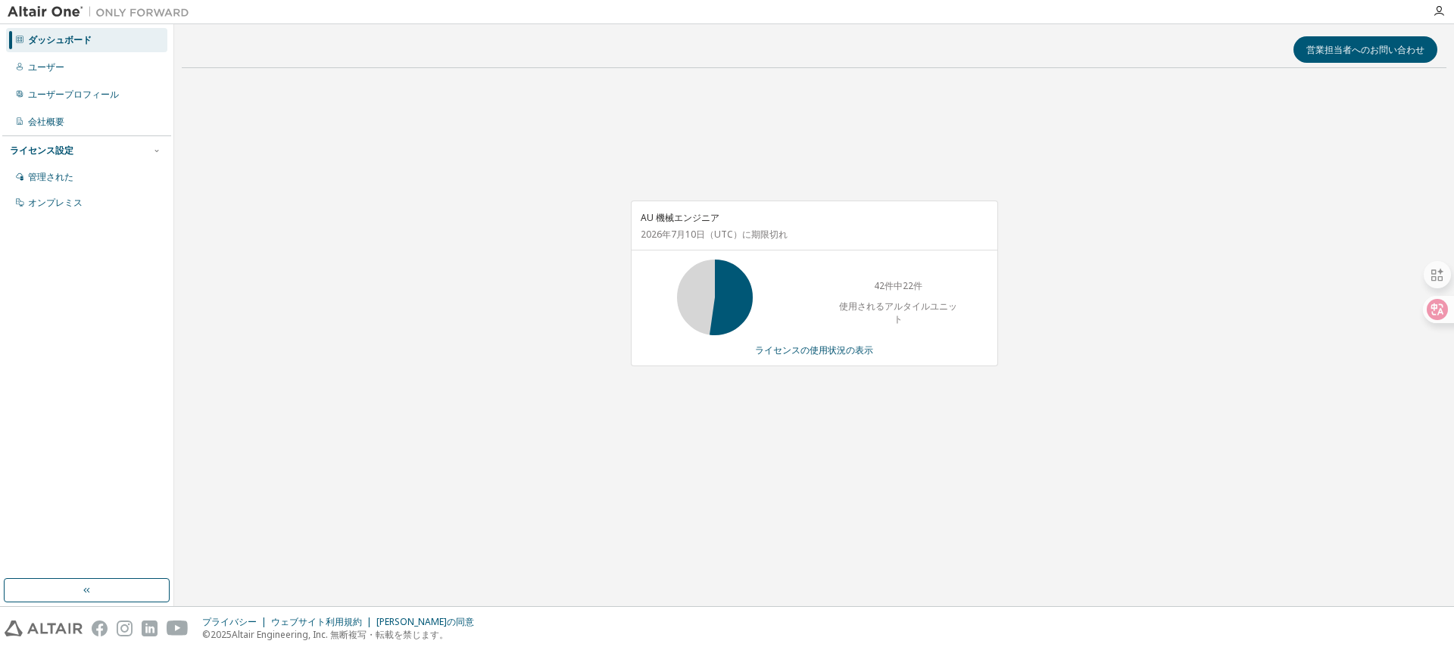
click at [1047, 530] on div "営業担当者へのお問い合わせ AU 機械エンジニア [DATE] （UTC） に期限切れ 42件中22件 使用されるアルタイルユニット ライセンスの使用状況の表示" at bounding box center [814, 315] width 1264 height 567
drag, startPoint x: 1188, startPoint y: 429, endPoint x: 1202, endPoint y: 416, distance: 19.3
click at [1189, 429] on div "AU 機械エンジニア [DATE] （UTC） に期限切れ 42件中22件 使用されるアルタイルユニット ライセンスの使用状況の表示" at bounding box center [814, 291] width 1264 height 423
click at [886, 569] on div "営業担当者へのお問い合わせ AU 機械エンジニア [DATE] （UTC） に期限切れ 42件中22件 使用されるアルタイルユニット ライセンスの使用状況の表示" at bounding box center [814, 315] width 1264 height 567
click at [927, 504] on div "営業担当者へのお問い合わせ AU 機械エンジニア [DATE] （UTC） に期限切れ 42件中22件 使用されるアルタイルユニット ライセンスの使用状況の表示" at bounding box center [814, 315] width 1264 height 567
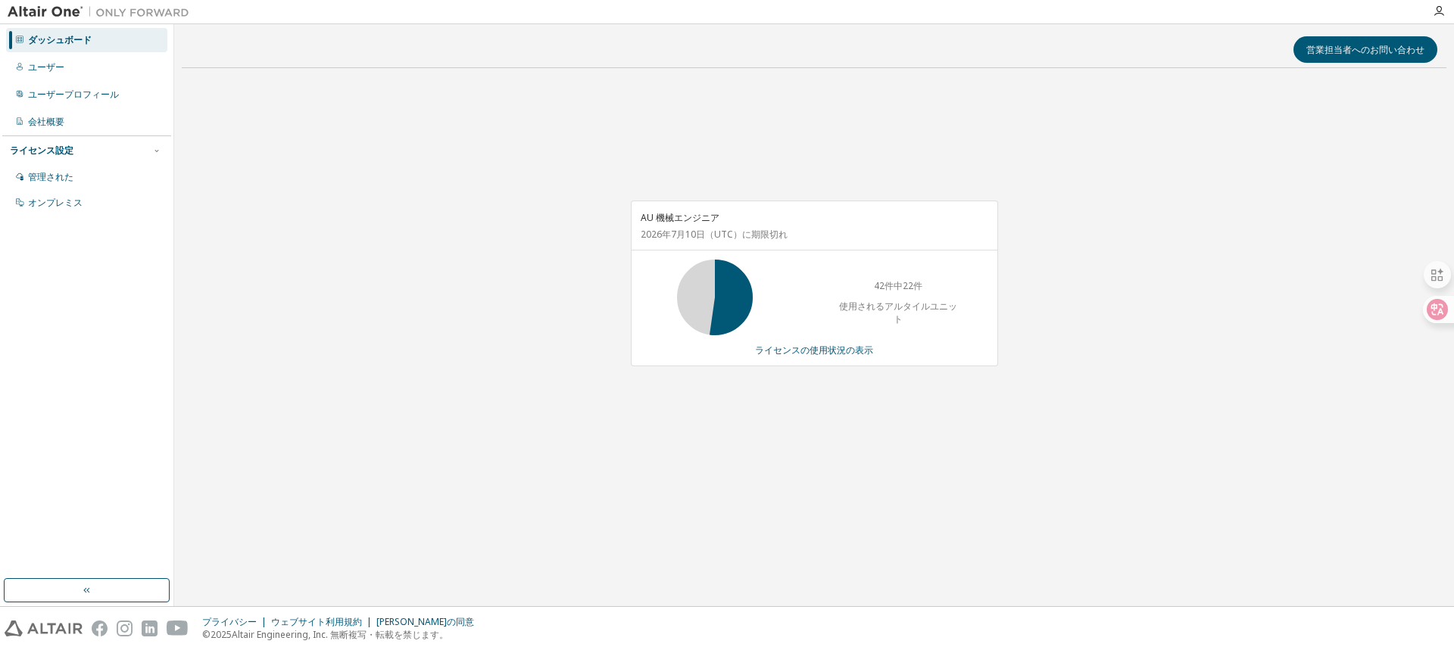
click at [852, 505] on div "営業担当者へのお問い合わせ AU 機械エンジニア [DATE] （UTC） に期限切れ 42件中22件 使用されるアルタイルユニット ライセンスの使用状況の表示" at bounding box center [814, 315] width 1264 height 567
click at [822, 488] on div "AU 機械エンジニア [DATE] （UTC） に期限切れ 42件中22件 使用されるアルタイルユニット ライセンスの使用状況の表示" at bounding box center [814, 291] width 1264 height 423
drag, startPoint x: 809, startPoint y: 495, endPoint x: 785, endPoint y: 494, distance: 23.5
click at [807, 495] on div "AU 機械エンジニア [DATE] （UTC） に期限切れ 42件中22件 使用されるアルタイルユニット ライセンスの使用状況の表示" at bounding box center [814, 291] width 1264 height 423
click at [997, 408] on div "AU 機械エンジニア [DATE] （UTC） に期限切れ 42件中22件 使用されるアルタイルユニット ライセンスの使用状況の表示" at bounding box center [814, 291] width 1264 height 423
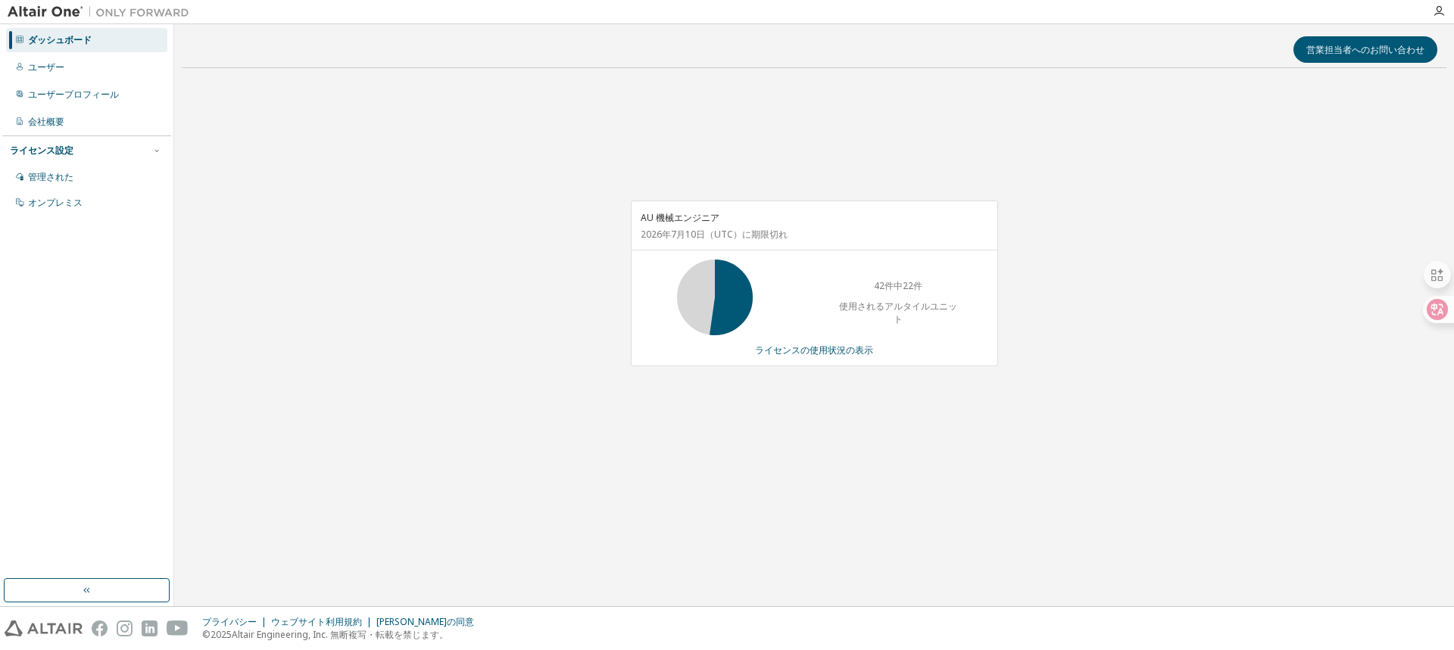
click at [1070, 501] on div "AU 機械エンジニア [DATE] （UTC） に期限切れ 42件中22件 使用されるアルタイルユニット ライセンスの使用状況の表示" at bounding box center [814, 291] width 1264 height 423
click at [1031, 507] on div "営業担当者へのお問い合わせ AU 機械エンジニア [DATE] （UTC） に期限切れ 42件中22件 使用されるアルタイルユニット ライセンスの使用状況の表示" at bounding box center [814, 315] width 1264 height 567
click at [1017, 500] on div "AU 機械エンジニア [DATE] （UTC） に期限切れ 42件中22件 使用されるアルタイルユニット ライセンスの使用状況の表示" at bounding box center [814, 291] width 1264 height 423
click at [809, 345] on font "ライセンスの使用状況の表示" at bounding box center [814, 350] width 118 height 13
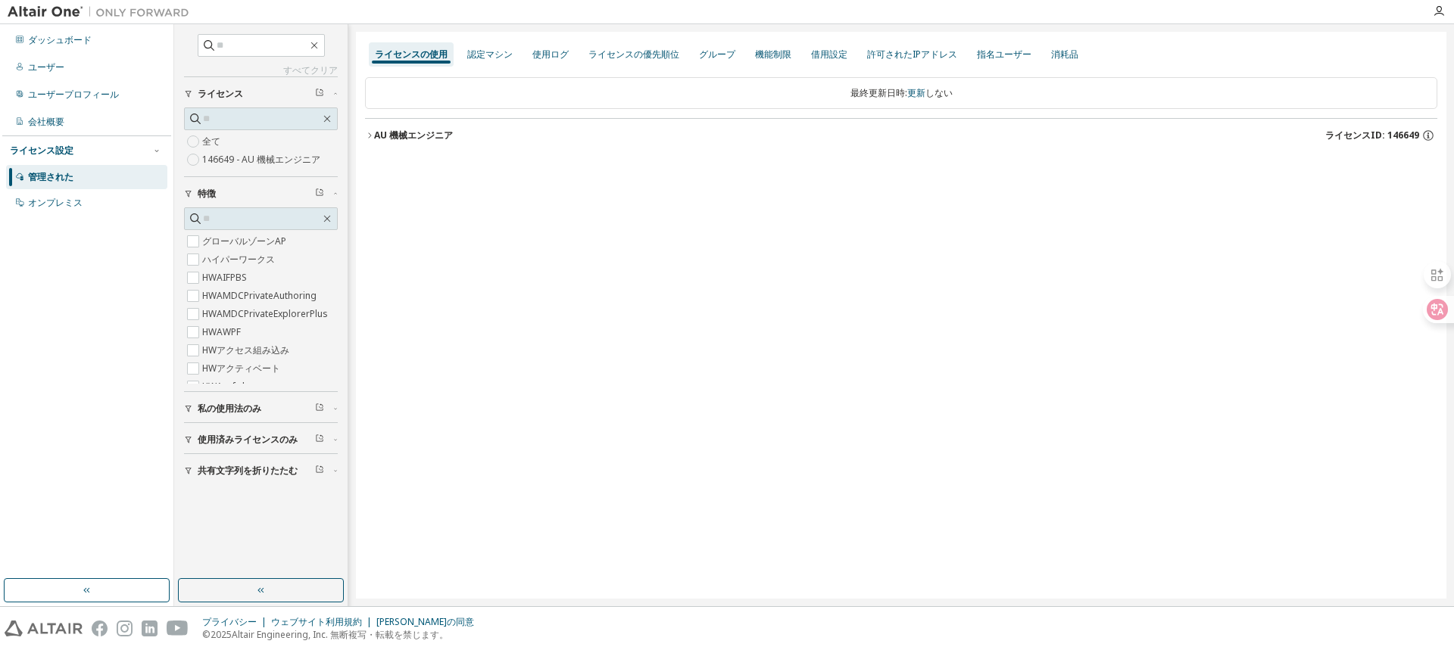
click at [369, 133] on icon "button" at bounding box center [369, 135] width 3 height 5
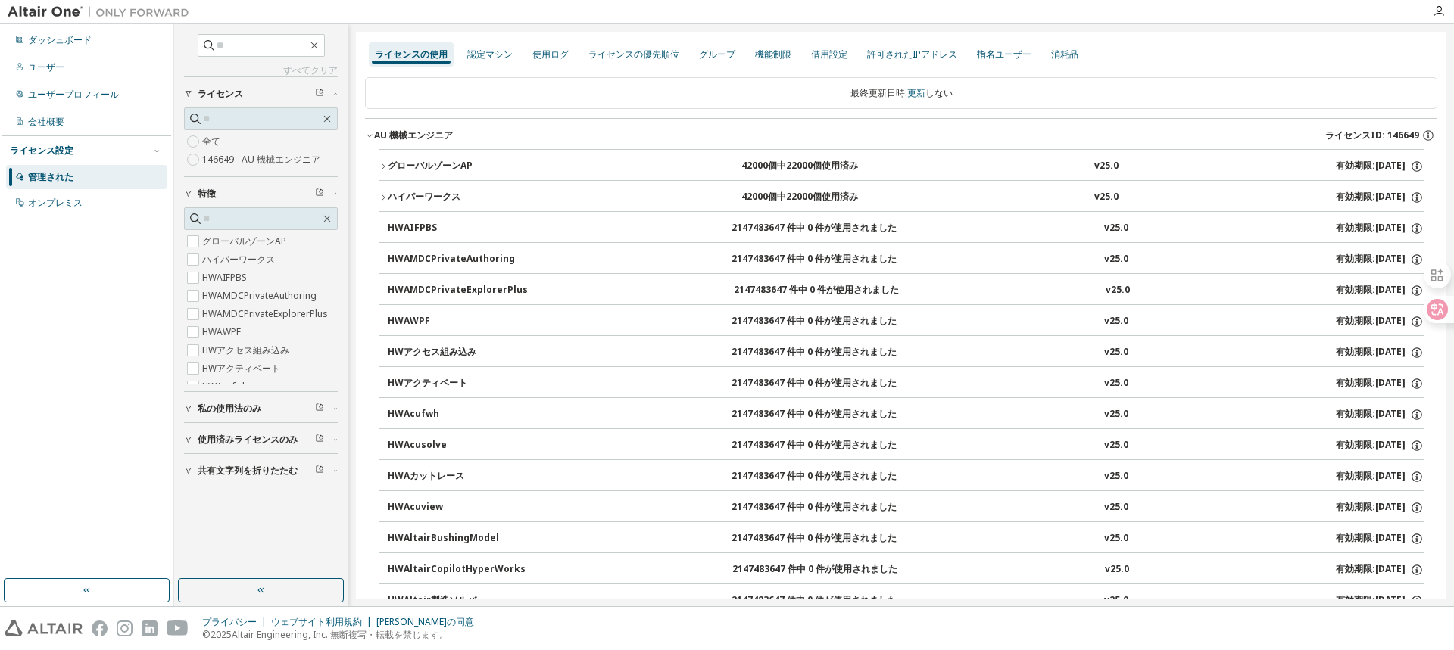
click at [381, 163] on icon "button" at bounding box center [383, 166] width 9 height 9
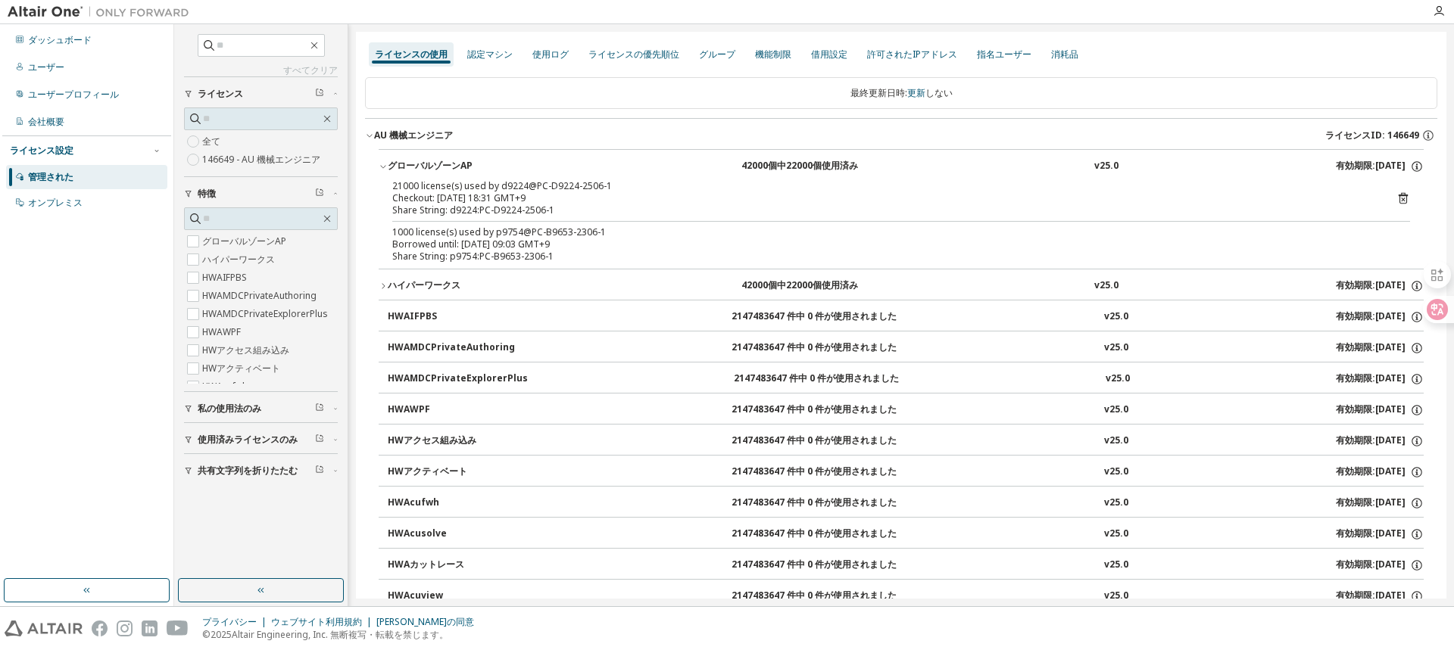
click at [684, 204] on div "Share String: d9224:PC-D9224-2506-1" at bounding box center [882, 210] width 981 height 12
